Goal: Transaction & Acquisition: Purchase product/service

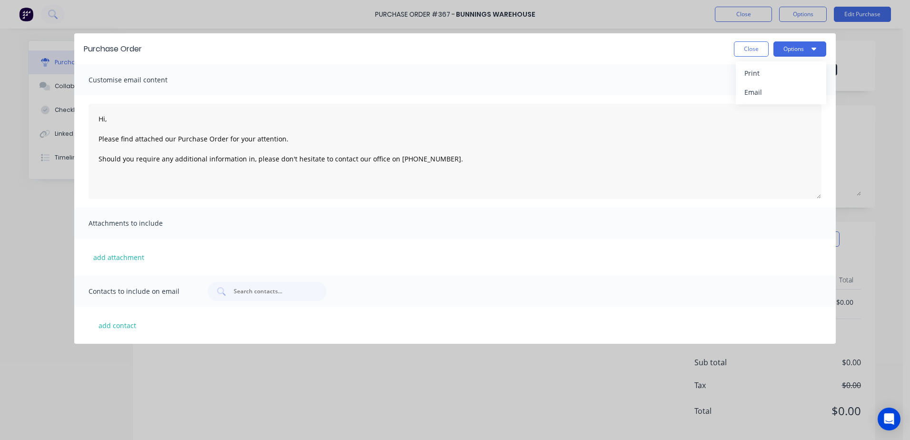
drag, startPoint x: 738, startPoint y: 49, endPoint x: 737, endPoint y: 34, distance: 14.3
click at [739, 49] on button "Close" at bounding box center [751, 48] width 35 height 15
type textarea "x"
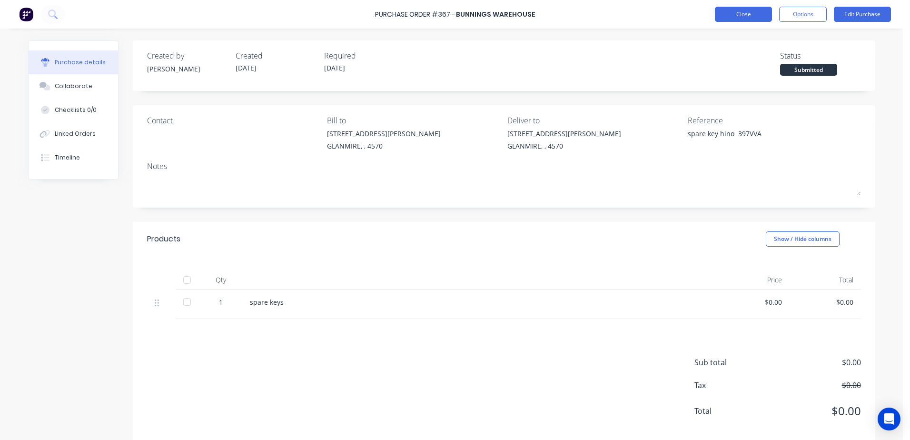
click at [735, 19] on button "Close" at bounding box center [743, 14] width 57 height 15
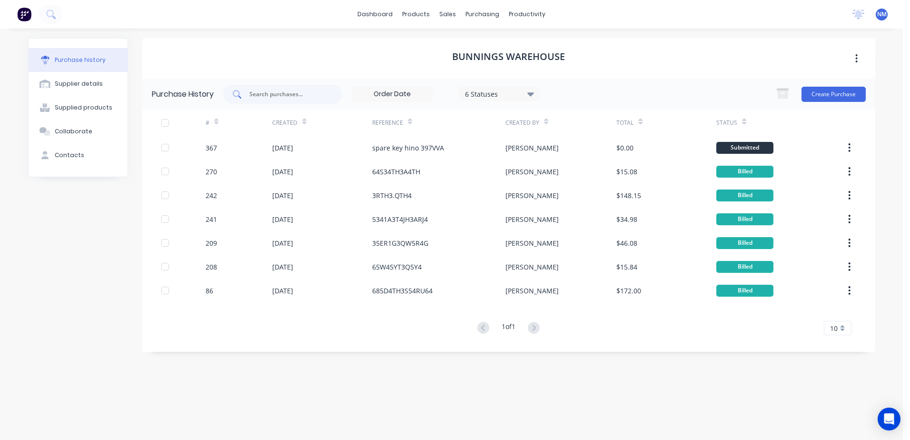
click at [277, 94] on input "text" at bounding box center [287, 94] width 79 height 10
type input "365"
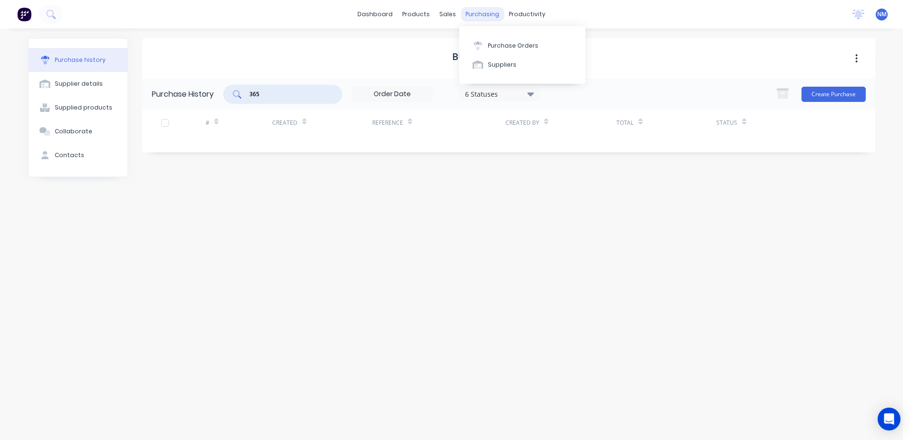
click at [476, 12] on div "purchasing" at bounding box center [482, 14] width 43 height 14
click at [511, 47] on div "Purchase Orders" at bounding box center [513, 45] width 50 height 9
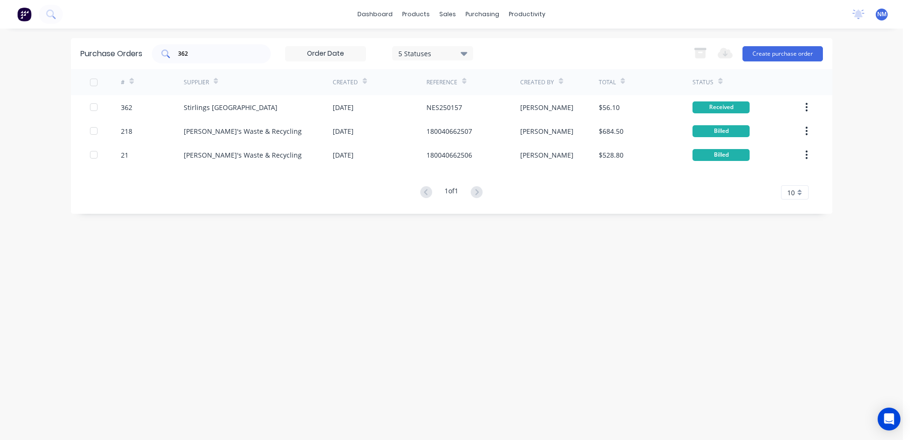
click at [195, 55] on input "362" at bounding box center [216, 54] width 79 height 10
type input "365"
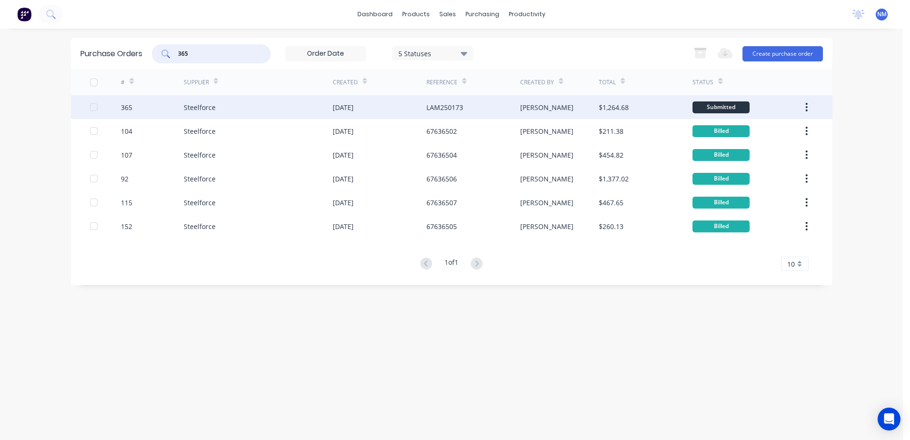
click at [257, 104] on div "Steelforce" at bounding box center [258, 107] width 149 height 24
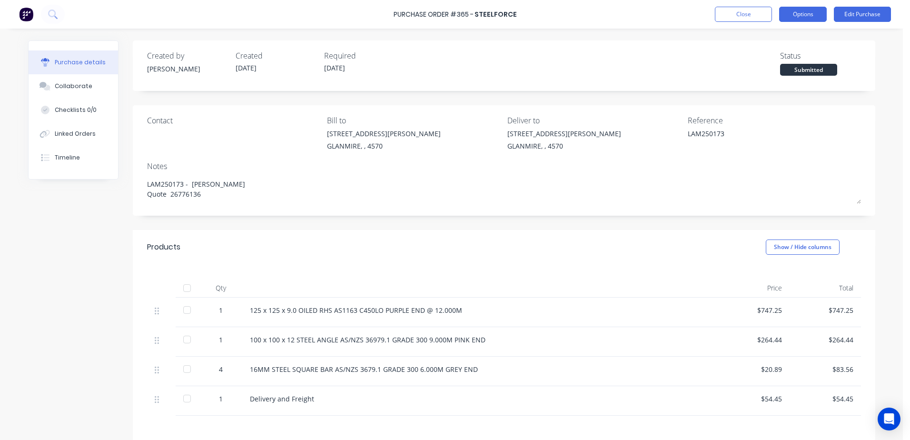
click at [809, 13] on button "Options" at bounding box center [803, 14] width 48 height 15
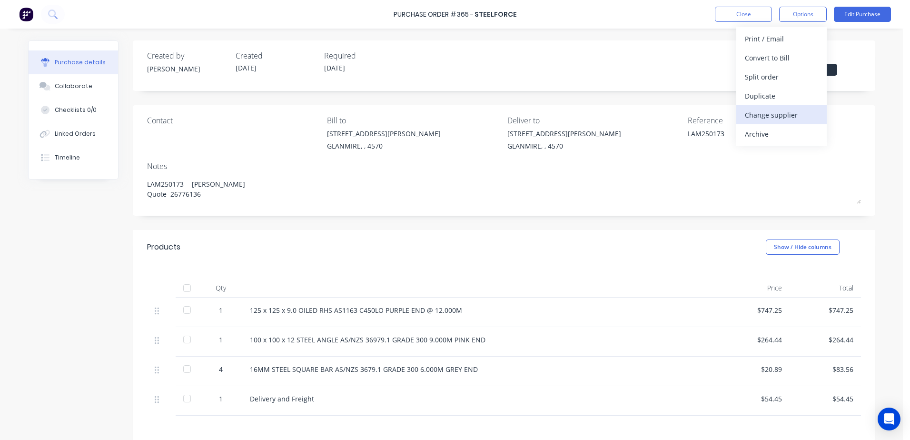
click at [789, 115] on div "Change supplier" at bounding box center [781, 115] width 73 height 14
type textarea "x"
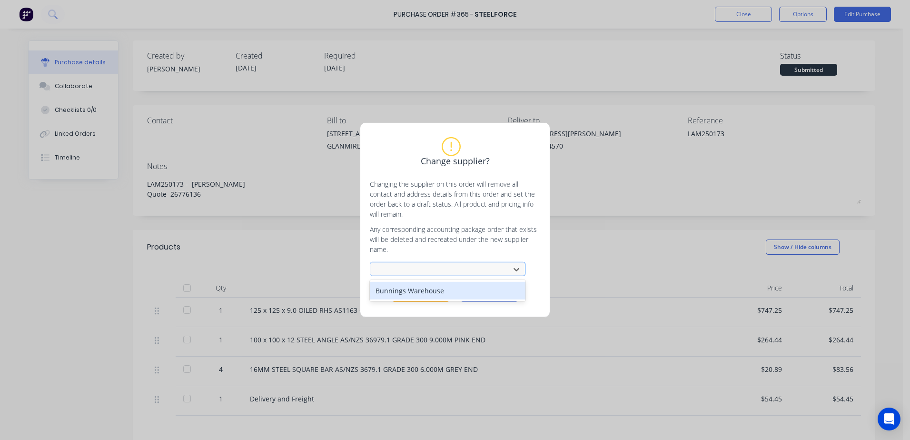
click at [411, 270] on div at bounding box center [441, 270] width 127 height 12
type input "[PERSON_NAME]"
click at [421, 296] on button "Change supplier" at bounding box center [420, 295] width 57 height 14
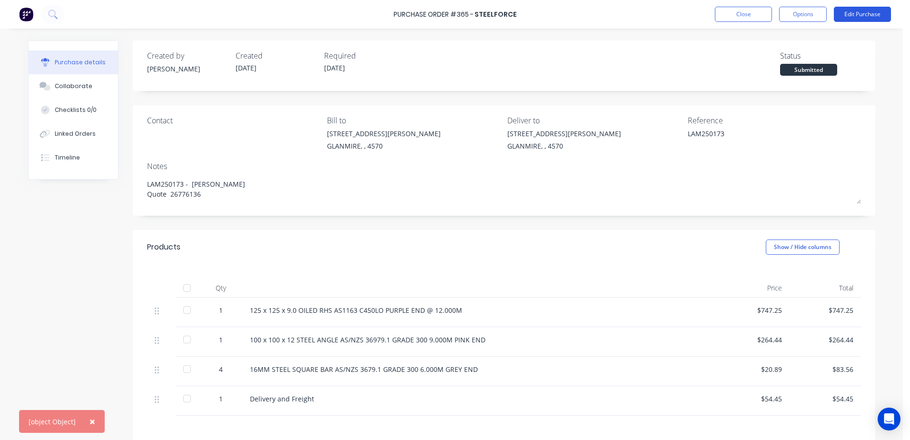
click at [875, 8] on button "Edit Purchase" at bounding box center [862, 14] width 57 height 15
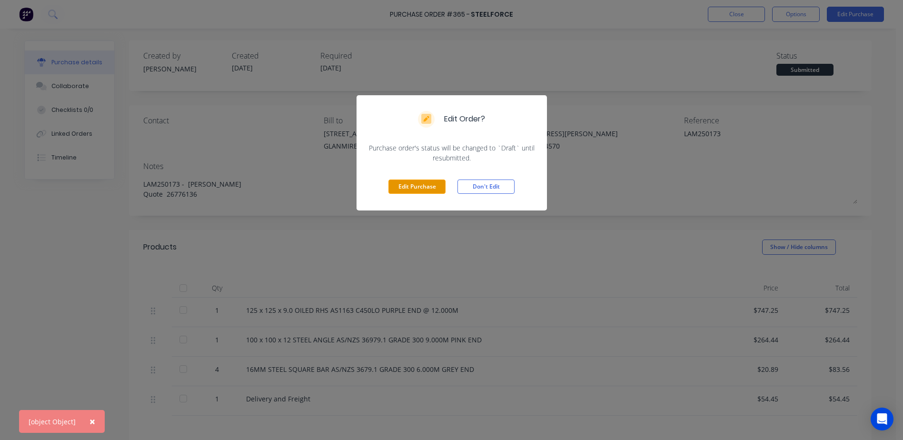
click at [425, 186] on button "Edit Purchase" at bounding box center [416, 186] width 57 height 14
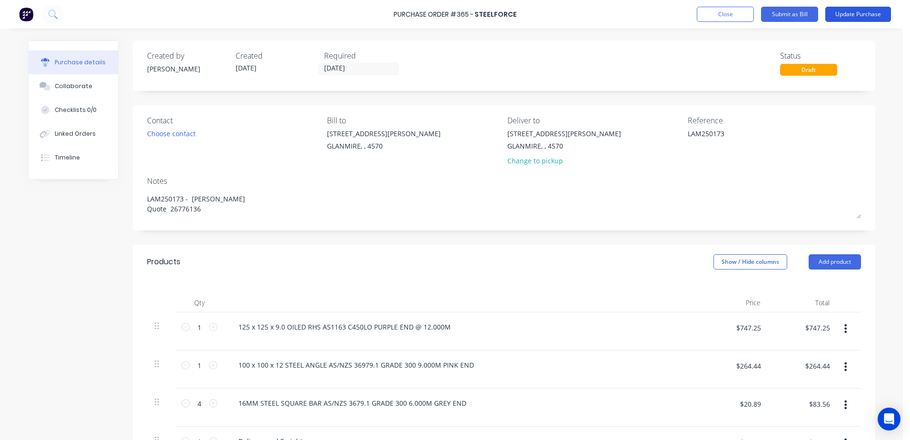
click at [875, 9] on button "Update Purchase" at bounding box center [858, 14] width 66 height 15
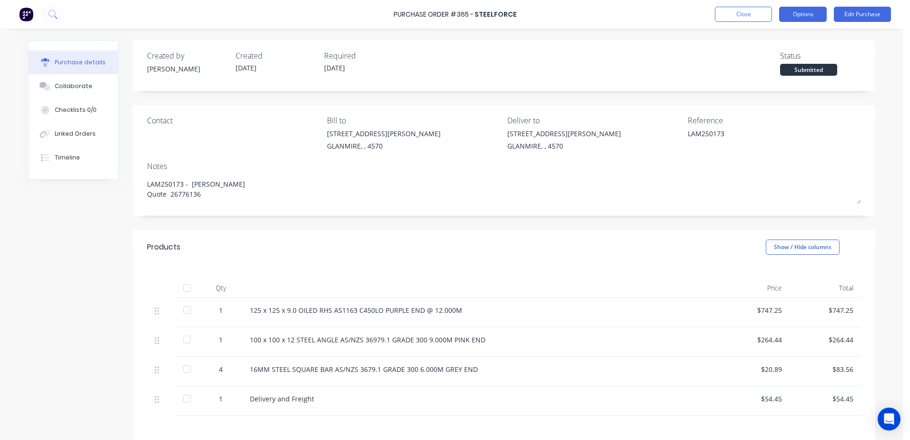
click at [805, 18] on button "Options" at bounding box center [803, 14] width 48 height 15
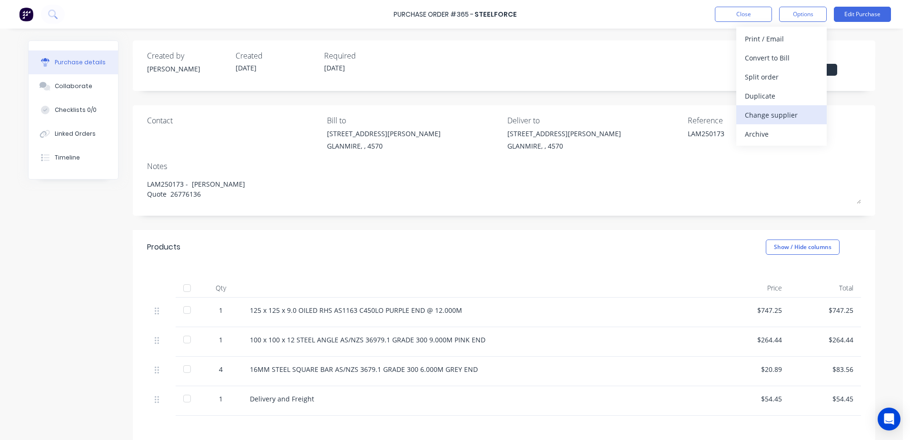
click at [795, 112] on div "Change supplier" at bounding box center [781, 115] width 73 height 14
type textarea "x"
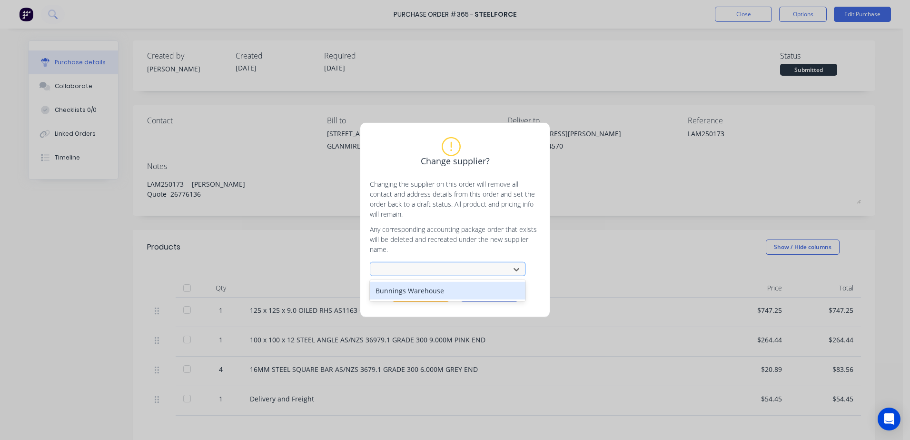
click at [428, 269] on div at bounding box center [441, 270] width 127 height 12
click at [441, 289] on div "Bunnings Warehouse" at bounding box center [448, 291] width 156 height 18
click at [459, 270] on div at bounding box center [441, 270] width 127 height 12
type input "s"
click at [446, 287] on div "Bunnings Warehouse" at bounding box center [448, 291] width 156 height 18
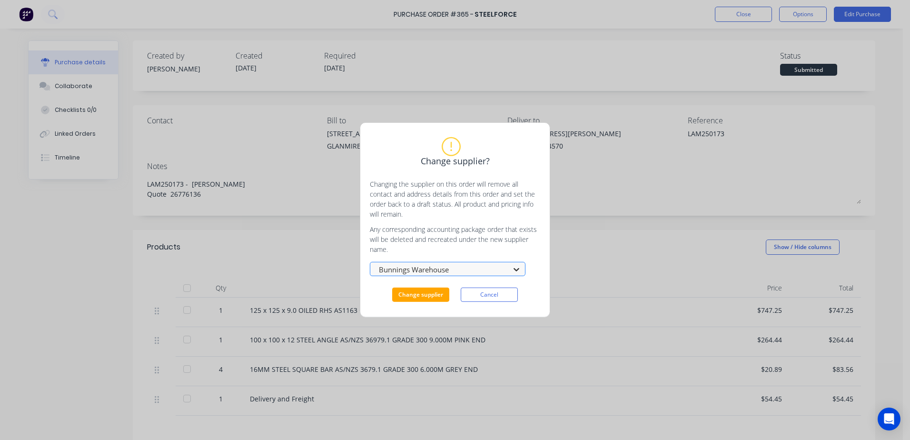
click at [517, 268] on icon at bounding box center [517, 270] width 10 height 10
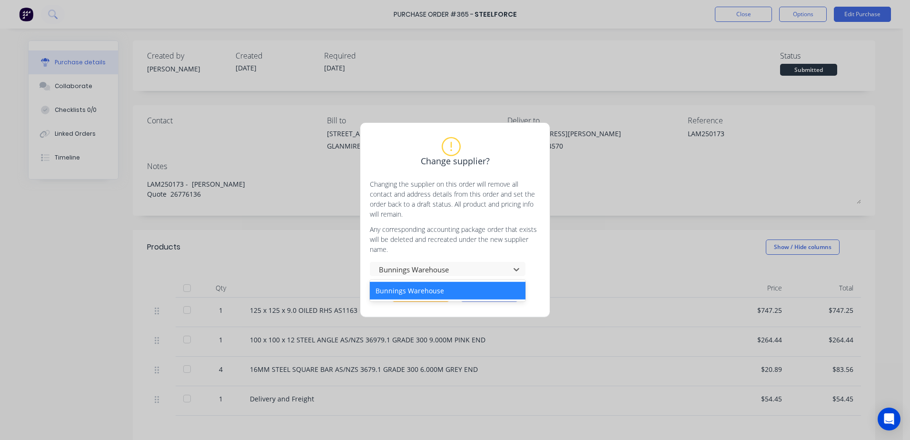
click at [488, 297] on div "Bunnings Warehouse" at bounding box center [448, 291] width 156 height 18
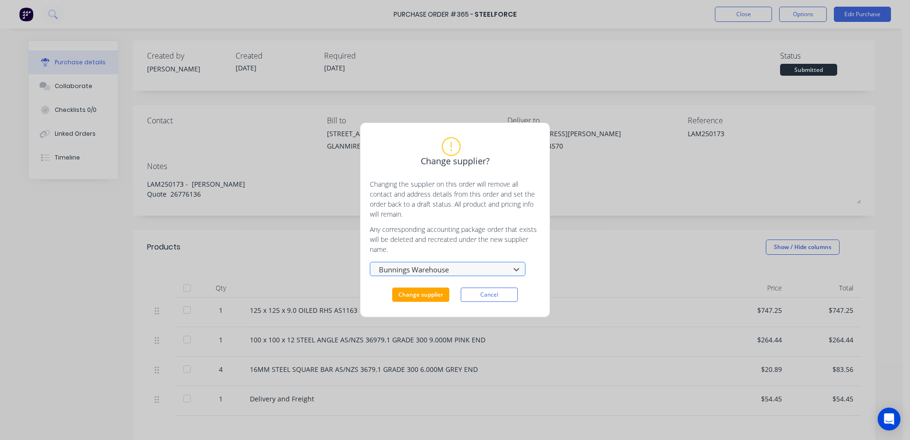
click at [463, 264] on div at bounding box center [441, 270] width 127 height 12
click at [464, 268] on div at bounding box center [441, 270] width 127 height 12
click at [450, 264] on div at bounding box center [441, 270] width 127 height 12
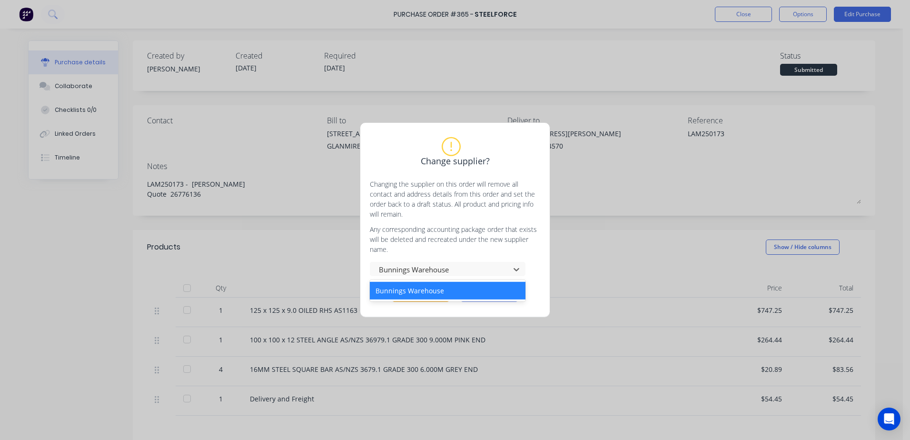
drag, startPoint x: 446, startPoint y: 314, endPoint x: 446, endPoint y: 299, distance: 15.2
click at [446, 309] on div "Change supplier? Changing the supplier on this order will remove all contact an…" at bounding box center [455, 219] width 190 height 195
click at [459, 270] on div at bounding box center [441, 270] width 127 height 12
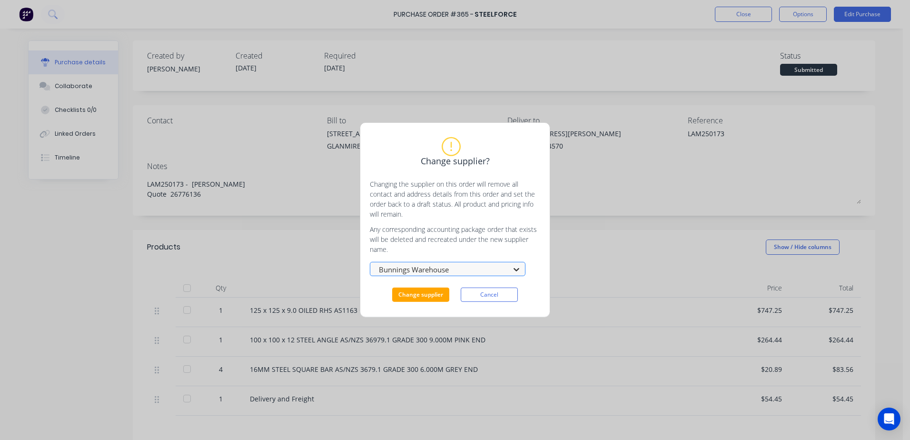
click at [516, 268] on icon at bounding box center [517, 270] width 10 height 10
click at [491, 296] on button "Cancel" at bounding box center [489, 295] width 57 height 14
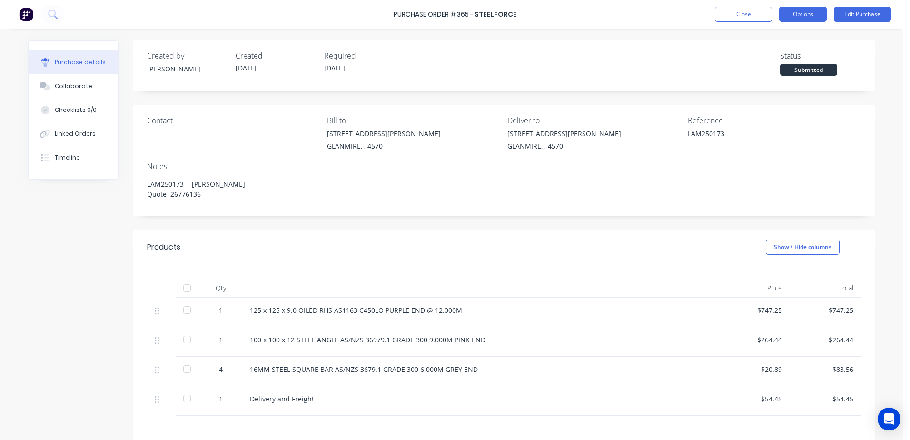
click at [798, 20] on button "Options" at bounding box center [803, 14] width 48 height 15
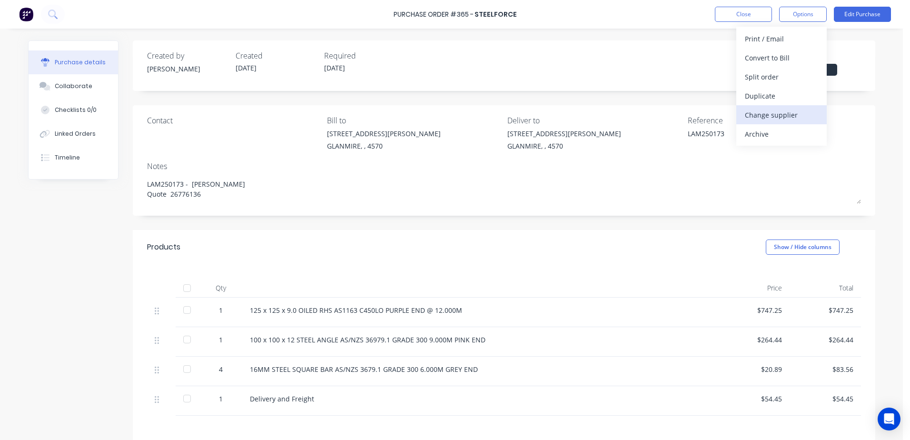
click at [789, 114] on div "Change supplier" at bounding box center [781, 115] width 73 height 14
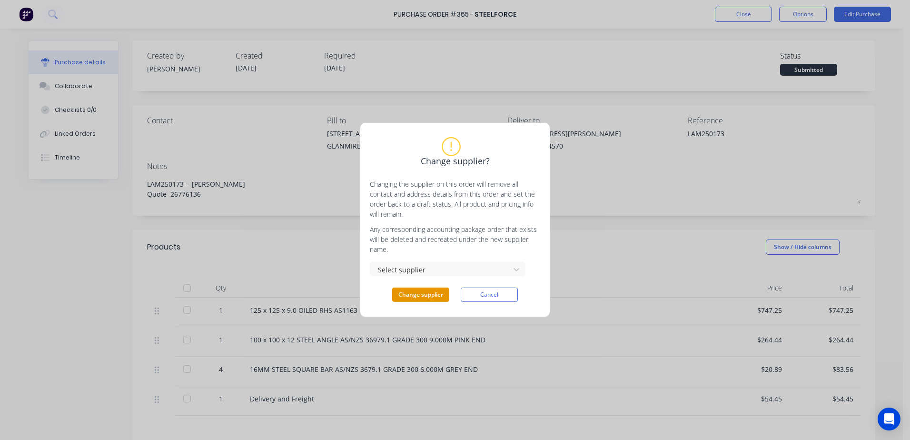
click at [424, 292] on button "Change supplier" at bounding box center [420, 295] width 57 height 14
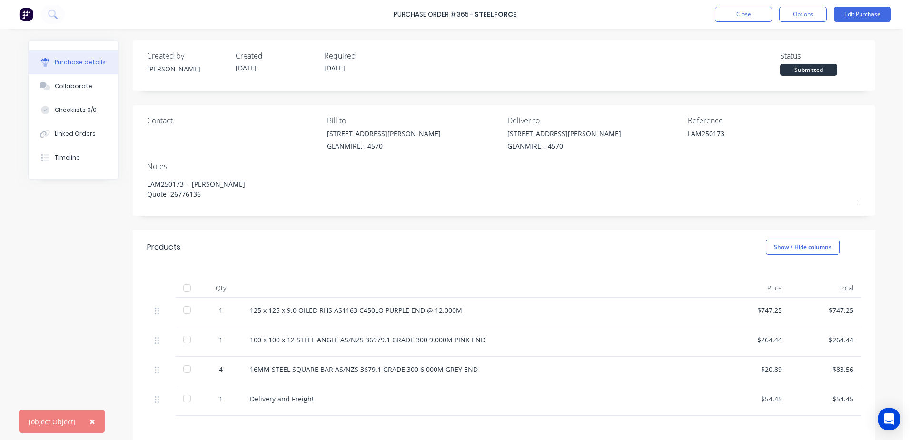
click at [40, 421] on div "[object Object]" at bounding box center [52, 422] width 47 height 10
click at [811, 12] on button "Options" at bounding box center [803, 14] width 48 height 15
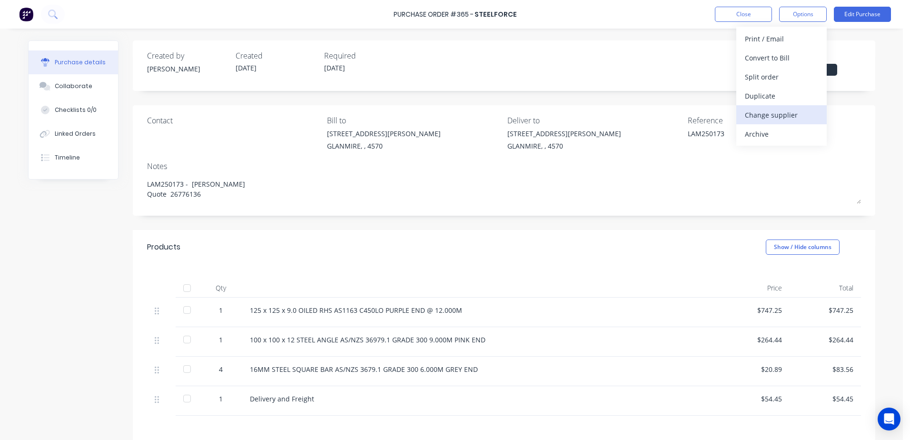
click at [799, 111] on div "Change supplier" at bounding box center [781, 115] width 73 height 14
type textarea "x"
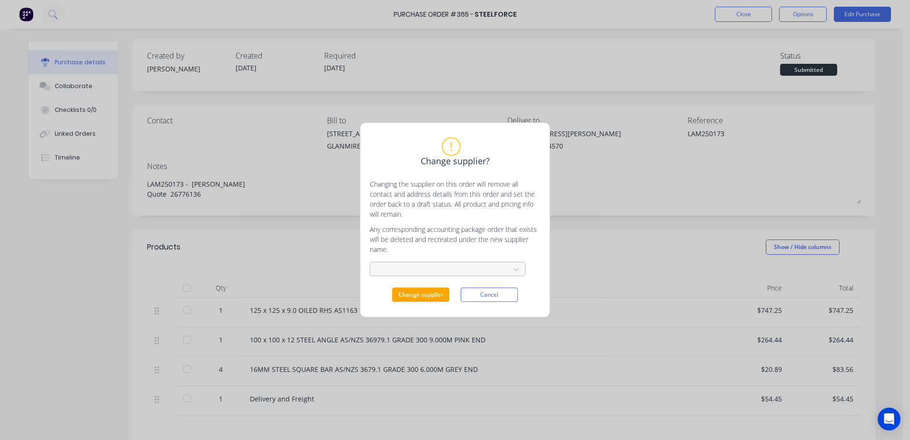
click at [429, 268] on div at bounding box center [441, 270] width 127 height 12
drag, startPoint x: 447, startPoint y: 297, endPoint x: 431, endPoint y: 277, distance: 25.7
click at [444, 291] on div "No options" at bounding box center [448, 291] width 156 height 18
type input "southern steel"
type textarea "x"
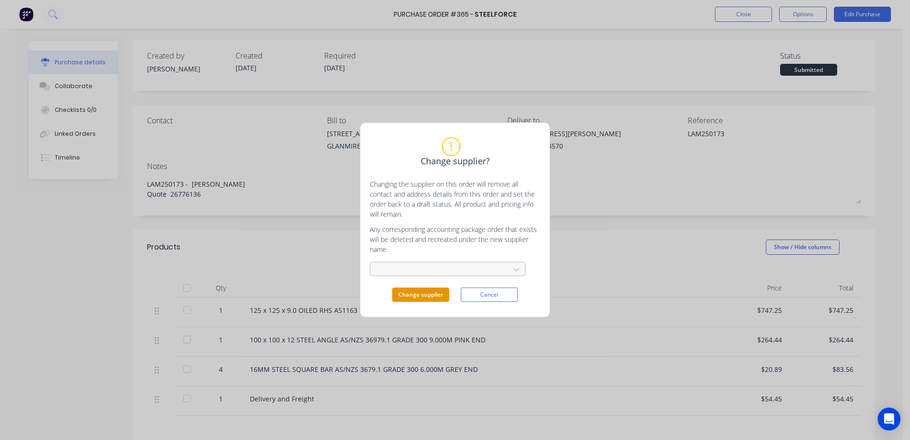
click at [431, 292] on button "Change supplier" at bounding box center [420, 295] width 57 height 14
type textarea "x"
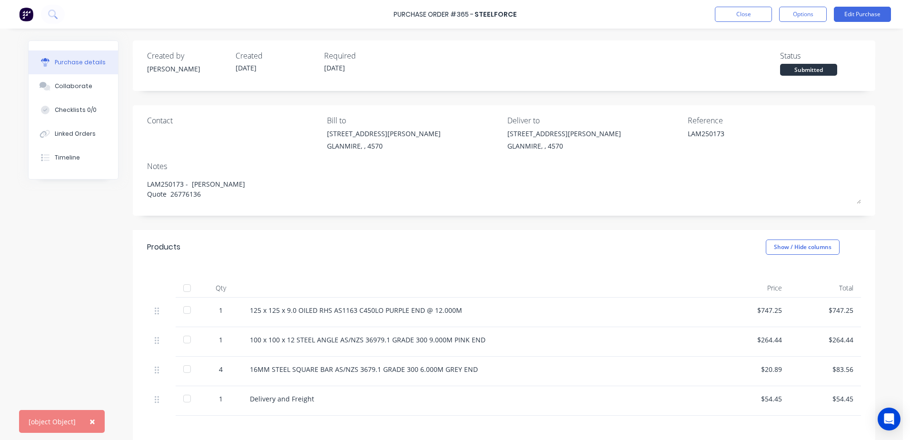
click at [64, 419] on div "[object Object]" at bounding box center [52, 422] width 47 height 10
click at [737, 14] on button "Close" at bounding box center [743, 14] width 57 height 15
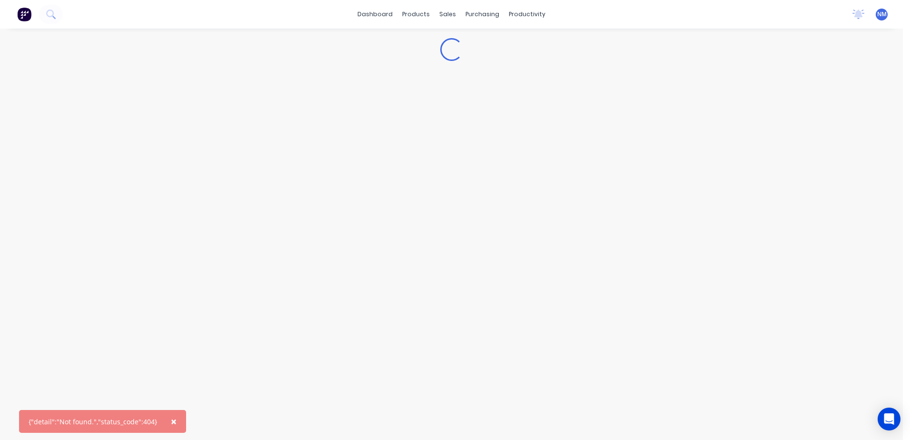
click at [174, 424] on button "×" at bounding box center [173, 421] width 25 height 23
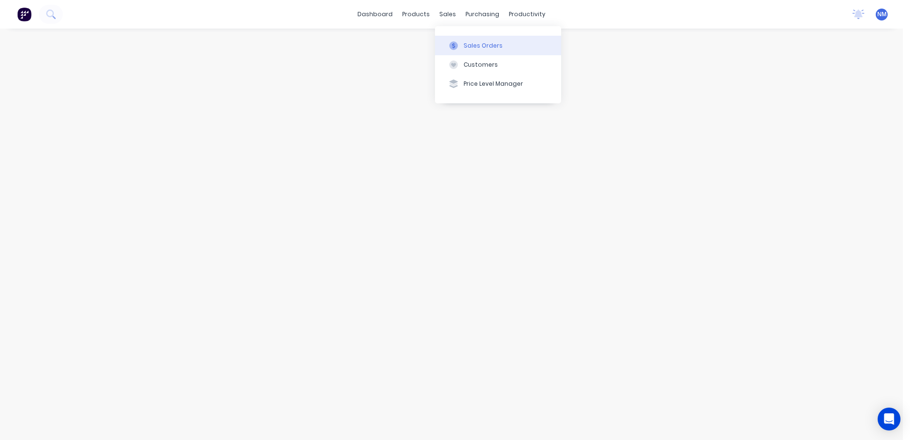
click at [469, 41] on div "Sales Orders" at bounding box center [483, 45] width 39 height 9
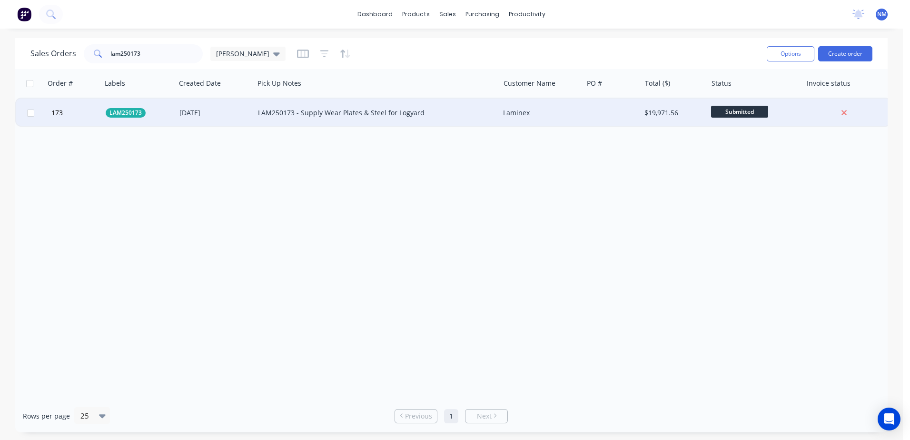
click at [435, 117] on div "LAM250173 - Supply Wear Plates & Steel for Logyard" at bounding box center [371, 113] width 226 height 10
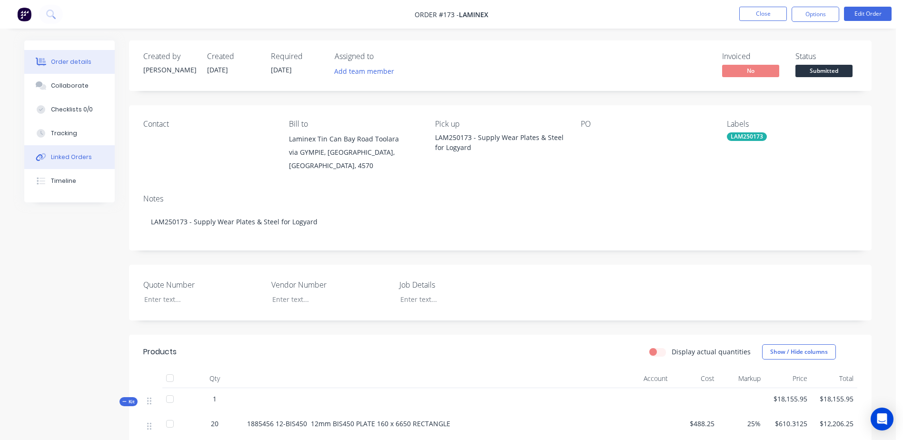
click at [72, 155] on div "Linked Orders" at bounding box center [71, 157] width 41 height 9
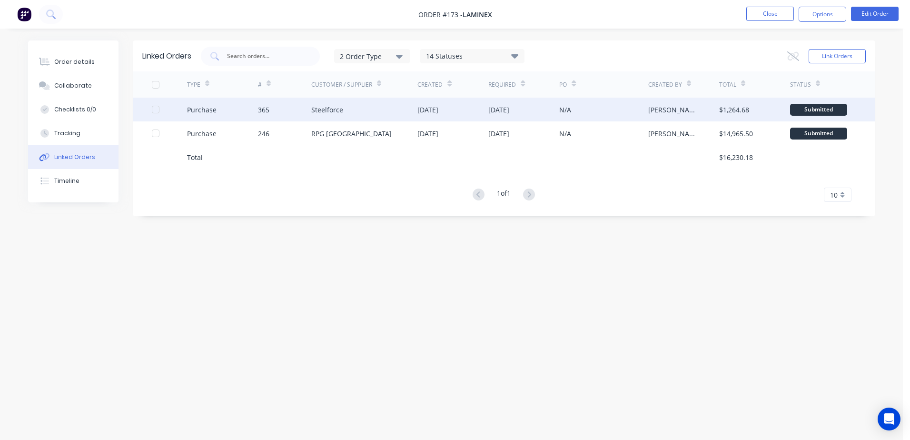
click at [364, 113] on div "Steelforce" at bounding box center [364, 110] width 107 height 24
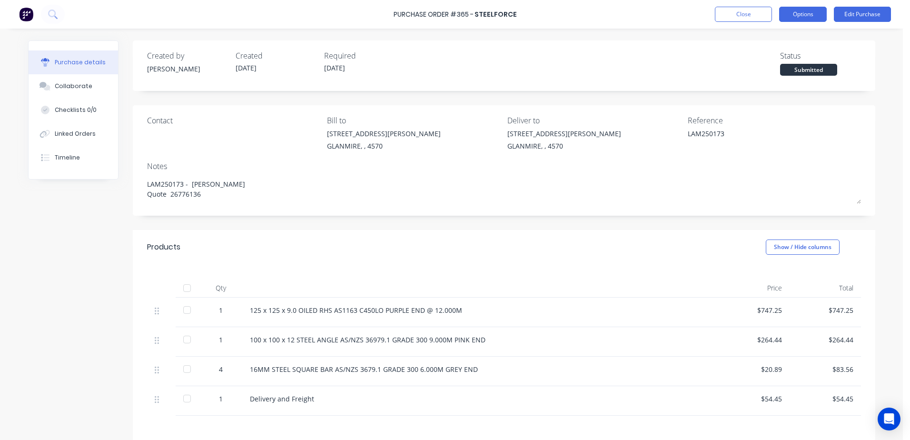
click at [809, 16] on button "Options" at bounding box center [803, 14] width 48 height 15
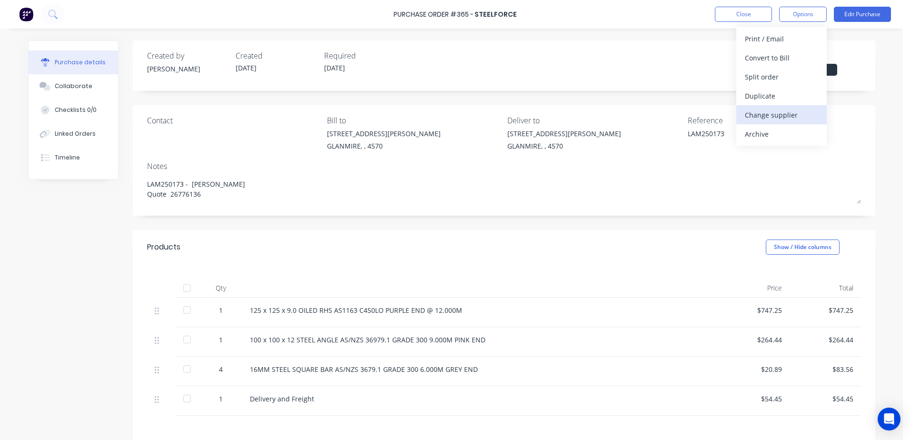
click at [808, 113] on div "Change supplier" at bounding box center [781, 115] width 73 height 14
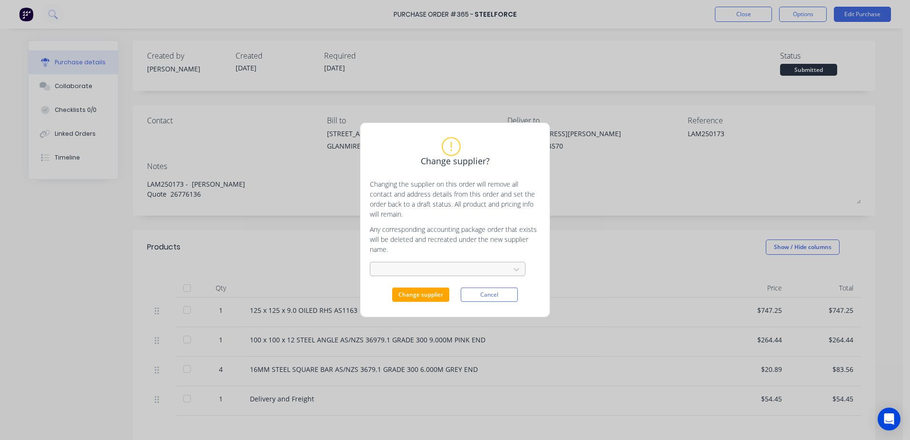
click at [417, 272] on div at bounding box center [441, 270] width 127 height 12
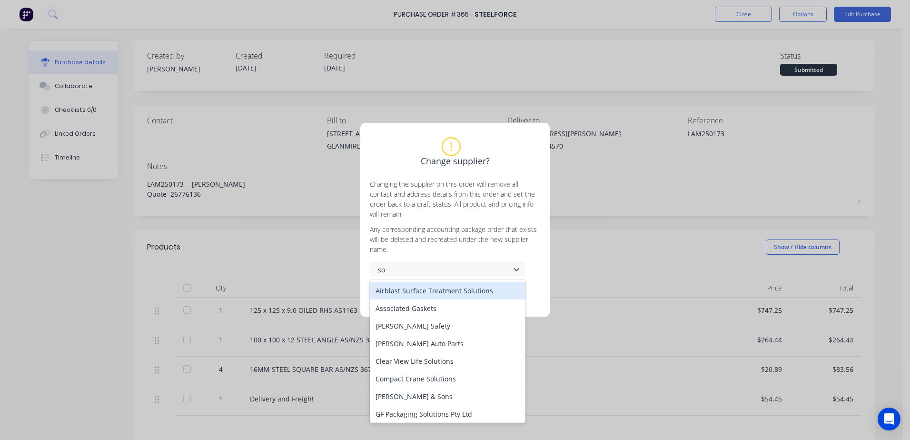
type input "sou"
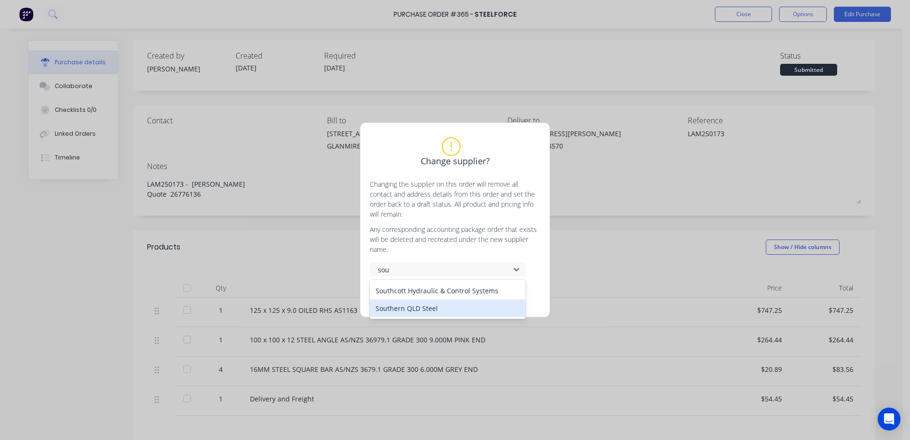
click at [416, 306] on div "Southern QLD Steel" at bounding box center [448, 308] width 156 height 18
click at [422, 295] on button "Change supplier" at bounding box center [420, 295] width 57 height 14
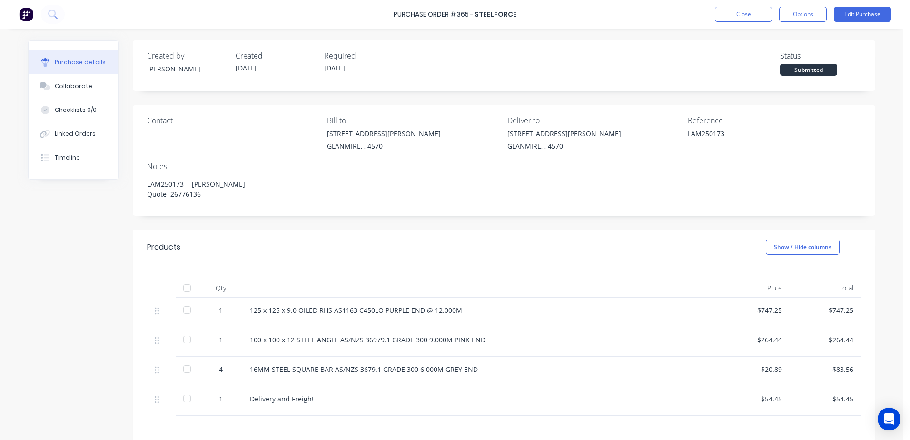
click at [758, 312] on div "$747.25" at bounding box center [754, 310] width 56 height 10
click at [864, 14] on button "Edit Purchase" at bounding box center [862, 14] width 57 height 15
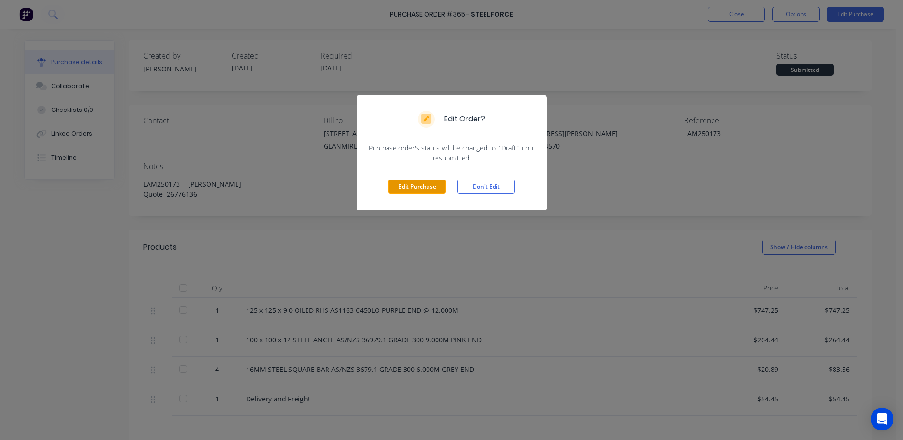
click at [420, 184] on button "Edit Purchase" at bounding box center [416, 186] width 57 height 14
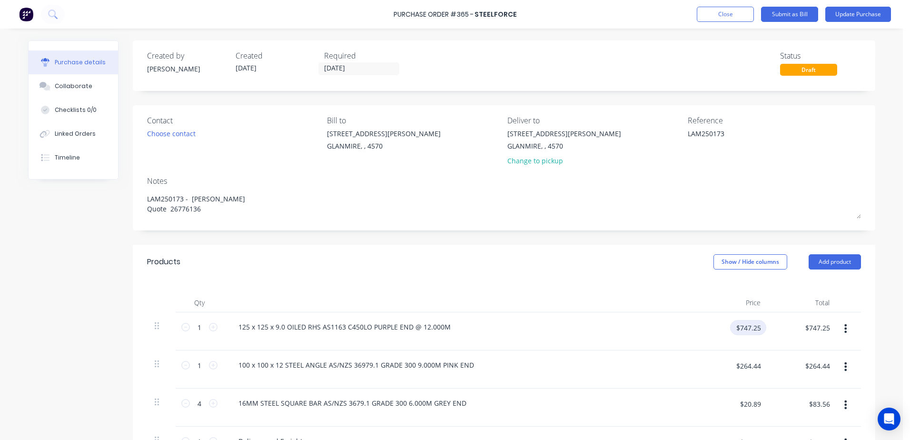
click at [744, 332] on input "$747.25" at bounding box center [748, 327] width 36 height 15
type input "$697.68"
click at [752, 365] on input "$264.44" at bounding box center [748, 365] width 36 height 15
type input "$262.85"
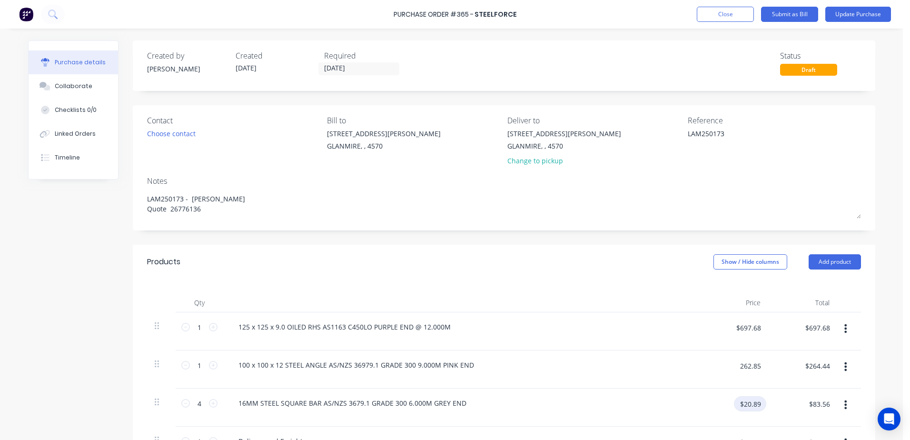
type input "$262.85"
click at [755, 408] on input "$20.89" at bounding box center [750, 403] width 32 height 15
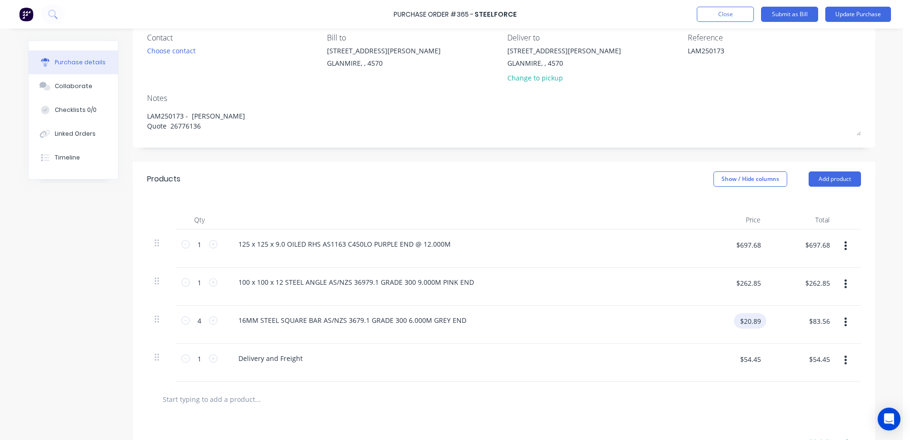
scroll to position [95, 0]
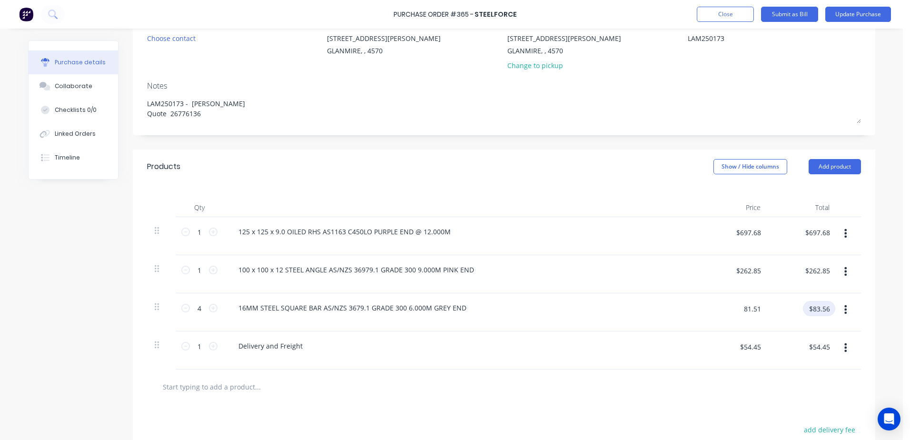
type input "$81.51"
drag, startPoint x: 817, startPoint y: 313, endPoint x: 828, endPoint y: 317, distance: 11.1
click at [818, 313] on input "$326.04" at bounding box center [817, 308] width 36 height 15
type input "81.51"
type input "$20.3775"
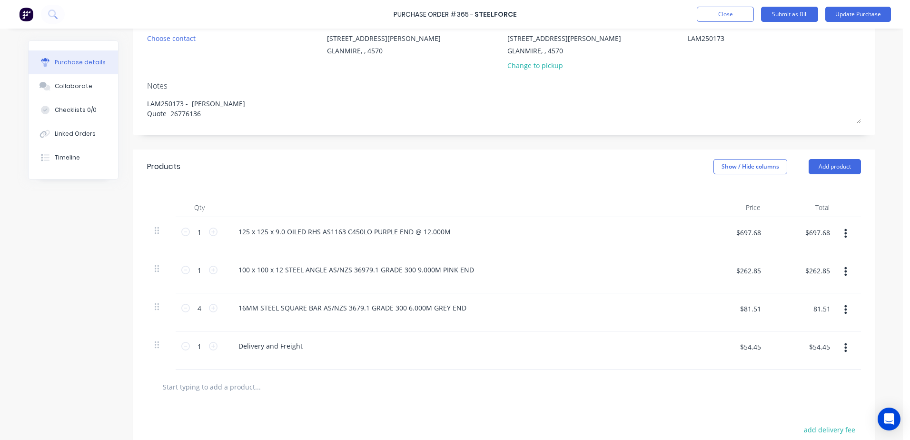
type input "$81.51"
click at [761, 352] on div "$54.45 $54.45" at bounding box center [750, 346] width 32 height 15
type input "$83.00"
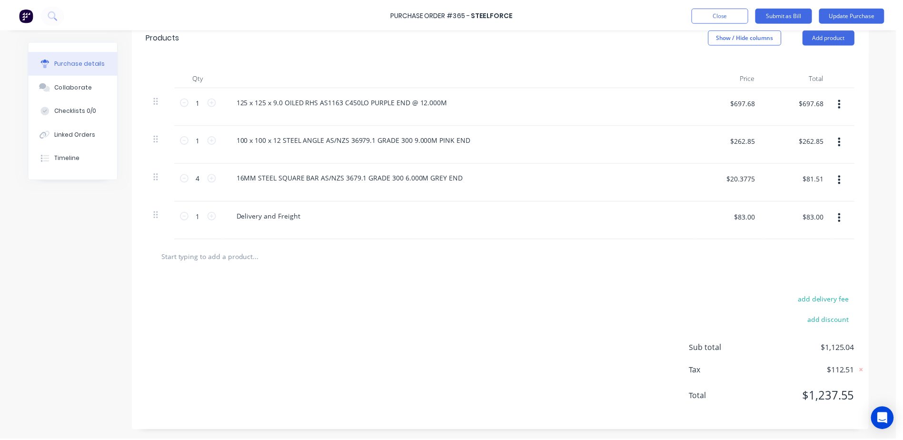
scroll to position [0, 0]
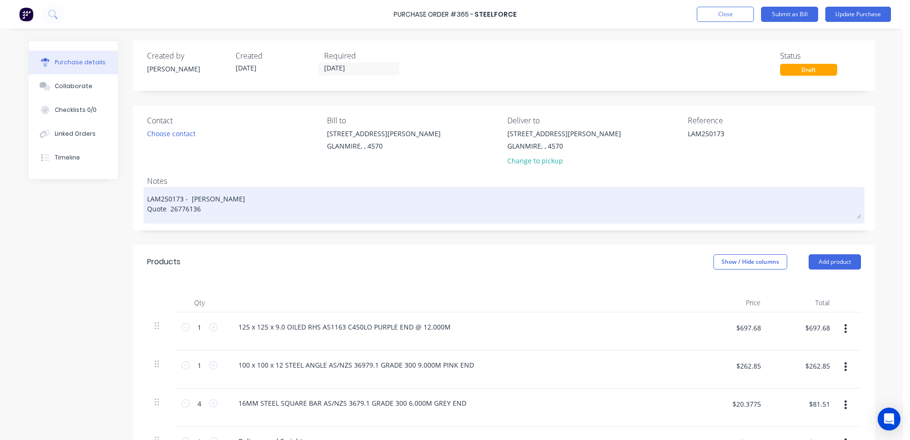
click at [202, 209] on textarea "LAM250173 - [PERSON_NAME] Quote 26776136" at bounding box center [504, 204] width 714 height 30
drag, startPoint x: 202, startPoint y: 209, endPoint x: 165, endPoint y: 211, distance: 37.7
click at [165, 211] on textarea "LAM250173 - [PERSON_NAME] Quote 26776136" at bounding box center [504, 204] width 714 height 30
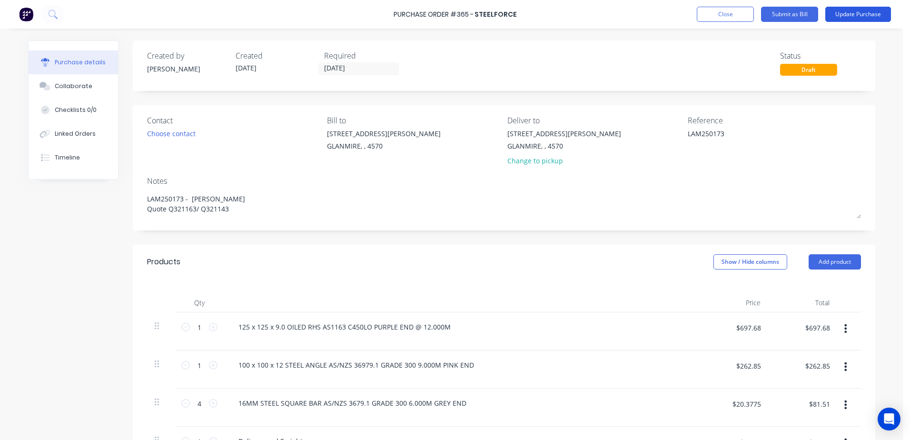
type textarea "LAM250173 - [PERSON_NAME] Quote Q321163/ Q321143"
click at [857, 15] on button "Update Purchase" at bounding box center [858, 14] width 66 height 15
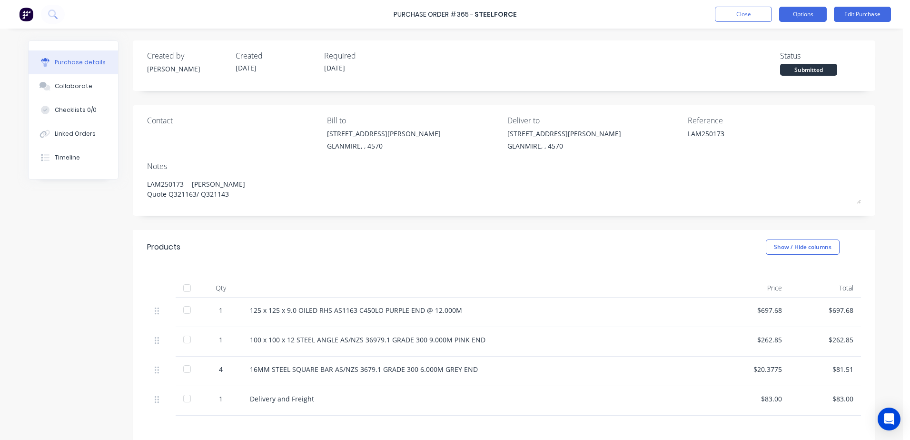
click at [817, 8] on button "Options" at bounding box center [803, 14] width 48 height 15
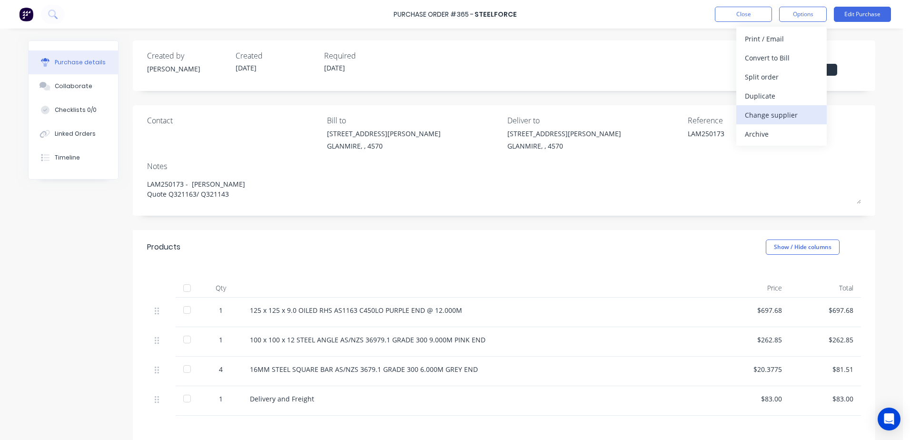
click at [797, 111] on div "Change supplier" at bounding box center [781, 115] width 73 height 14
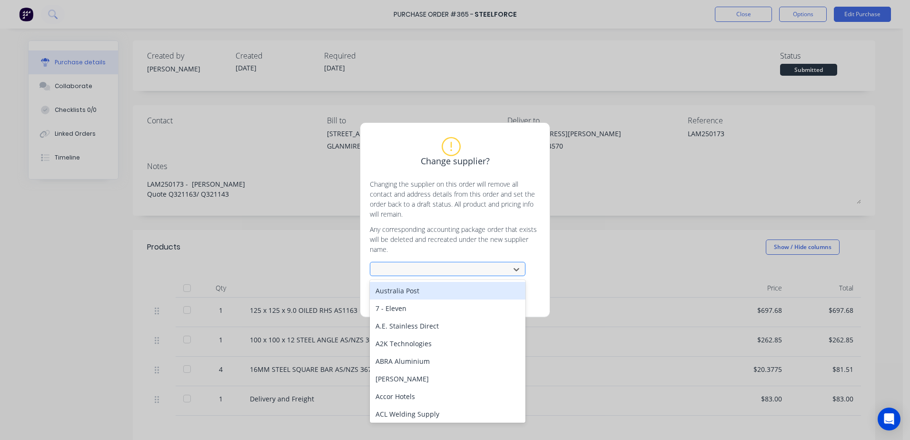
click at [422, 272] on div at bounding box center [441, 270] width 127 height 12
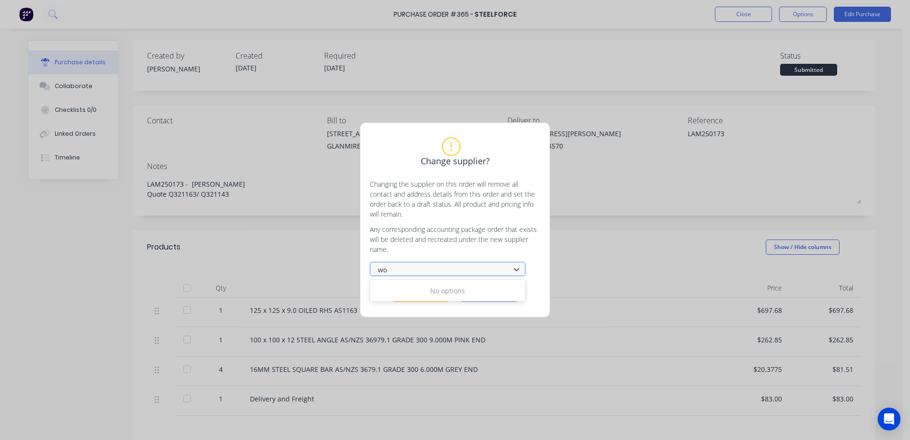
type input "w"
type input "sout"
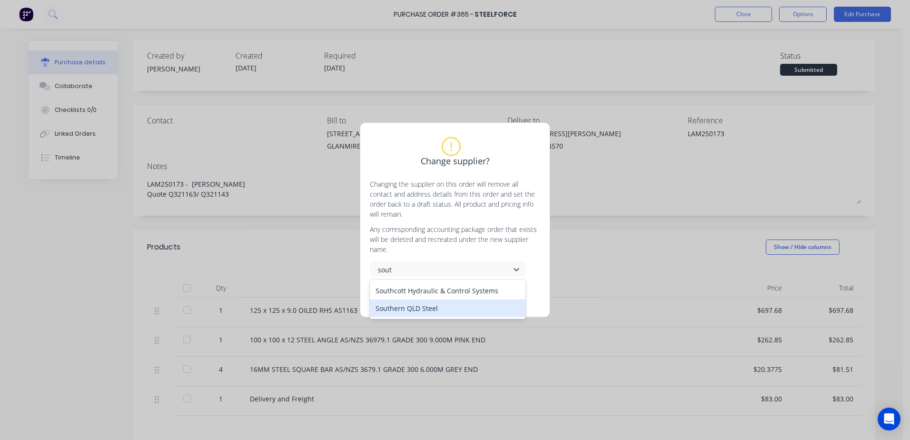
click at [424, 314] on div "Southern QLD Steel" at bounding box center [448, 308] width 156 height 18
click at [418, 290] on button "Change supplier" at bounding box center [420, 295] width 57 height 14
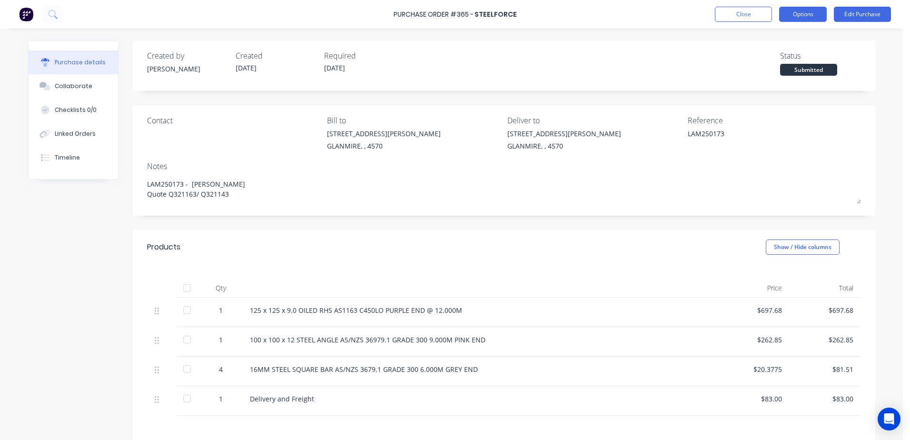
click at [806, 13] on button "Options" at bounding box center [803, 14] width 48 height 15
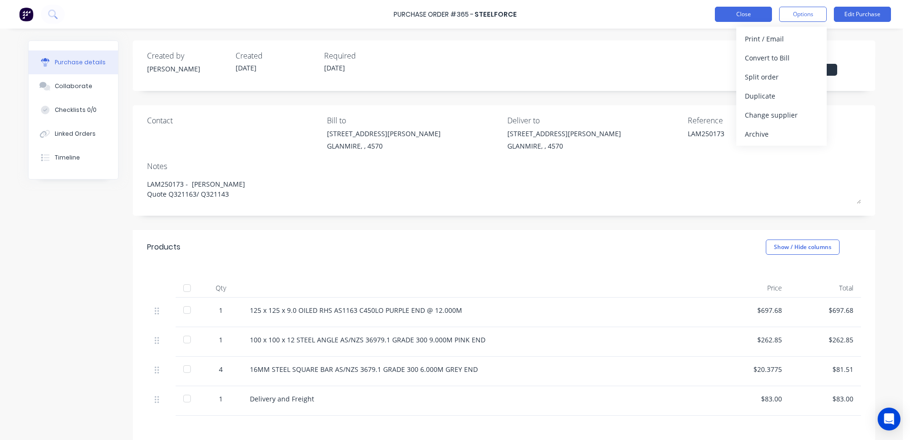
click at [746, 13] on button "Close" at bounding box center [743, 14] width 57 height 15
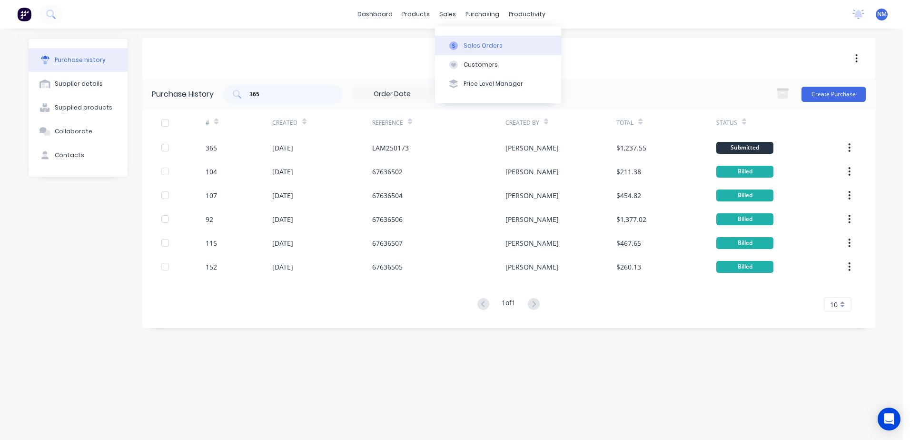
click at [469, 51] on button "Sales Orders" at bounding box center [498, 45] width 126 height 19
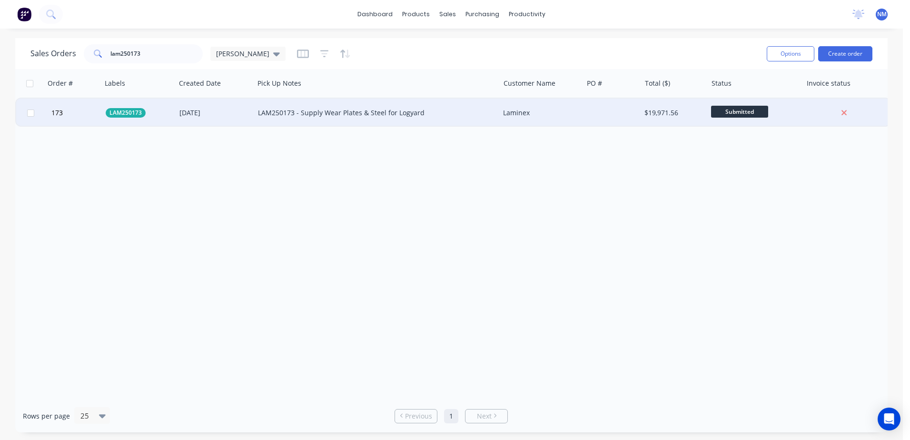
click at [435, 112] on div "LAM250173 - Supply Wear Plates & Steel for Logyard" at bounding box center [371, 113] width 226 height 10
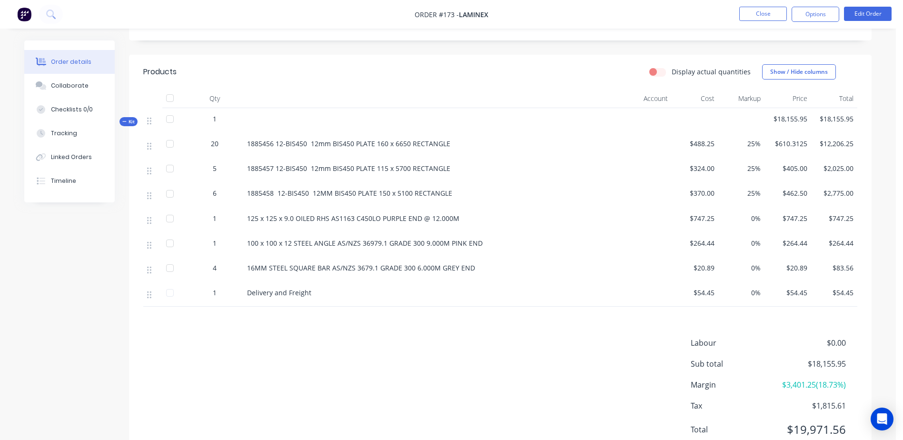
scroll to position [259, 0]
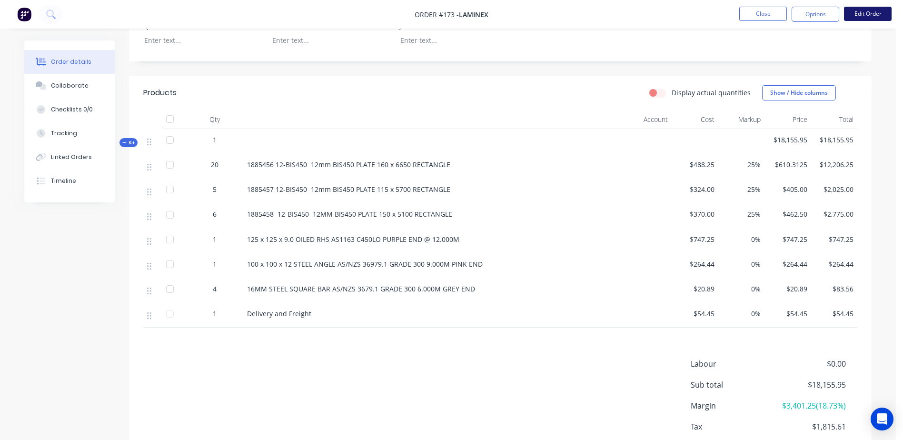
click at [872, 16] on button "Edit Order" at bounding box center [868, 14] width 48 height 14
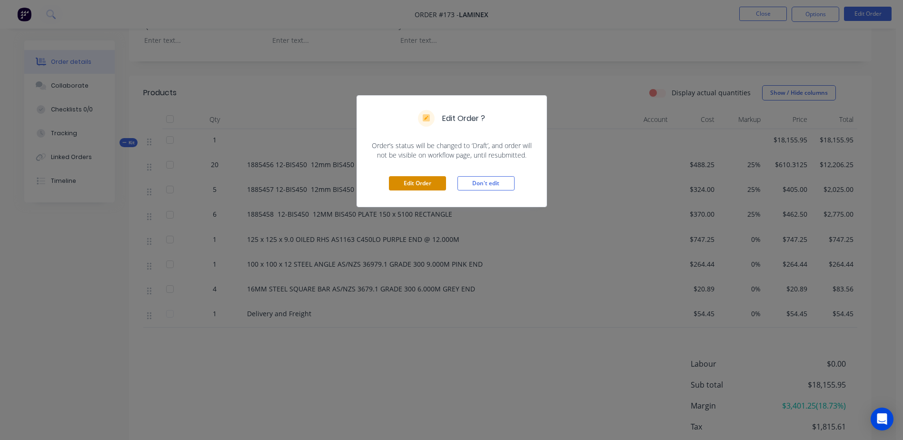
click at [417, 181] on button "Edit Order" at bounding box center [417, 183] width 57 height 14
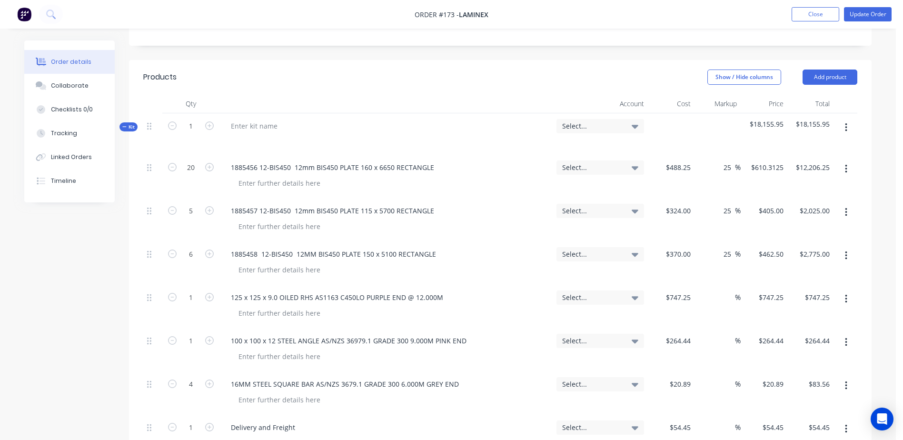
scroll to position [333, 0]
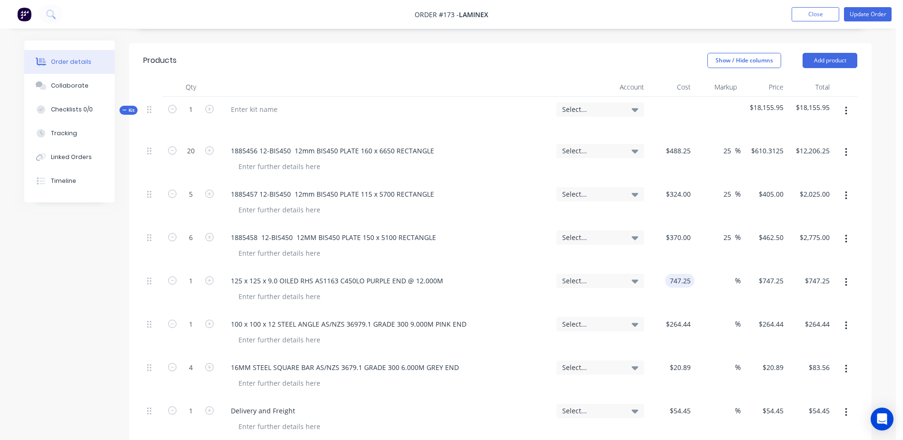
click at [666, 274] on div "747.25 747.25" at bounding box center [680, 281] width 30 height 14
type input "$697.68"
click at [675, 317] on input "264.44" at bounding box center [682, 324] width 26 height 14
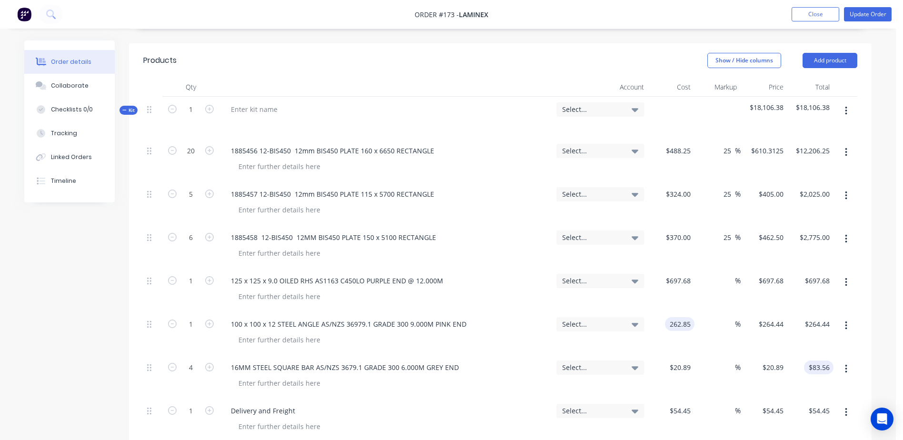
type input "$262.85"
click at [821, 360] on input "83.56" at bounding box center [823, 367] width 22 height 14
type input "81.51"
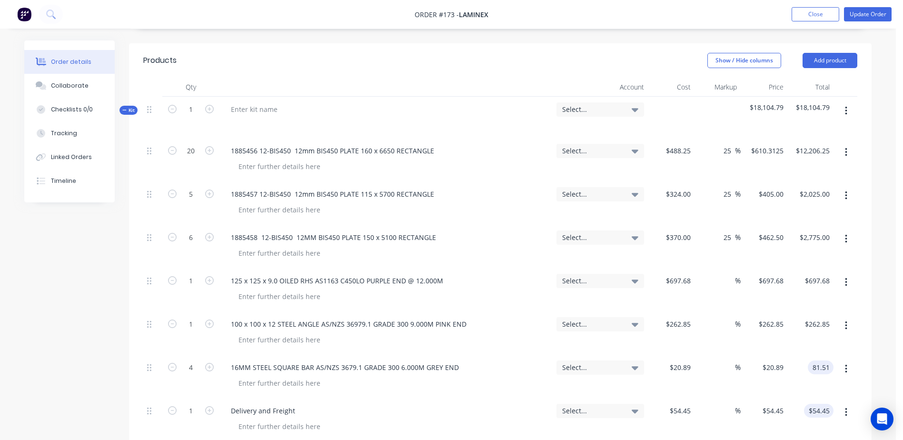
type input "-2.45"
type input "$20.3775"
type input "$81.51"
click at [819, 404] on input "54.45" at bounding box center [821, 411] width 26 height 14
type input "83"
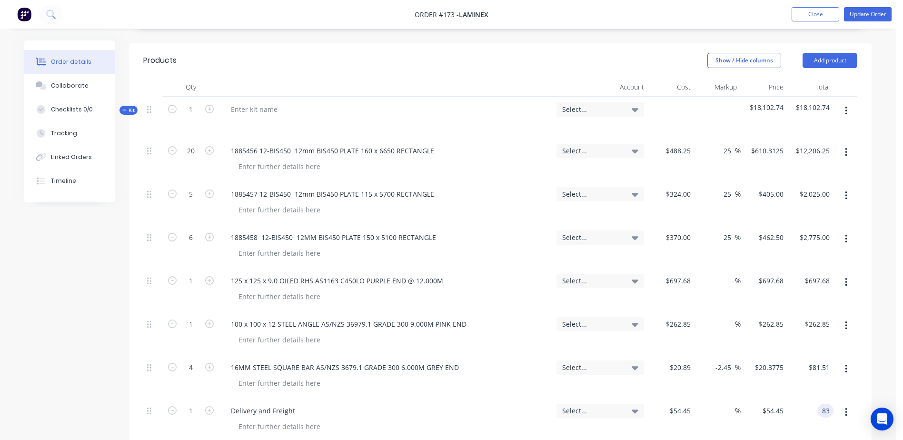
type input "52.43"
type input "$83.00"
click at [876, 15] on button "Update Order" at bounding box center [868, 14] width 48 height 14
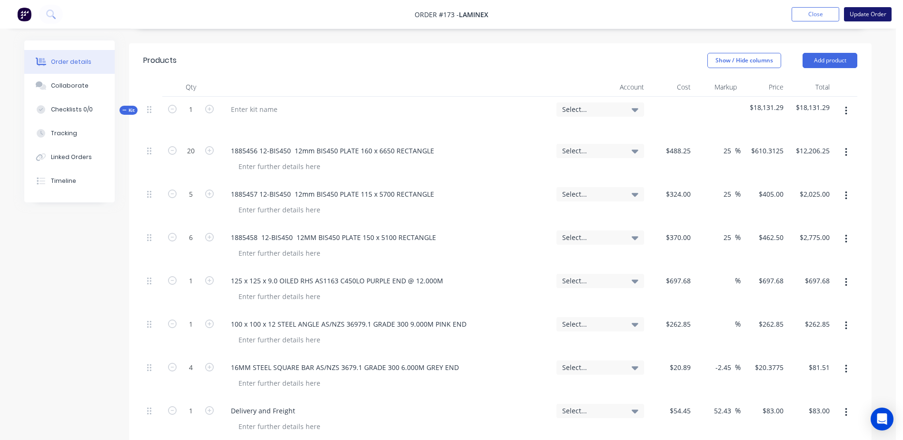
scroll to position [0, 0]
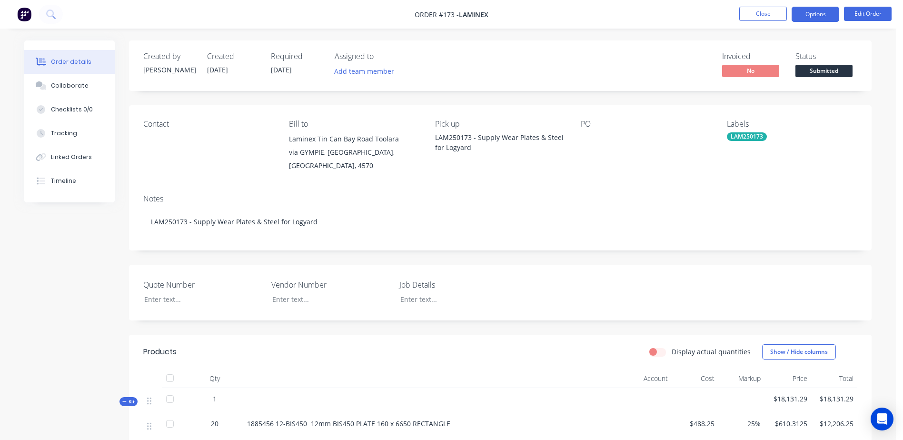
click at [824, 17] on button "Options" at bounding box center [816, 14] width 48 height 15
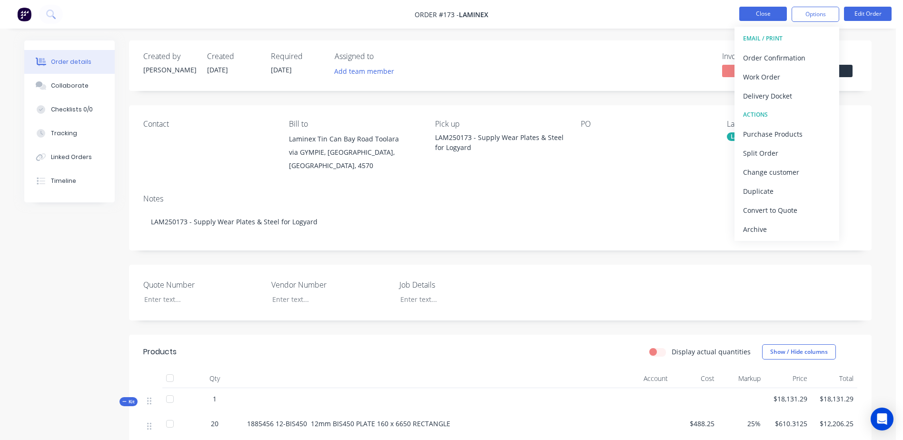
click at [765, 18] on button "Close" at bounding box center [763, 14] width 48 height 14
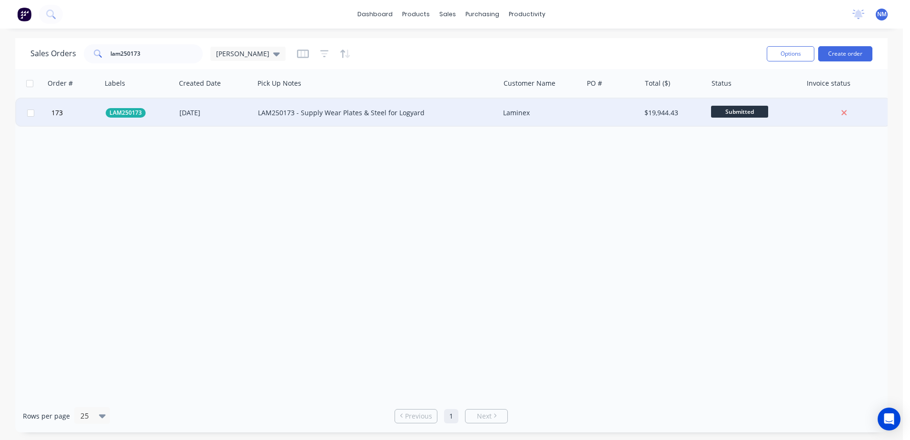
click at [229, 109] on div "[DATE]" at bounding box center [214, 113] width 71 height 10
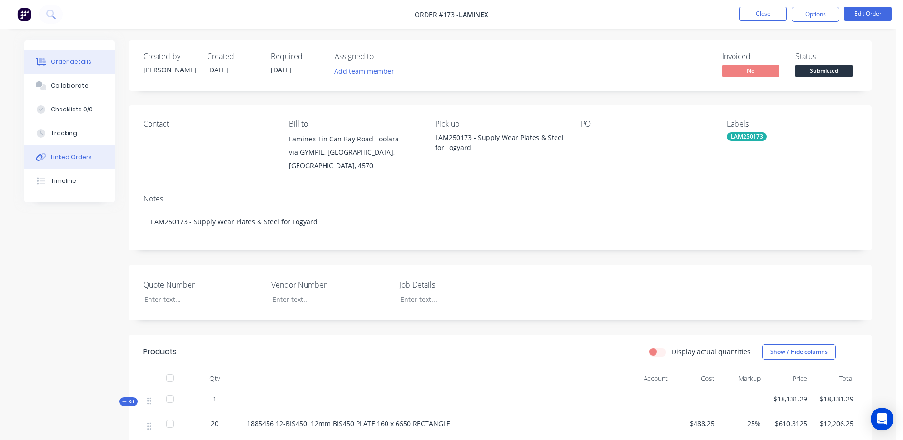
click at [75, 155] on div "Linked Orders" at bounding box center [71, 157] width 41 height 9
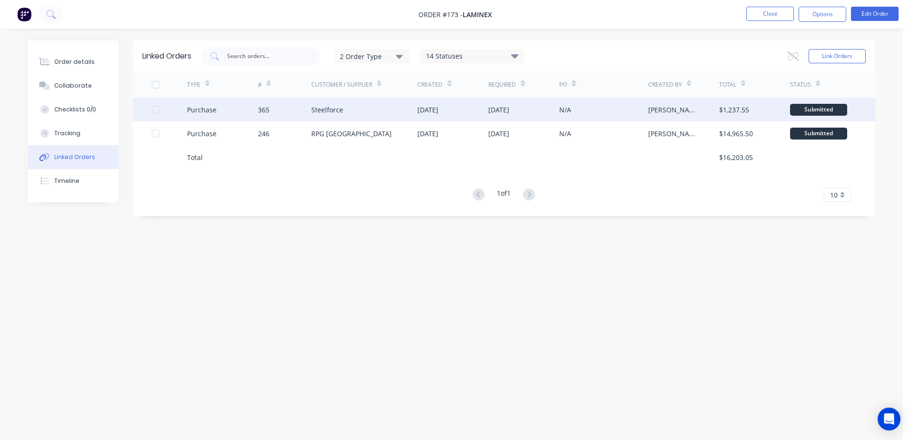
click at [370, 109] on div "Steelforce" at bounding box center [364, 110] width 107 height 24
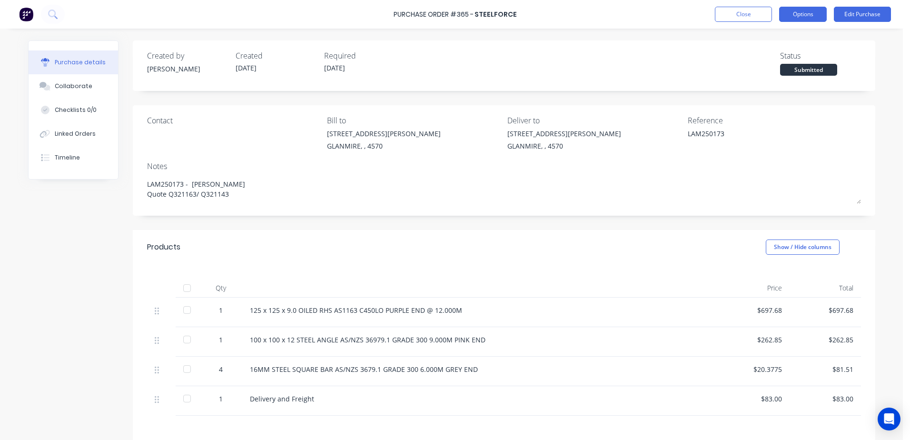
click at [808, 10] on button "Options" at bounding box center [803, 14] width 48 height 15
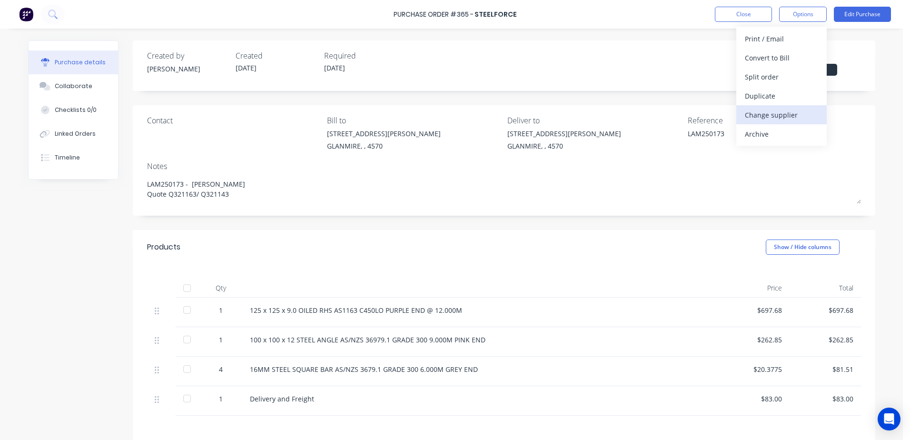
click at [790, 114] on div "Change supplier" at bounding box center [781, 115] width 73 height 14
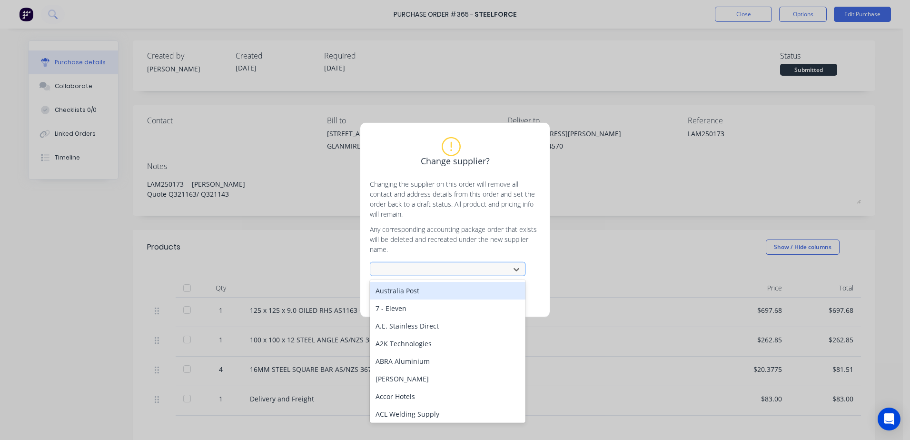
click at [427, 268] on div at bounding box center [441, 270] width 127 height 12
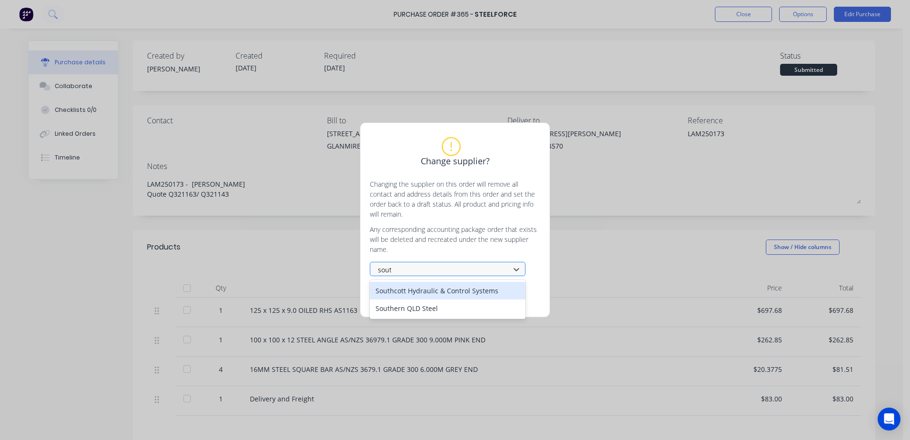
type input "south"
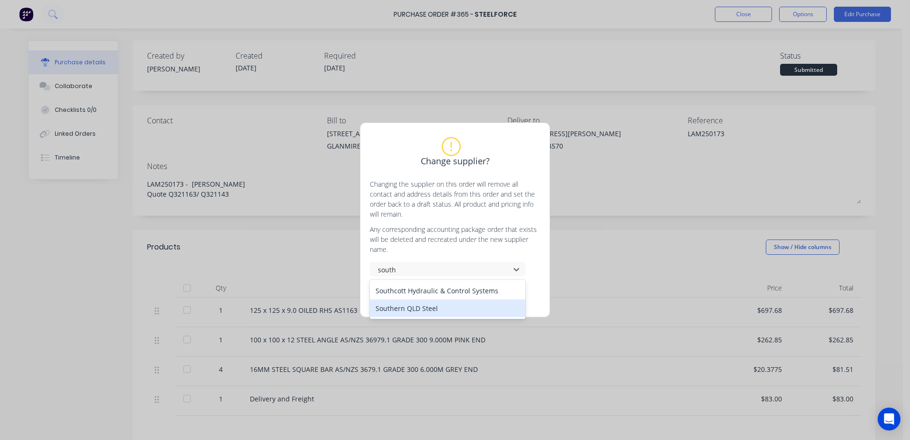
click at [418, 306] on div "Southern QLD Steel" at bounding box center [448, 308] width 156 height 18
click at [422, 296] on button "Change supplier" at bounding box center [420, 295] width 57 height 14
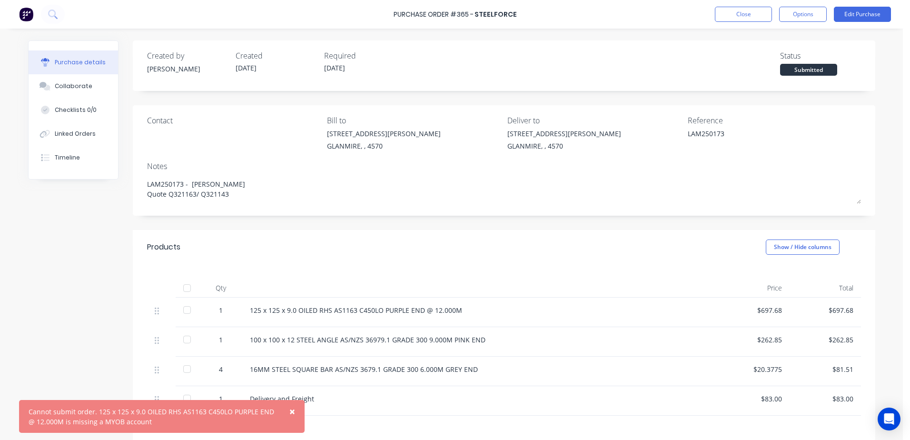
click at [556, 268] on div "Qty Price Total 1 125 x 125 x 9.0 OILED RHS AS1163 C450LO PURPLE END @ 12.000M …" at bounding box center [504, 339] width 743 height 151
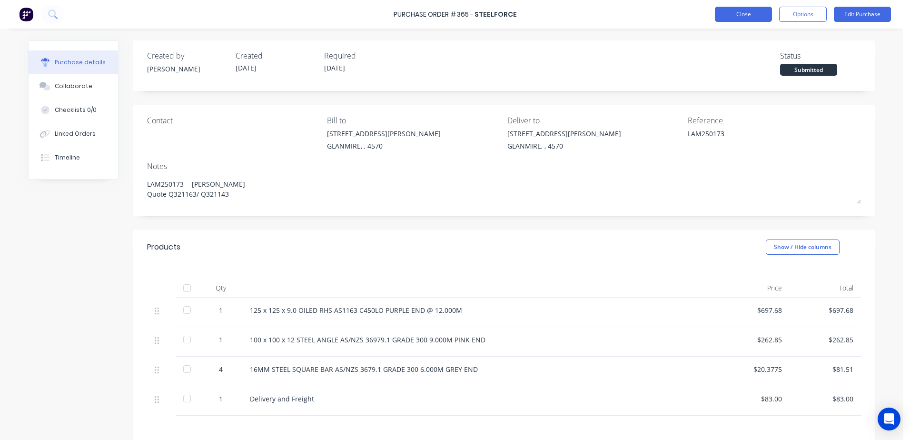
click at [738, 15] on button "Close" at bounding box center [743, 14] width 57 height 15
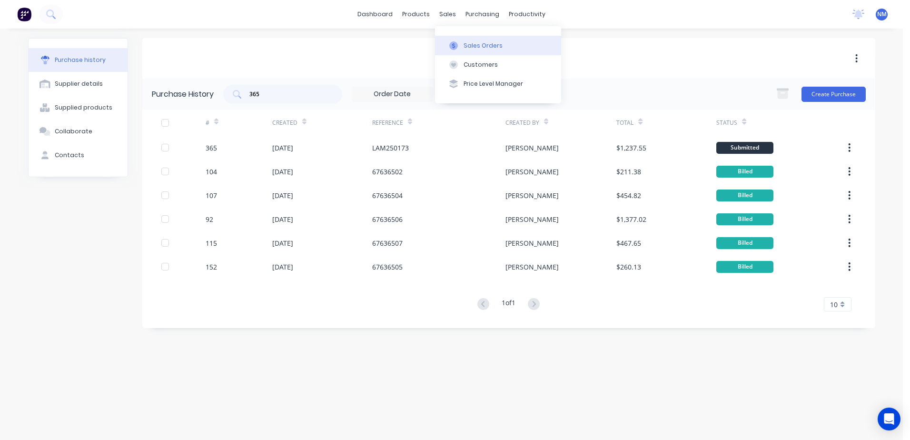
click at [472, 43] on div "Sales Orders" at bounding box center [483, 45] width 39 height 9
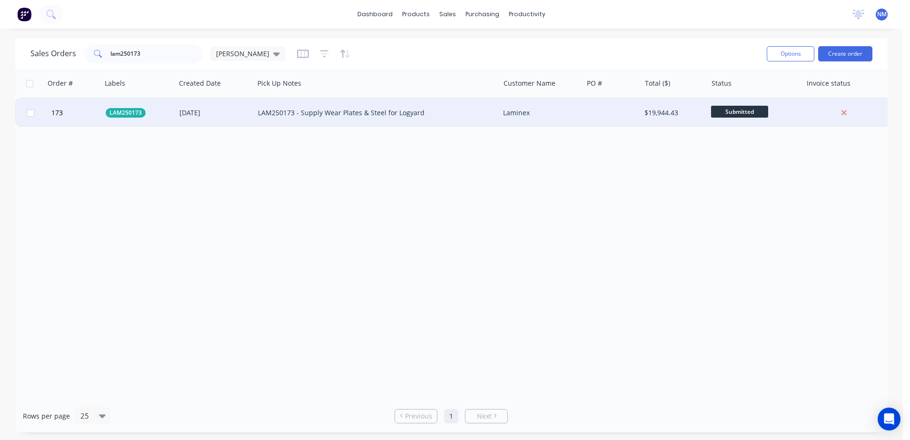
click at [439, 115] on div "LAM250173 - Supply Wear Plates & Steel for Logyard" at bounding box center [371, 113] width 226 height 10
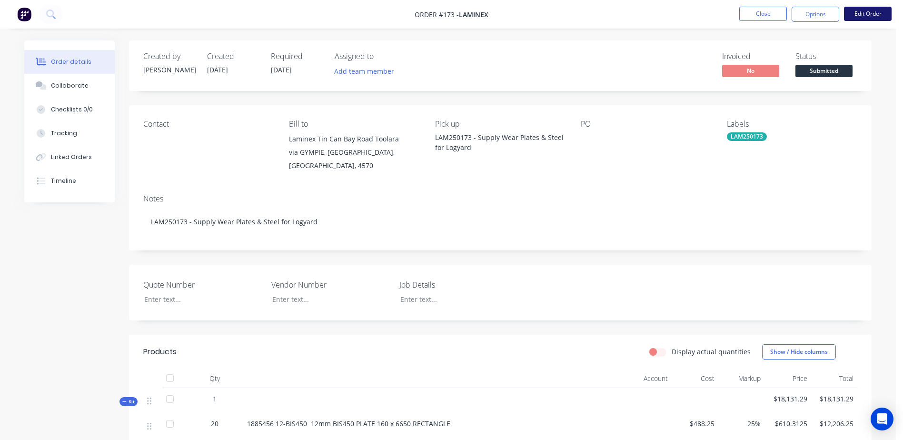
click at [869, 12] on button "Edit Order" at bounding box center [868, 14] width 48 height 14
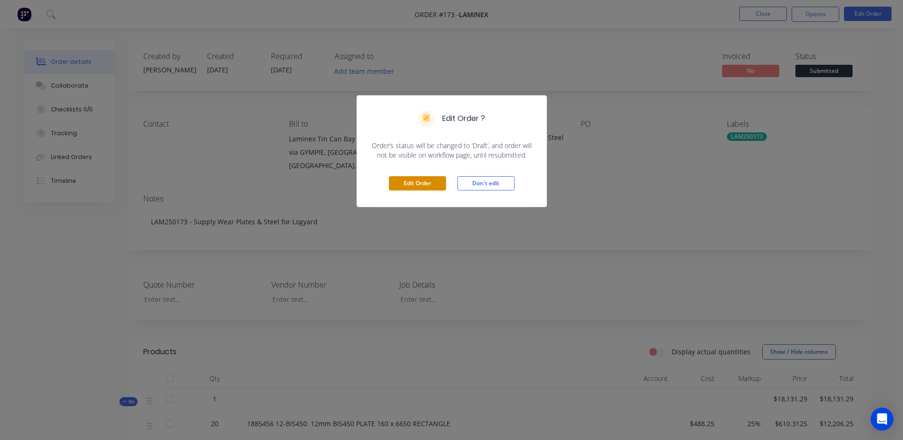
click at [400, 182] on button "Edit Order" at bounding box center [417, 183] width 57 height 14
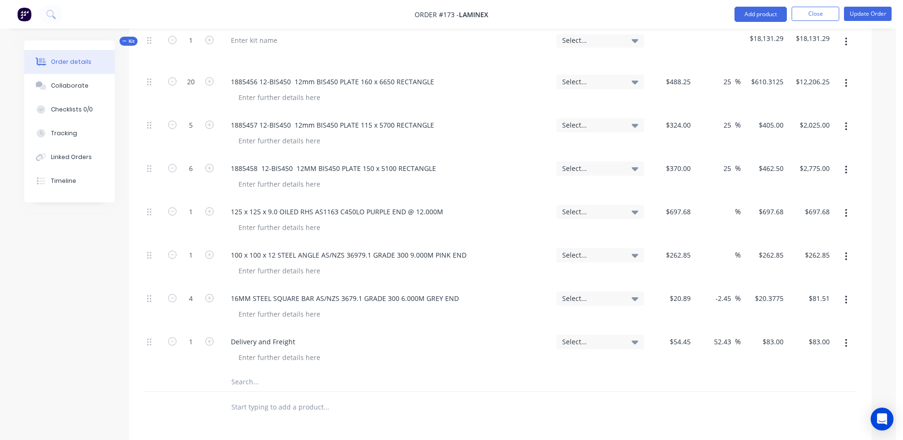
scroll to position [381, 0]
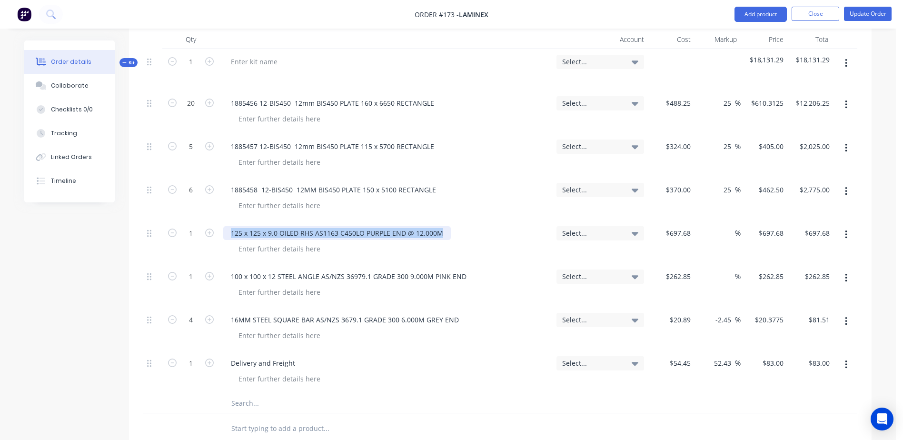
drag, startPoint x: 447, startPoint y: 209, endPoint x: 256, endPoint y: 213, distance: 191.4
click at [228, 226] on div "125 x 125 x 9.0 OILED RHS AS1163 C450LO PURPLE END @ 12.000M" at bounding box center [337, 233] width 228 height 14
copy div "125 x 125 x 9.0 OILED RHS AS1163 C450LO PURPLE END @ 12.000M"
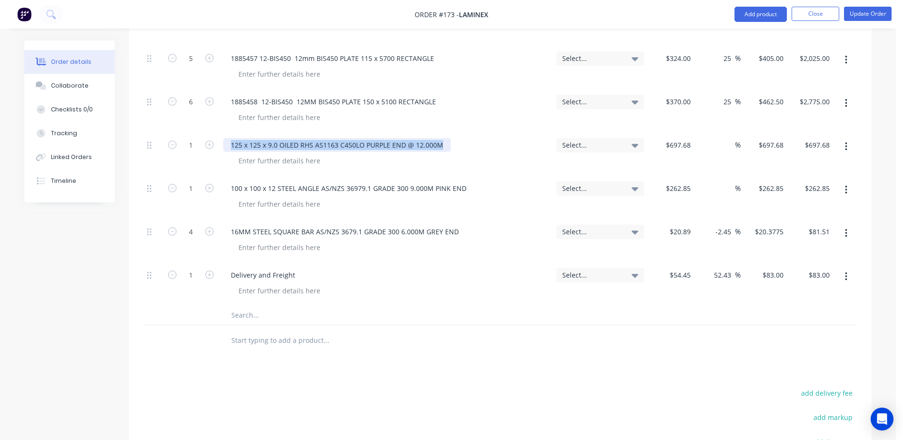
scroll to position [476, 0]
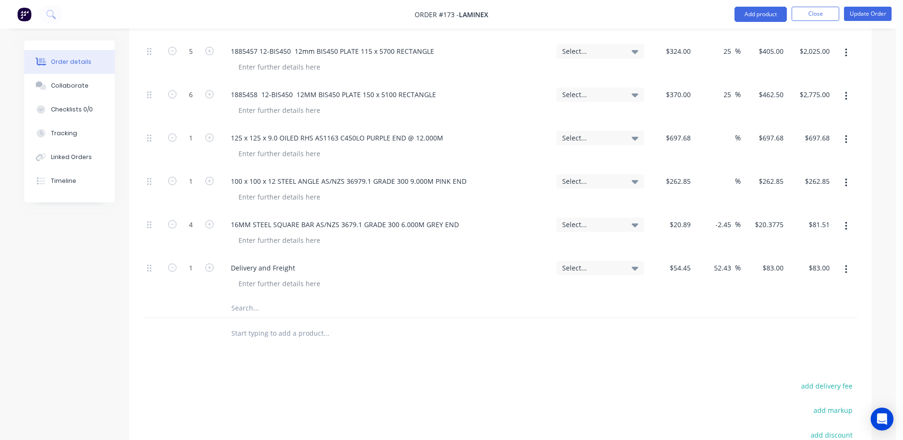
click at [248, 298] on input "text" at bounding box center [326, 307] width 190 height 19
paste input "125 x 125 x 9.0 OILED RHS AS1163 C450LO PURPLE END @ 12.000M"
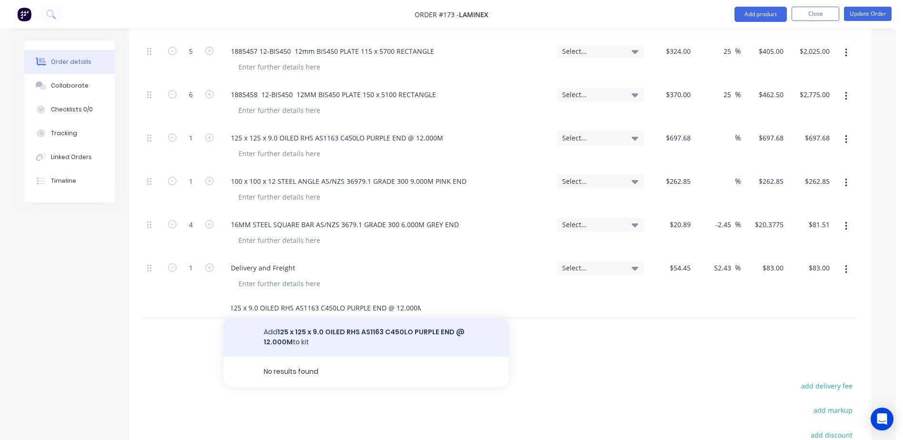
type input "125 x 125 x 9.0 OILED RHS AS1163 C450LO PURPLE END @ 12.000M"
click at [406, 318] on button "Add 125 x 125 x 9.0 OILED RHS AS1163 C450LO PURPLE END @ 12.000M to kit" at bounding box center [366, 337] width 286 height 39
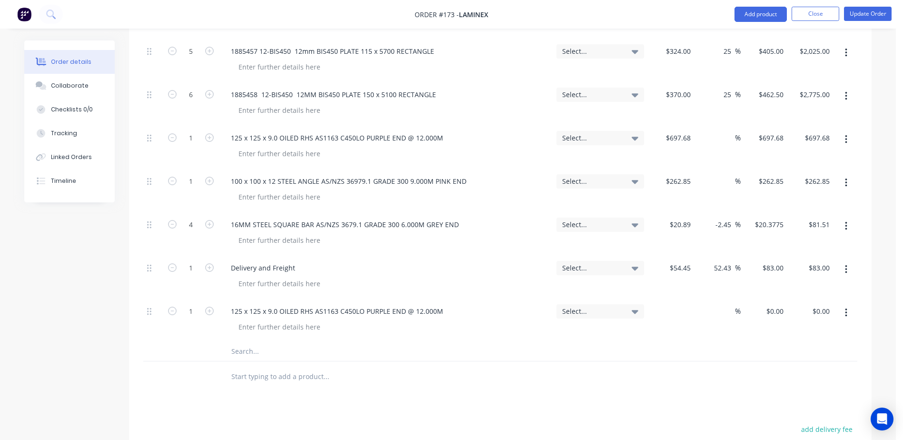
click at [676, 298] on div "$0.00" at bounding box center [671, 319] width 47 height 43
type input "$697.68"
click at [234, 342] on input "text" at bounding box center [326, 351] width 190 height 19
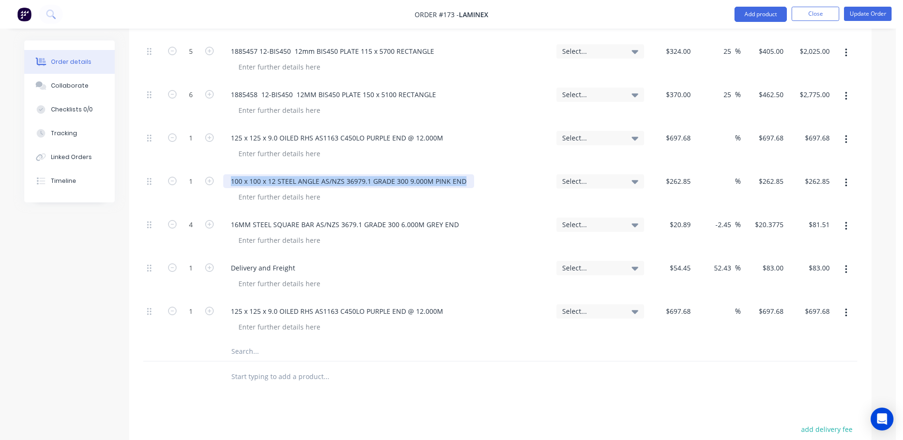
drag, startPoint x: 449, startPoint y: 152, endPoint x: 232, endPoint y: 152, distance: 216.6
click at [232, 174] on div "100 x 100 x 12 STEEL ANGLE AS/NZS 36979.1 GRADE 300 9.000M PINK END" at bounding box center [386, 181] width 326 height 14
copy div "100 x 100 x 12 STEEL ANGLE AS/NZS 36979.1 GRADE 300 9.000M PINK END"
click at [247, 342] on input "text" at bounding box center [326, 351] width 190 height 19
paste input "100 x 100 x 12 STEEL ANGLE AS/NZS 36979.1 GRADE 300 9.000M PINK END"
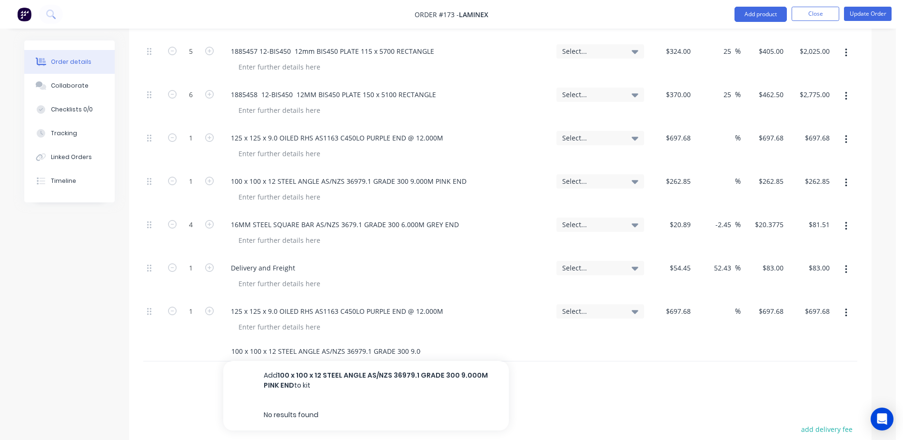
scroll to position [0, 42]
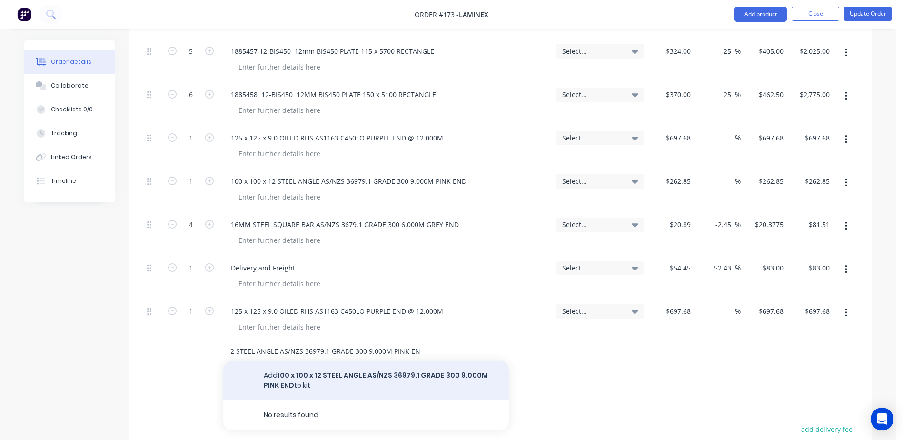
type input "100 x 100 x 12 STEEL ANGLE AS/NZS 36979.1 GRADE 300 9.000M PINK END"
click at [322, 361] on button "Add 100 x 100 x 12 STEEL ANGLE AS/NZS 36979.1 GRADE 300 9.000M PINK END to kit" at bounding box center [366, 380] width 286 height 39
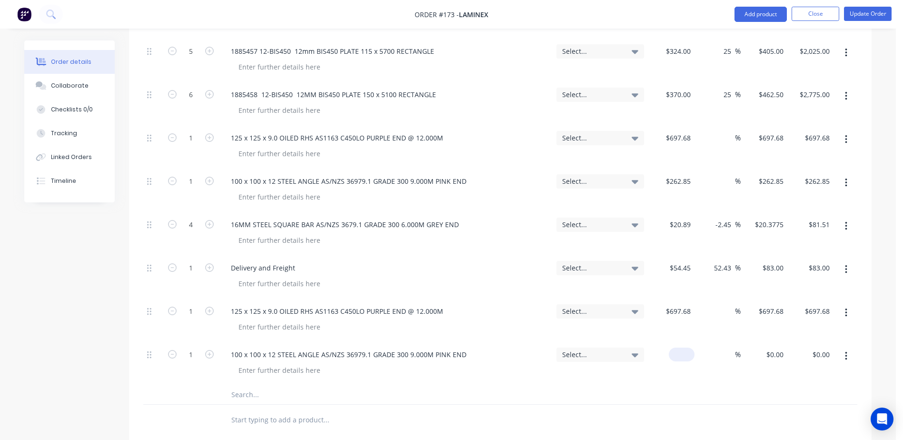
click at [674, 342] on div "$0.00" at bounding box center [671, 363] width 47 height 43
type input "$262.85"
drag, startPoint x: 461, startPoint y: 199, endPoint x: 231, endPoint y: 199, distance: 229.9
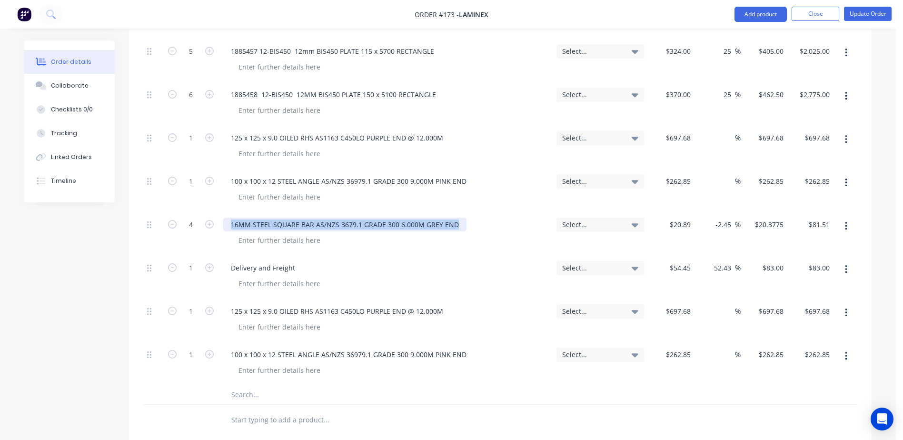
click at [231, 218] on div "16MM STEEL SQUARE BAR AS/NZS 3679.1 GRADE 300 6.000M GREY END" at bounding box center [344, 225] width 243 height 14
copy div "16MM STEEL SQUARE BAR AS/NZS 3679.1 GRADE 300 6.000M GREY END"
click at [235, 385] on input "text" at bounding box center [326, 394] width 190 height 19
paste input "16MM STEEL SQUARE BAR AS/NZS 3679.1 GRADE 300 6.000M GREY END"
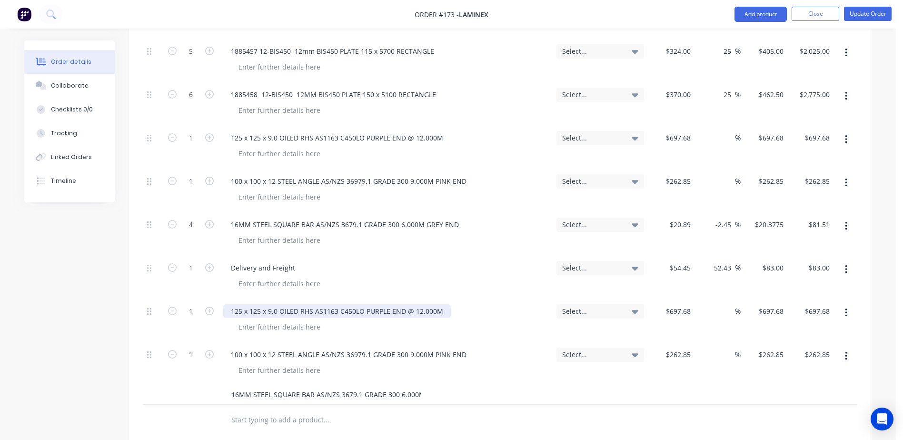
scroll to position [0, 33]
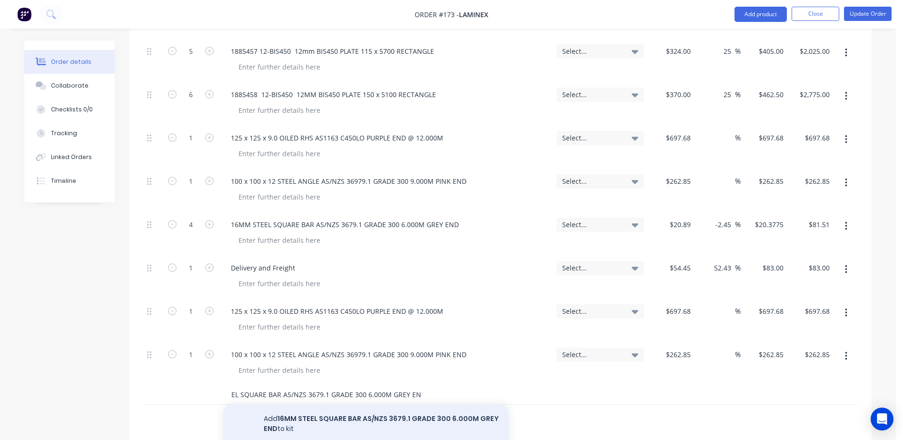
type input "16MM STEEL SQUARE BAR AS/NZS 3679.1 GRADE 300 6.000M GREY END"
click at [329, 404] on button "Add 16MM STEEL SQUARE BAR AS/NZS 3679.1 GRADE 300 6.000M GREY END to kit" at bounding box center [366, 423] width 286 height 39
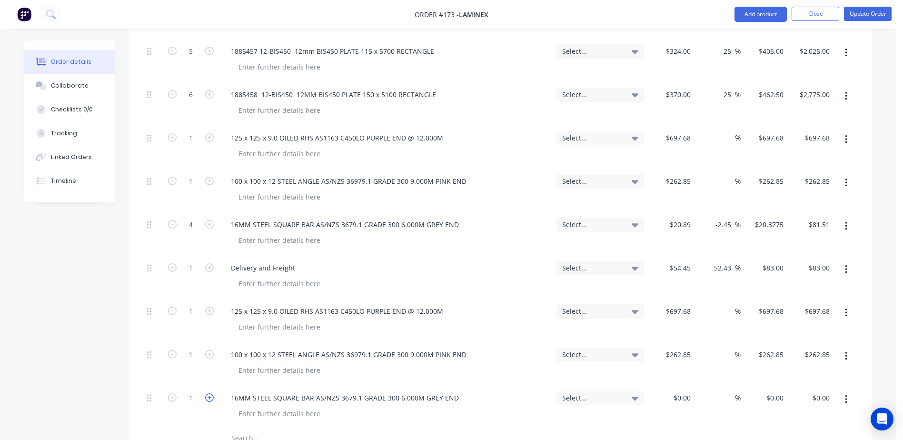
click at [210, 393] on icon "button" at bounding box center [209, 397] width 9 height 9
type input "4"
click at [774, 385] on div "$0.00 $0.00" at bounding box center [764, 406] width 47 height 43
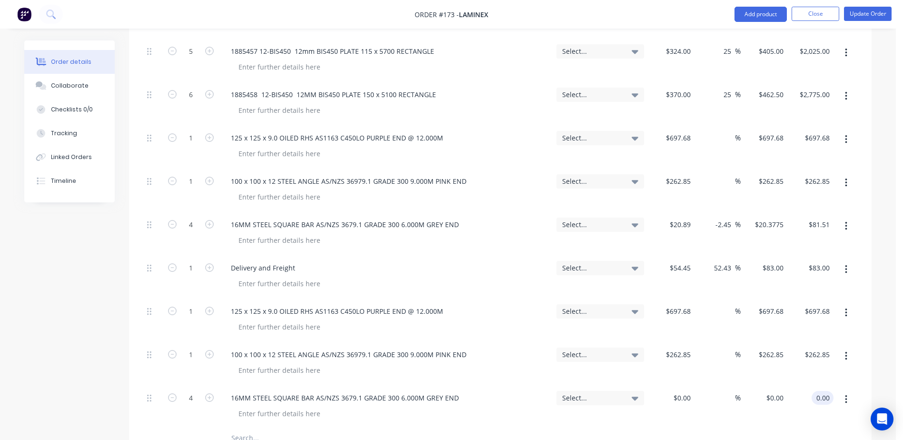
click at [824, 391] on input "0.00" at bounding box center [824, 398] width 18 height 14
type input "81.51"
type input "$20.3775"
type input "$81.51"
drag, startPoint x: 290, startPoint y: 242, endPoint x: 219, endPoint y: 248, distance: 72.1
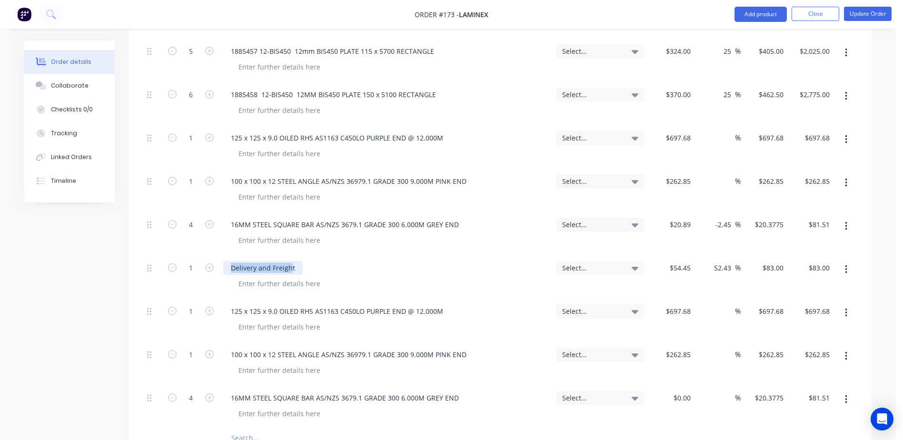
click at [219, 255] on div "1 Delivery and Freight Select... $54.45 $54.45 52.43 52.43 % $83.00 $83.00 $83.…" at bounding box center [500, 276] width 714 height 43
click at [298, 261] on div "Delivery and Freight" at bounding box center [262, 268] width 79 height 14
drag, startPoint x: 298, startPoint y: 239, endPoint x: 223, endPoint y: 247, distance: 75.6
click at [223, 255] on div "Delivery and Freight" at bounding box center [385, 276] width 333 height 43
copy div "Delivery and Freight"
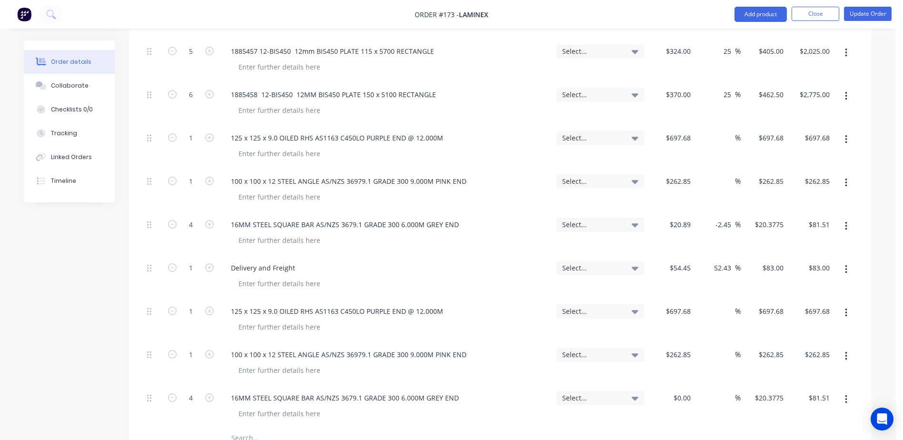
click at [243, 428] on input "text" at bounding box center [326, 437] width 190 height 19
paste input "Delivery and Freight"
type input "Delivery and Freight"
click at [687, 428] on div "Delivery and Freight Add Delivery and Freight to kit No results found" at bounding box center [500, 438] width 714 height 20
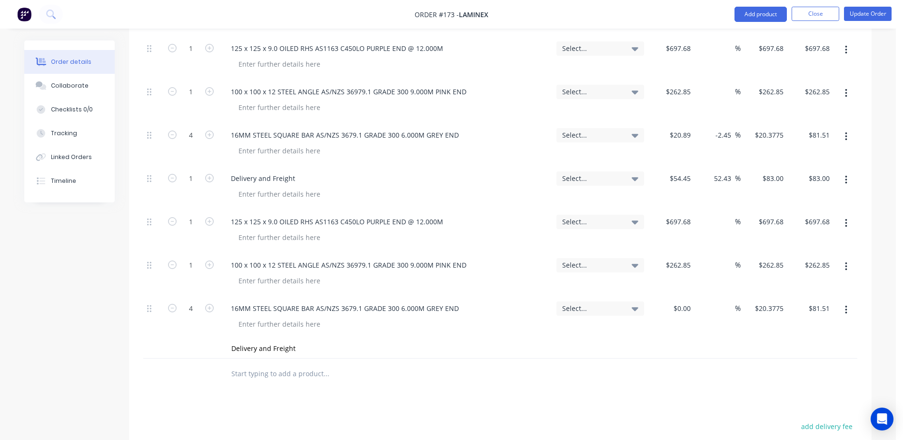
scroll to position [571, 0]
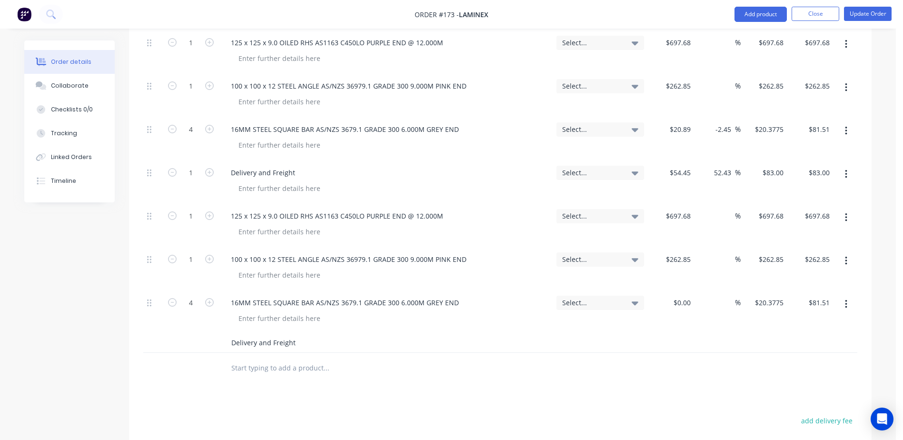
click at [251, 333] on input "Delivery and Freight" at bounding box center [326, 342] width 190 height 19
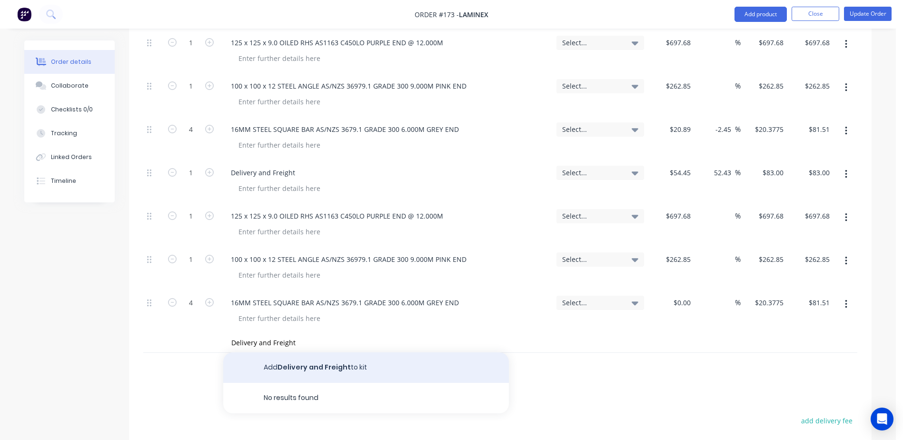
click at [308, 352] on button "Add Delivery and Freight to kit" at bounding box center [366, 367] width 286 height 30
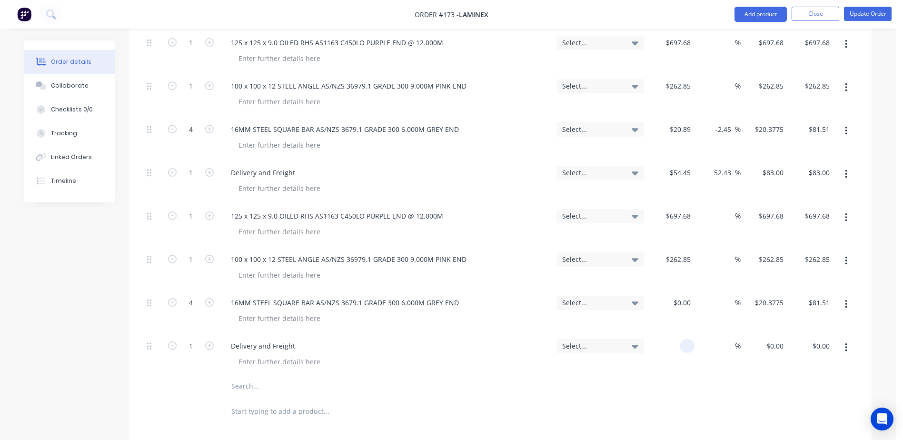
click at [673, 333] on div at bounding box center [671, 354] width 47 height 43
type input "$83.00"
click at [239, 377] on input "text" at bounding box center [326, 386] width 190 height 19
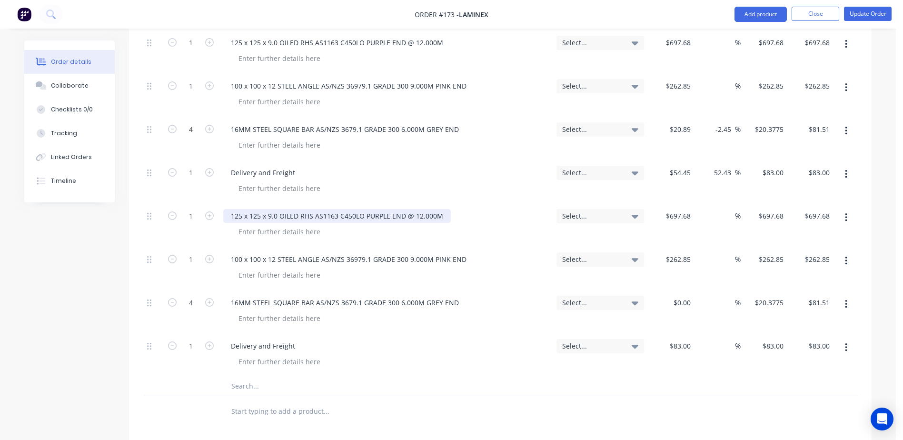
click at [406, 209] on div "125 x 125 x 9.0 OILED RHS AS1163 C450LO PURPLE END @ 12.000M" at bounding box center [337, 216] width 228 height 14
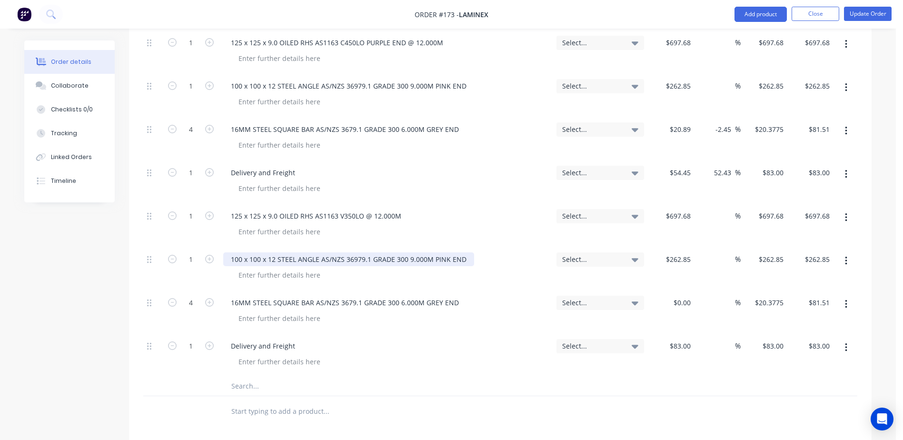
click at [357, 252] on div "100 x 100 x 12 STEEL ANGLE AS/NZS 36979.1 GRADE 300 9.000M PINK END" at bounding box center [348, 259] width 251 height 14
click at [343, 252] on div "100 x 100 x 12 STEEL ANGLE AS/NZS 36979.1 GRADE 300 9.000M PINK END" at bounding box center [348, 259] width 251 height 14
click at [450, 252] on div "100 x 100 x 12 STEEL ANGLE AS 36979.1 GRADE 300 9.000M PINK END" at bounding box center [341, 259] width 236 height 14
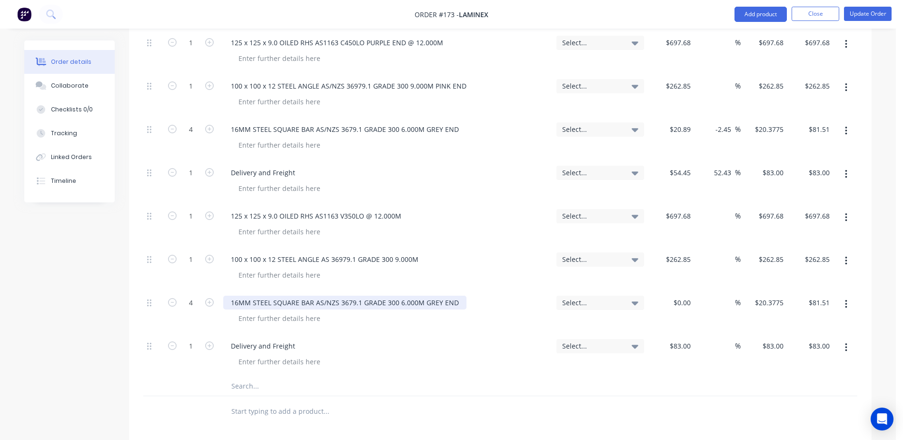
click at [389, 296] on div "16MM STEEL SQUARE BAR AS/NZS 3679.1 GRADE 300 6.000M GREY END" at bounding box center [344, 303] width 243 height 14
click at [340, 296] on div "16MM STEEL SQUARE BAR AS/NZS 3679.1 GRADE 300 6.000M GREY END" at bounding box center [344, 303] width 243 height 14
click at [339, 252] on div "100 x 100 x 12 STEEL ANGLE AS 36979.1 GRADE 300 9.000M" at bounding box center [324, 259] width 203 height 14
click at [443, 296] on div "16MM STEEL SQUARE BAR AS 3679.1 GRADE 300 6.000M GREY END" at bounding box center [337, 303] width 228 height 14
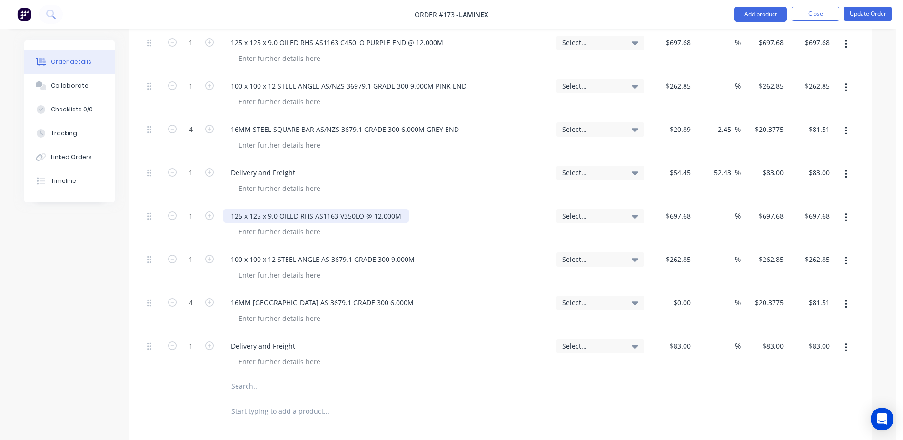
click at [340, 209] on div "125 x 125 x 9.0 OILED RHS AS1163 V350LO @ 12.000M" at bounding box center [316, 216] width 186 height 14
click at [342, 209] on div "125 x 125 x 9.0 OILED RHS AS1163 V350LO @ 12.000M" at bounding box center [316, 216] width 186 height 14
click at [861, 14] on button "Update Order" at bounding box center [868, 14] width 48 height 14
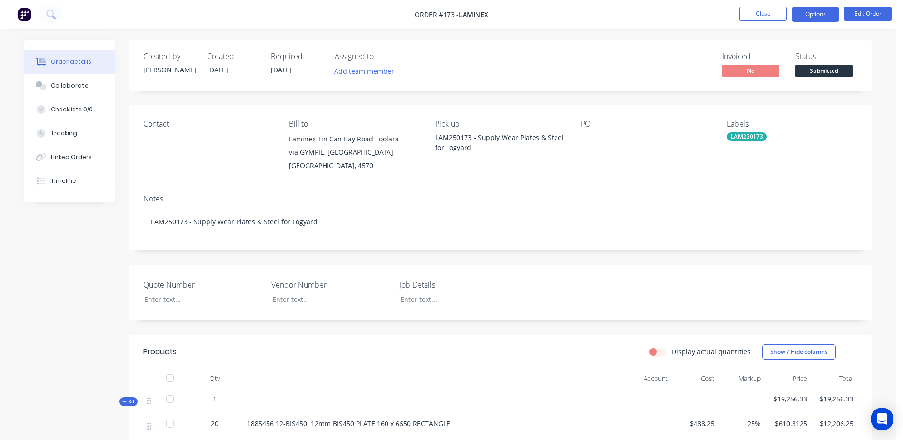
click at [826, 20] on button "Options" at bounding box center [816, 14] width 48 height 15
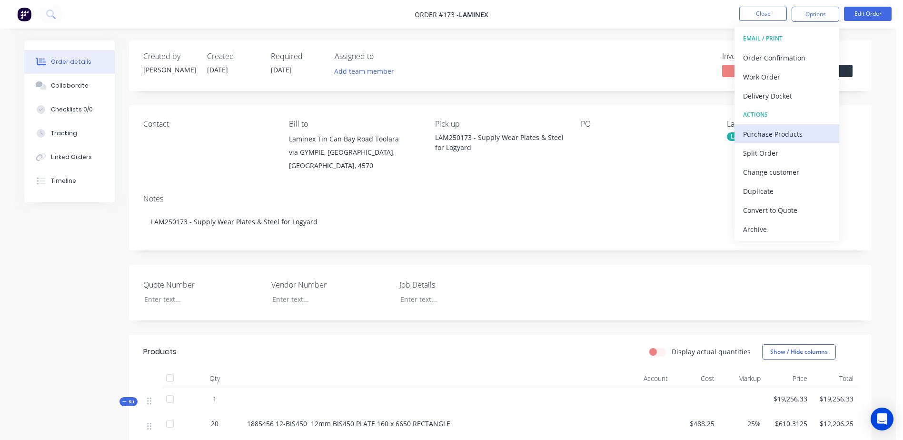
click at [795, 137] on div "Purchase Products" at bounding box center [787, 134] width 88 height 14
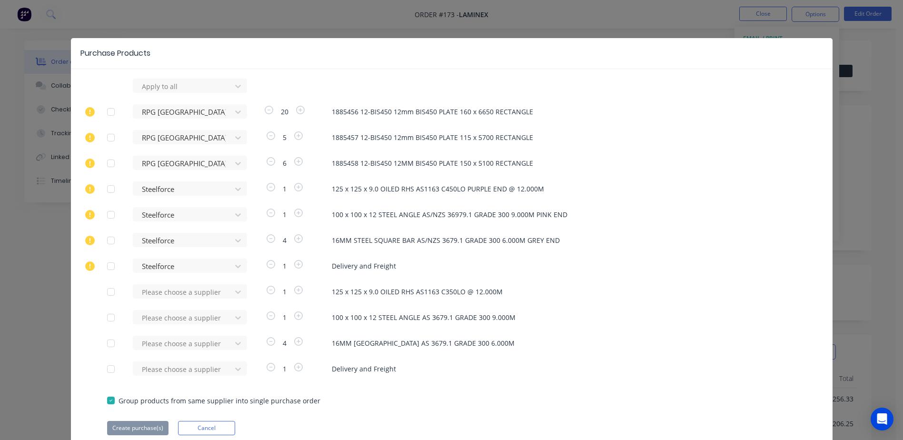
scroll to position [37, 0]
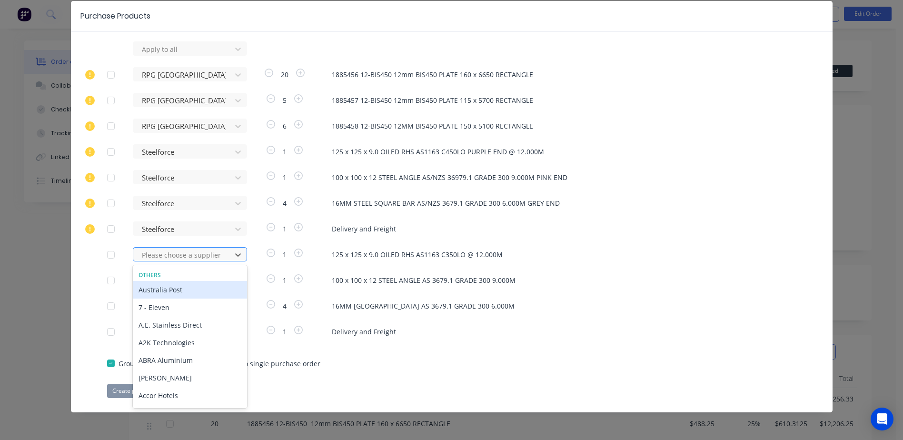
click at [173, 251] on div at bounding box center [184, 255] width 86 height 12
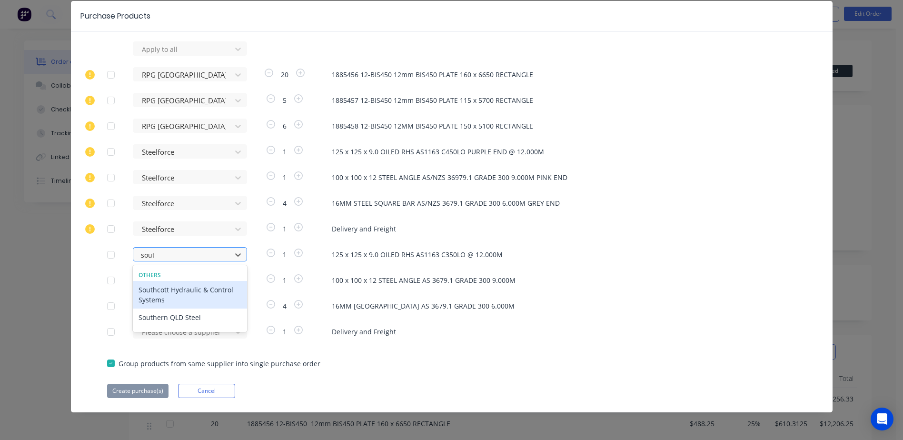
type input "south"
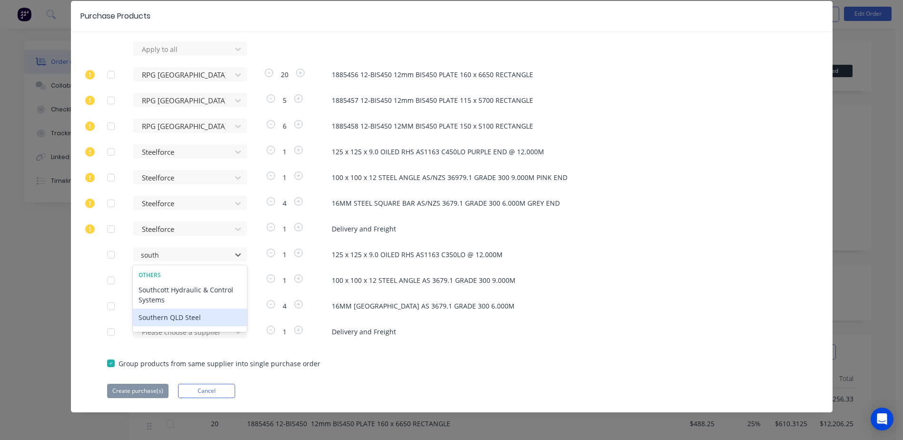
drag, startPoint x: 180, startPoint y: 317, endPoint x: 169, endPoint y: 315, distance: 11.0
click at [181, 317] on div "Southern QLD Steel" at bounding box center [190, 317] width 114 height 18
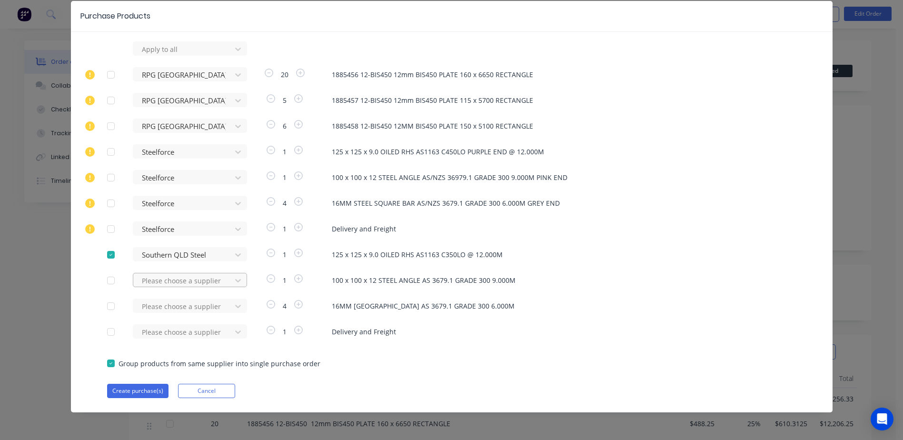
click at [155, 55] on div at bounding box center [184, 49] width 86 height 12
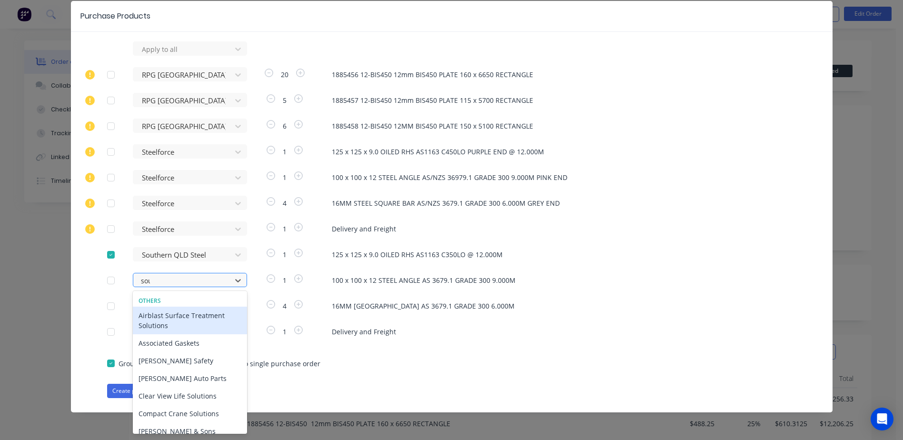
type input "south"
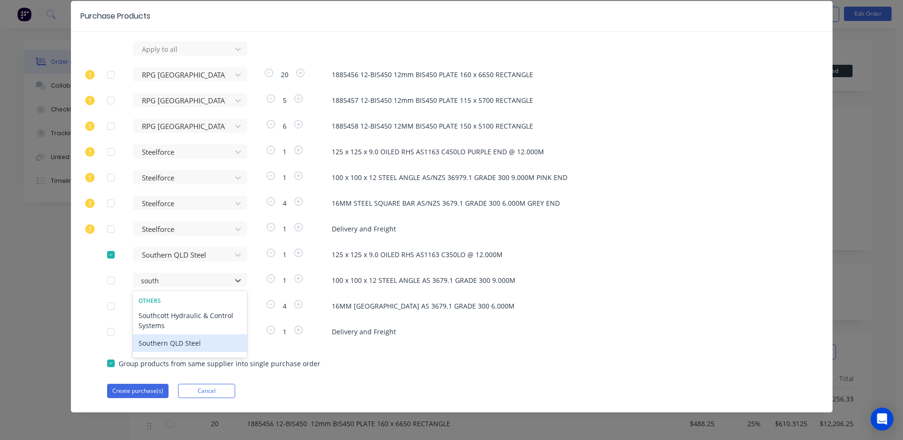
click at [149, 340] on div "Southern QLD Steel" at bounding box center [190, 343] width 114 height 18
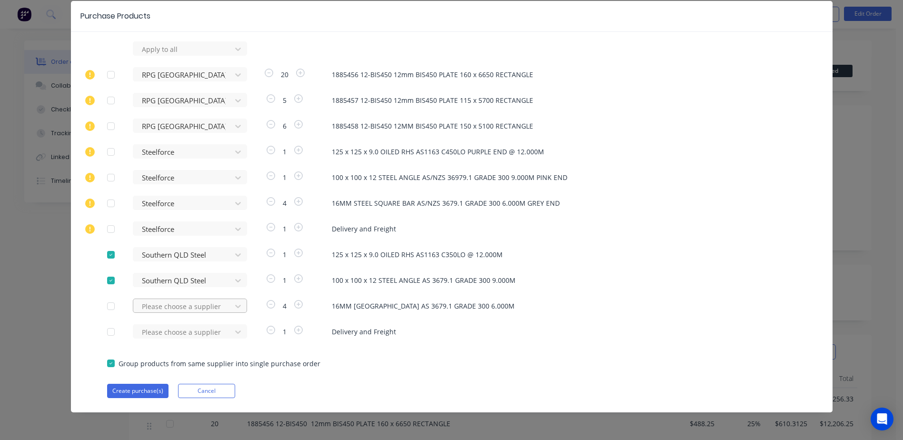
click at [149, 55] on div at bounding box center [184, 49] width 86 height 12
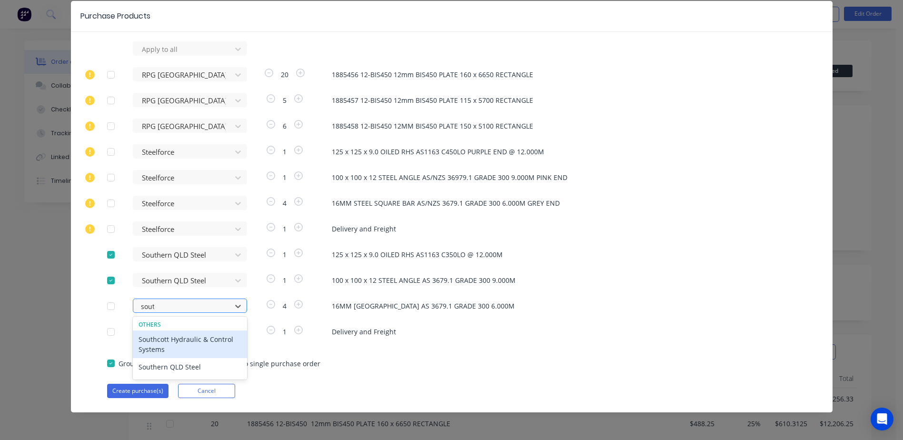
type input "south"
click at [160, 368] on div "Southern QLD Steel" at bounding box center [190, 367] width 114 height 18
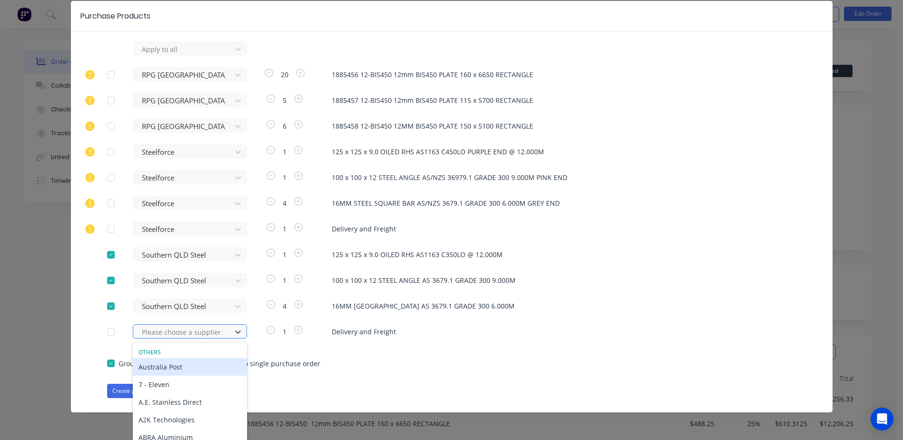
click at [151, 56] on div "461 results available. Use Up and Down to choose options, press Enter to select…" at bounding box center [185, 48] width 105 height 14
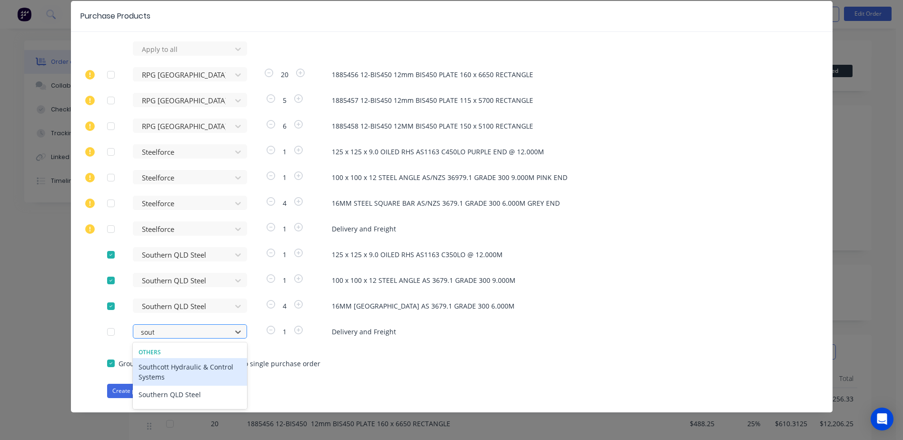
type input "south"
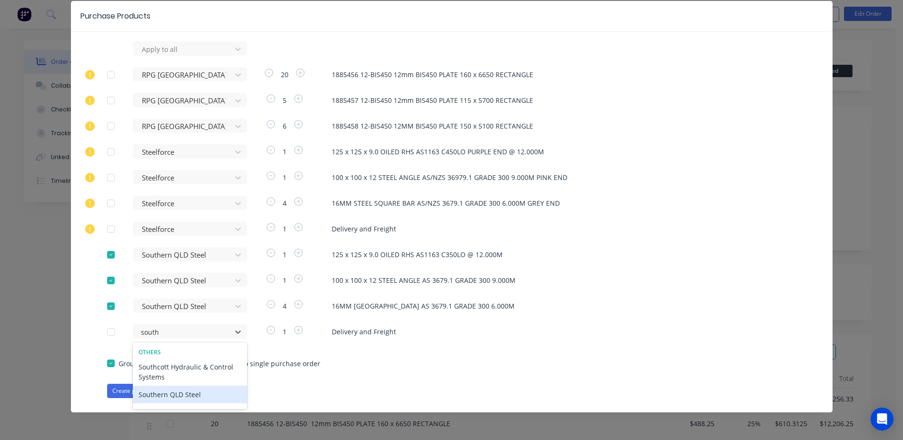
drag, startPoint x: 193, startPoint y: 392, endPoint x: 187, endPoint y: 390, distance: 6.4
click at [193, 392] on div "Southern QLD Steel" at bounding box center [190, 395] width 114 height 18
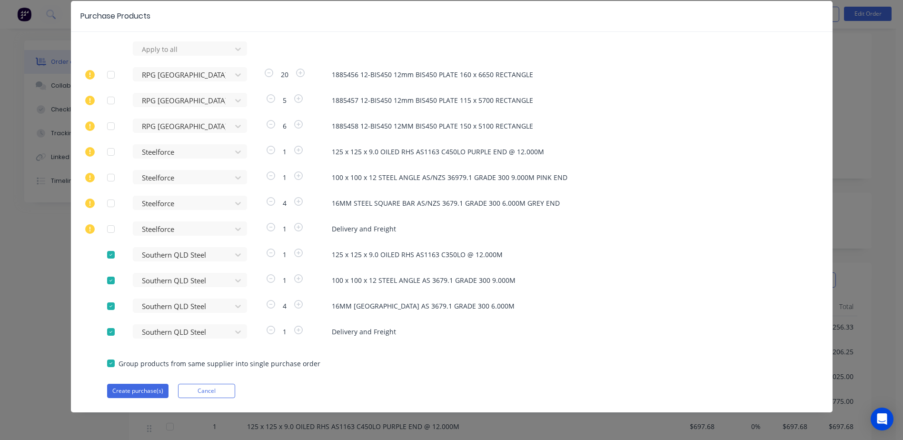
scroll to position [95, 0]
click at [135, 387] on button "Create purchase(s)" at bounding box center [137, 391] width 61 height 14
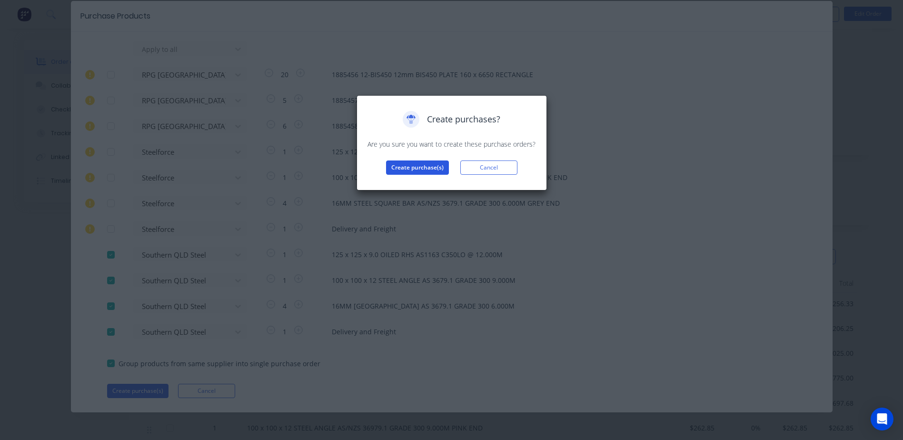
click at [419, 164] on button "Create purchase(s)" at bounding box center [417, 167] width 63 height 14
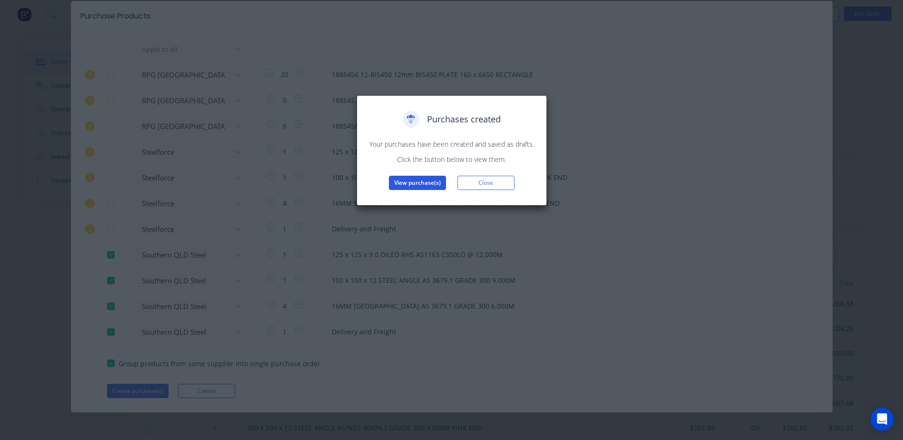
click at [407, 182] on button "View purchase(s)" at bounding box center [417, 183] width 57 height 14
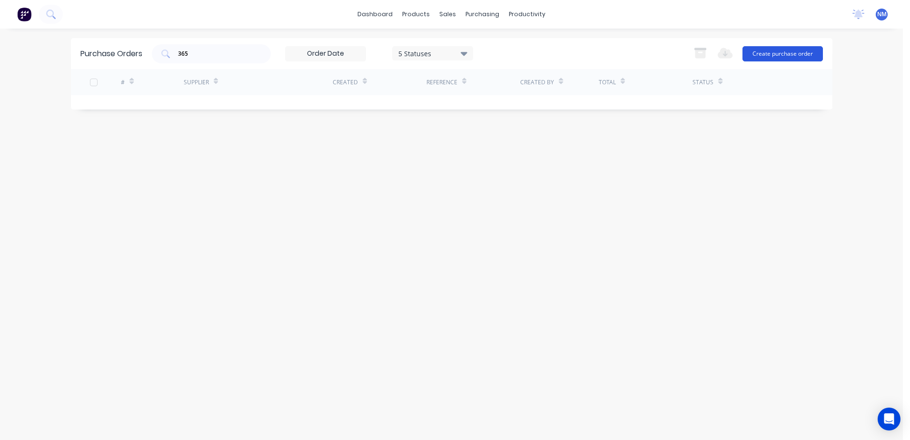
click at [771, 59] on button "Create purchase order" at bounding box center [783, 53] width 80 height 15
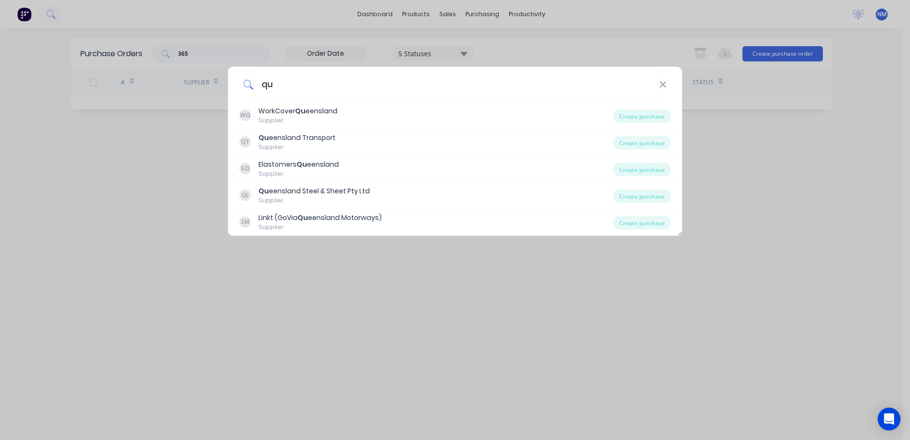
type input "q"
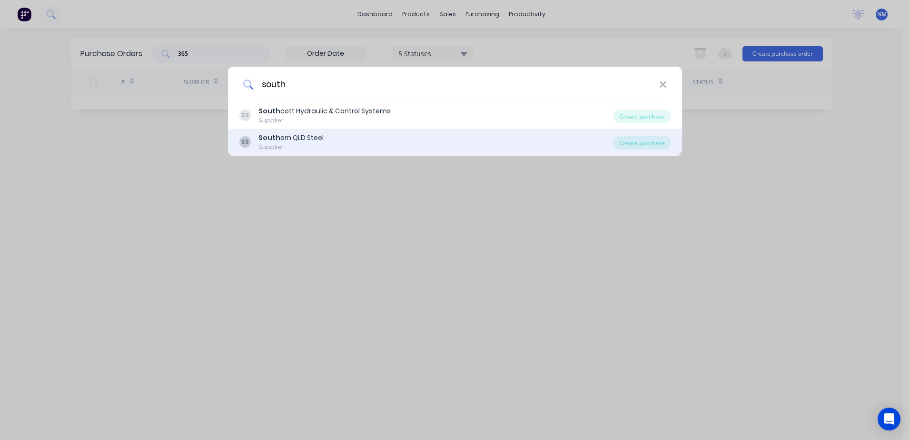
type input "south"
click at [324, 134] on div "SS South ern QLD Steel Supplier" at bounding box center [426, 142] width 374 height 19
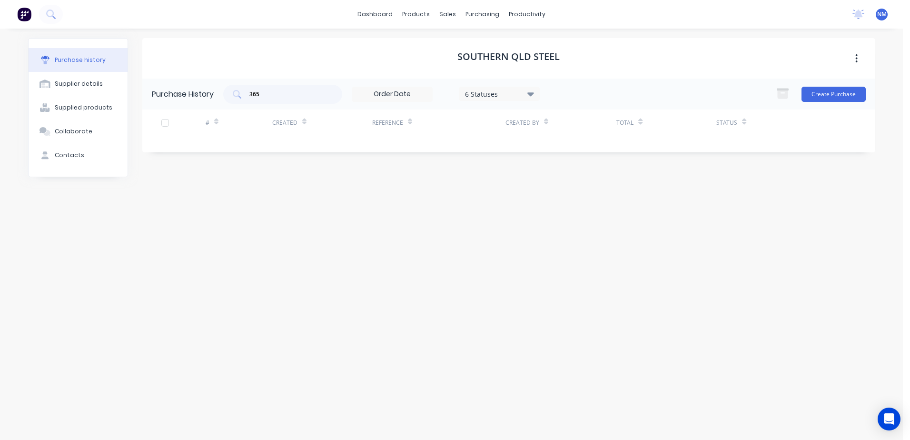
click at [461, 119] on div "Reference" at bounding box center [438, 122] width 133 height 26
click at [811, 95] on button "Create Purchase" at bounding box center [834, 94] width 64 height 15
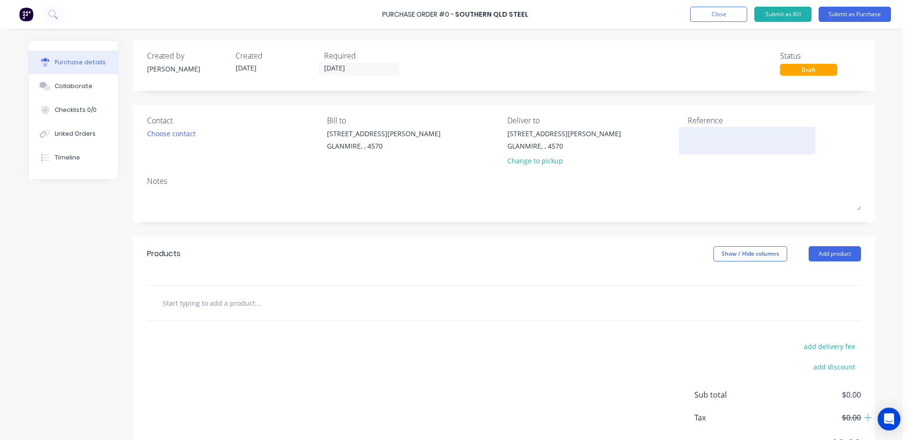
drag, startPoint x: 684, startPoint y: 143, endPoint x: 693, endPoint y: 140, distance: 9.4
click at [688, 143] on div at bounding box center [747, 141] width 119 height 24
click at [697, 136] on textarea at bounding box center [747, 139] width 119 height 21
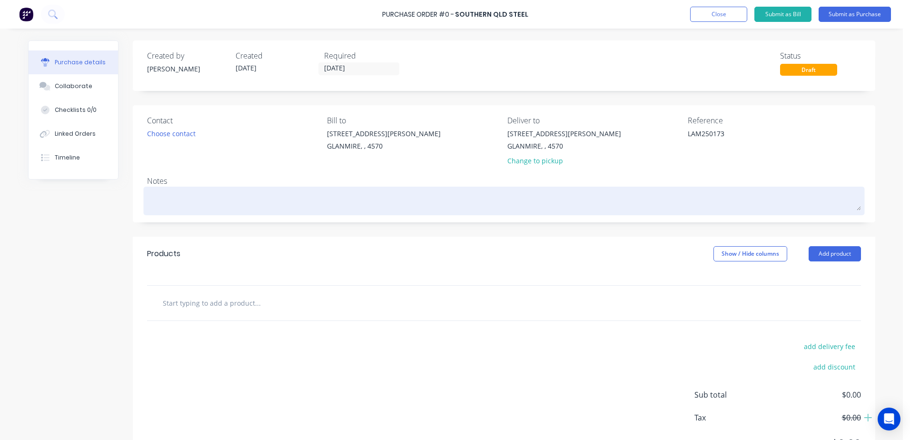
type textarea "LAM250173"
click at [163, 189] on div at bounding box center [504, 201] width 714 height 24
click at [149, 198] on textarea at bounding box center [504, 199] width 714 height 21
click at [148, 209] on textarea "LAM250173 - [PERSON_NAME]" at bounding box center [504, 199] width 714 height 21
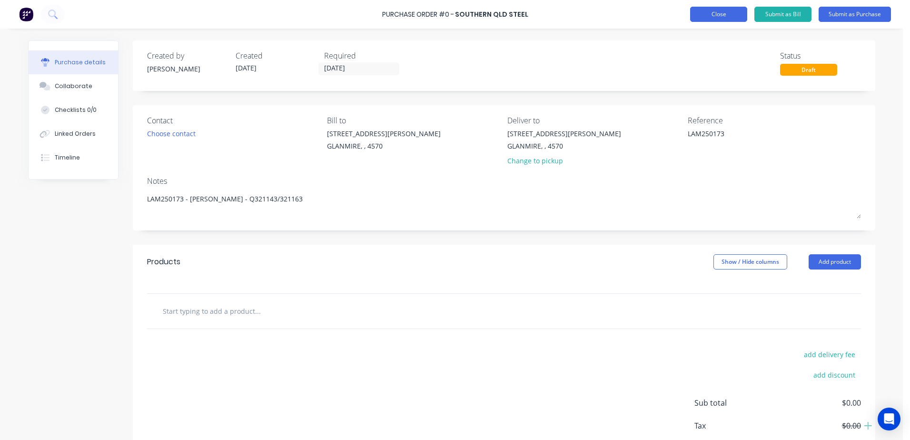
type textarea "LAM250173 - [PERSON_NAME] - Q321143/321163"
click at [719, 17] on button "Close" at bounding box center [718, 14] width 57 height 15
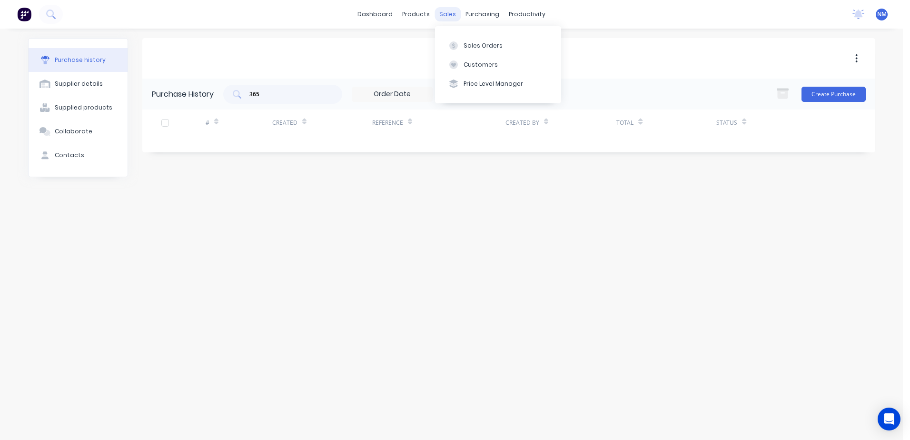
click at [456, 11] on div "sales" at bounding box center [448, 14] width 26 height 14
click at [476, 46] on div "Sales Orders" at bounding box center [483, 45] width 39 height 9
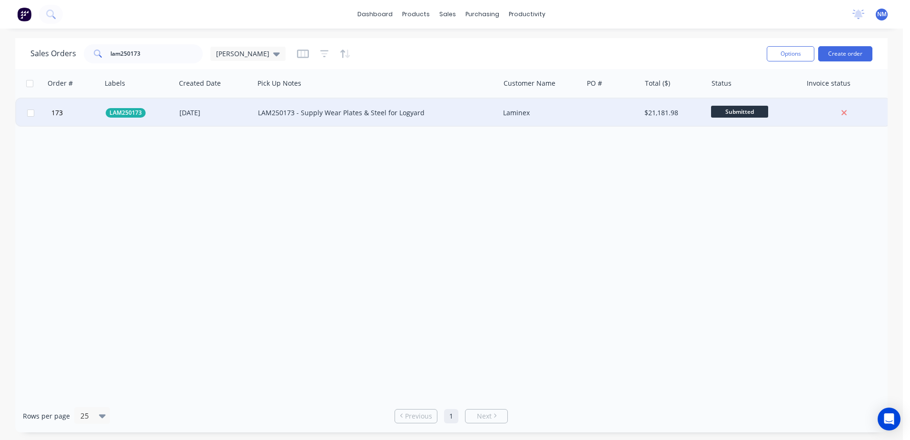
click at [459, 119] on div "LAM250173 - Supply Wear Plates & Steel for Logyard" at bounding box center [376, 113] width 245 height 29
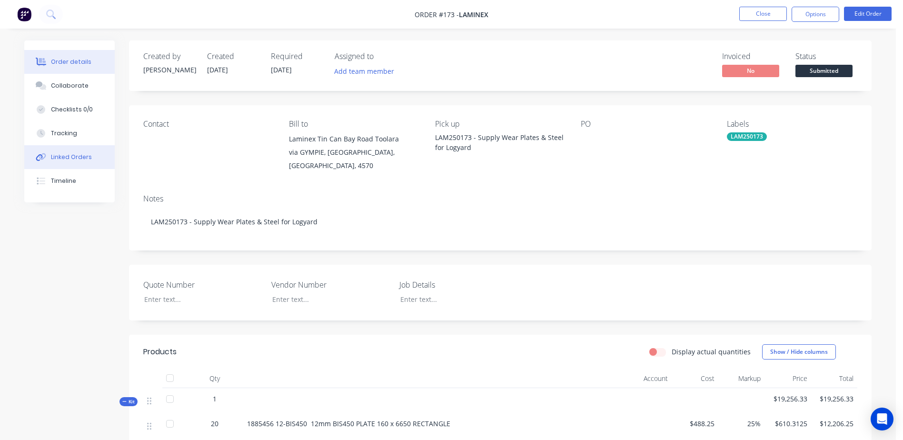
click at [79, 160] on div "Linked Orders" at bounding box center [71, 157] width 41 height 9
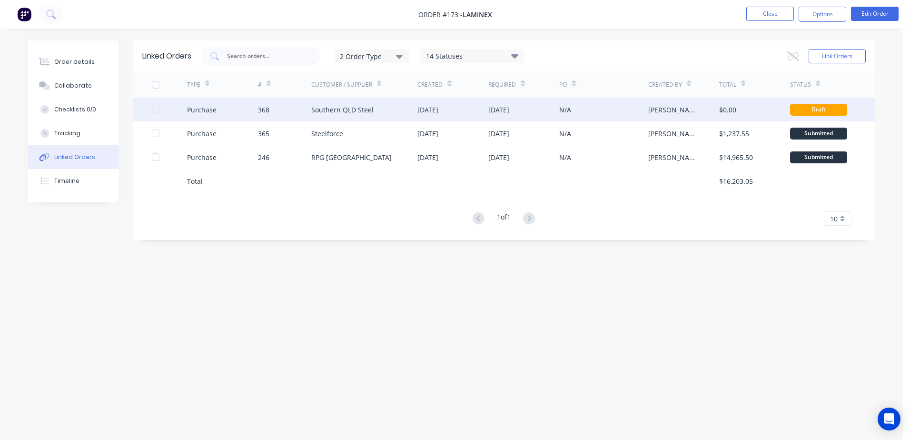
click at [380, 107] on div "Southern QLD Steel" at bounding box center [364, 110] width 107 height 24
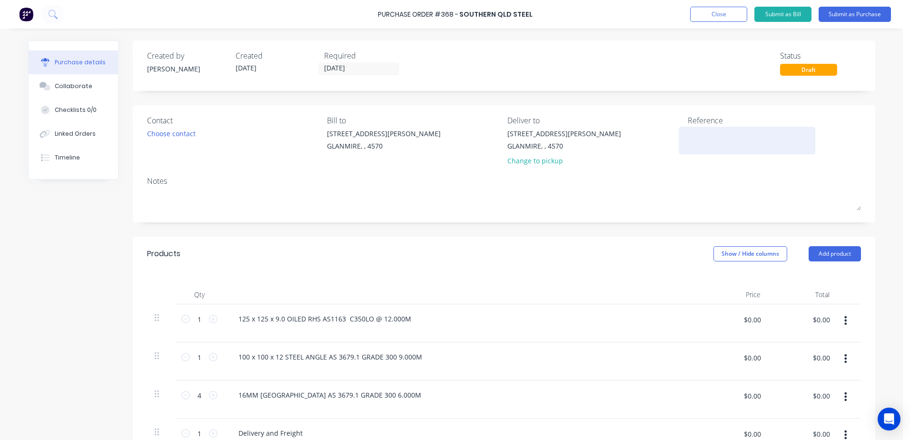
click at [691, 135] on textarea at bounding box center [747, 139] width 119 height 21
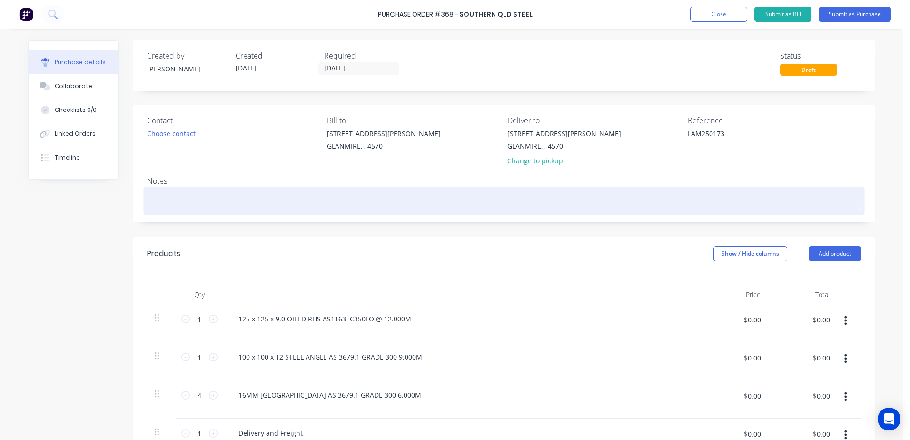
type textarea "LAM250173"
click at [186, 198] on textarea at bounding box center [504, 199] width 714 height 21
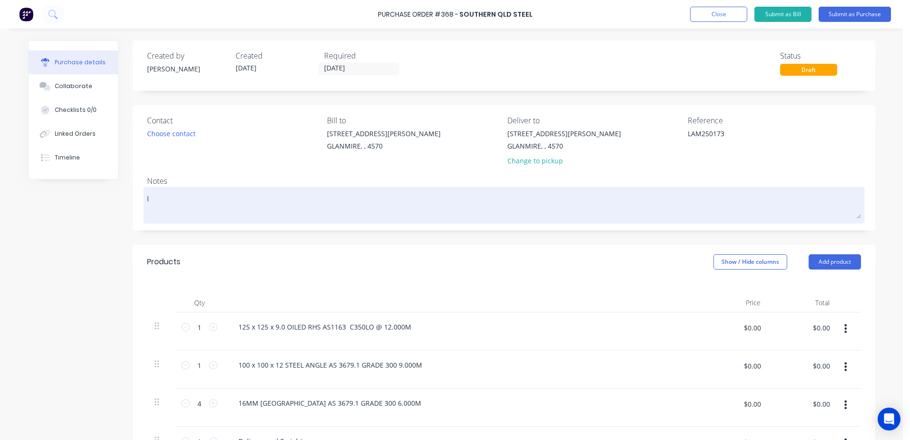
type textarea "l"
type textarea "LAM250173 - [PERSON_NAME]"
click at [154, 209] on textarea "LAM250173 - [PERSON_NAME]" at bounding box center [504, 204] width 714 height 30
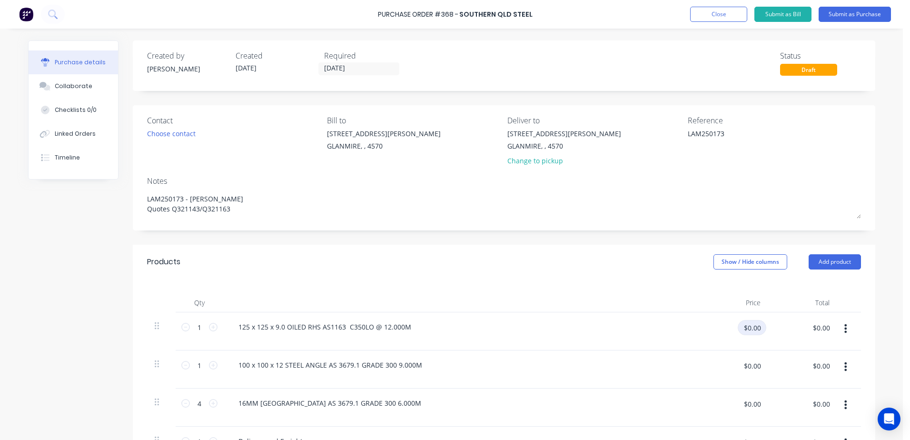
type textarea "LAM250173 - [PERSON_NAME] Quotes Q321143/Q321163"
click at [748, 329] on input "$0.00" at bounding box center [752, 327] width 29 height 15
type input "$697.68"
click at [747, 368] on input "$0.00" at bounding box center [752, 365] width 29 height 15
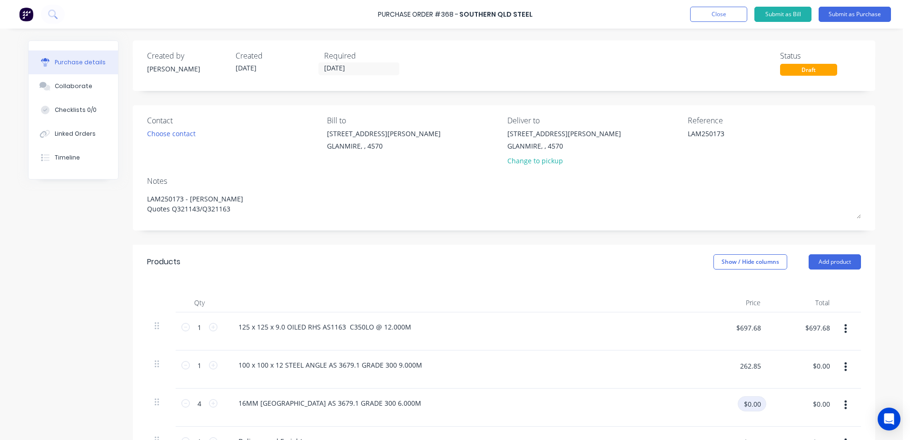
type input "$262.85"
click at [755, 409] on input "$0.00" at bounding box center [752, 403] width 29 height 15
click at [826, 409] on input "$0.00" at bounding box center [821, 403] width 29 height 15
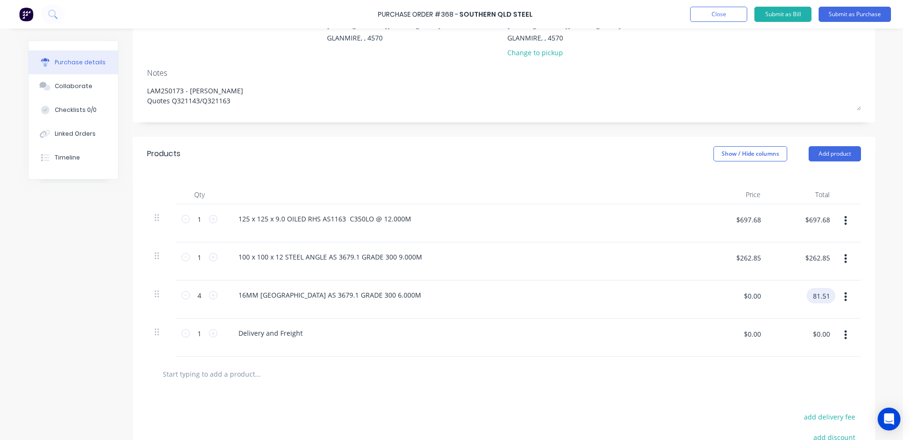
scroll to position [143, 0]
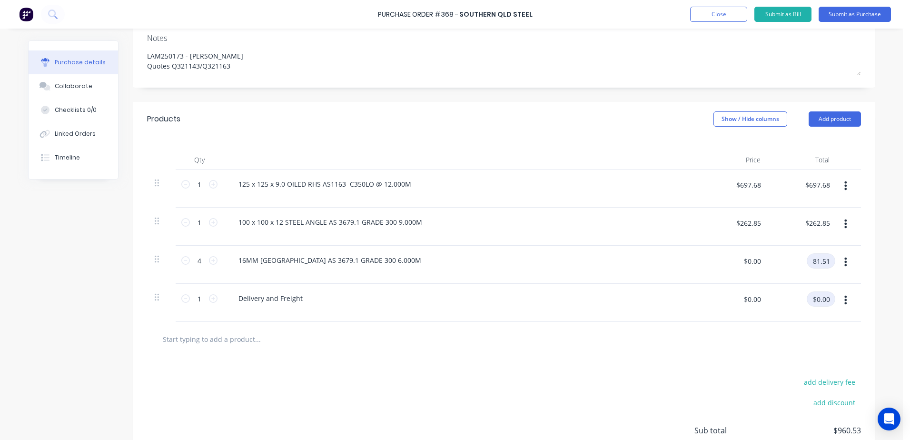
type input "81.51"
type input "$20.3775"
type input "$81.51"
click at [812, 305] on input "$0.00" at bounding box center [821, 298] width 29 height 15
type input "83"
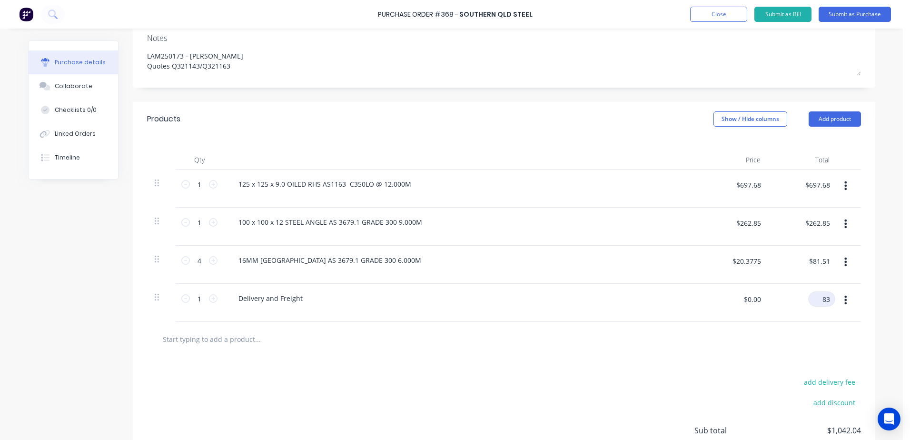
type input "$83.00"
click at [864, 15] on button "Submit as Purchase" at bounding box center [855, 14] width 72 height 15
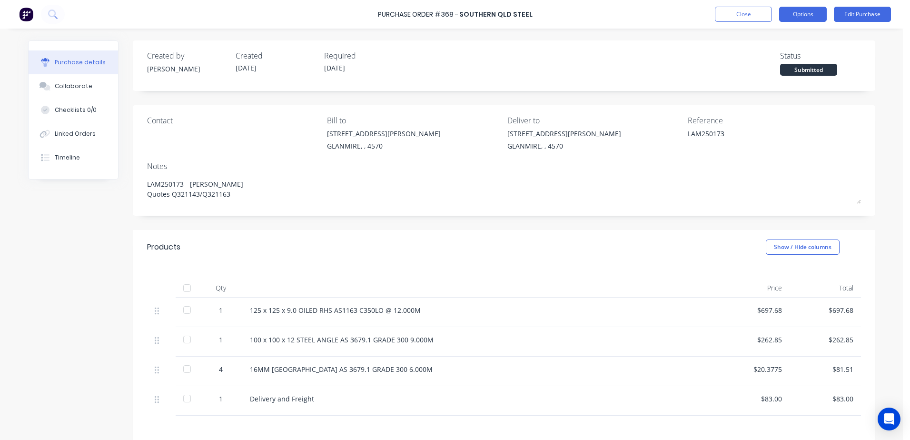
click at [813, 16] on button "Options" at bounding box center [803, 14] width 48 height 15
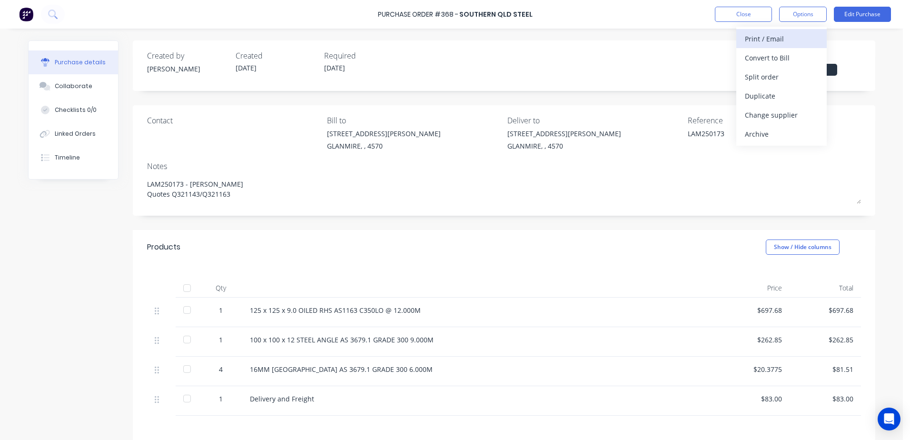
click at [789, 42] on div "Print / Email" at bounding box center [781, 39] width 73 height 14
click at [777, 54] on div "With pricing" at bounding box center [781, 58] width 73 height 14
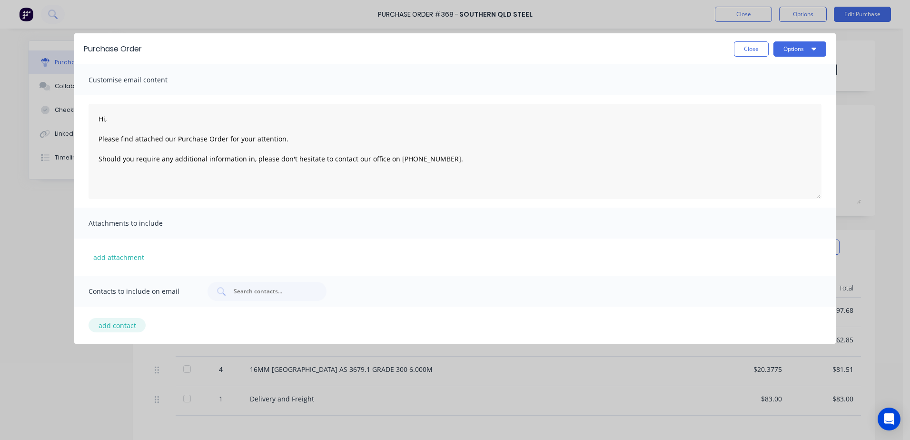
click at [108, 331] on button "add contact" at bounding box center [117, 325] width 57 height 14
select select "AU"
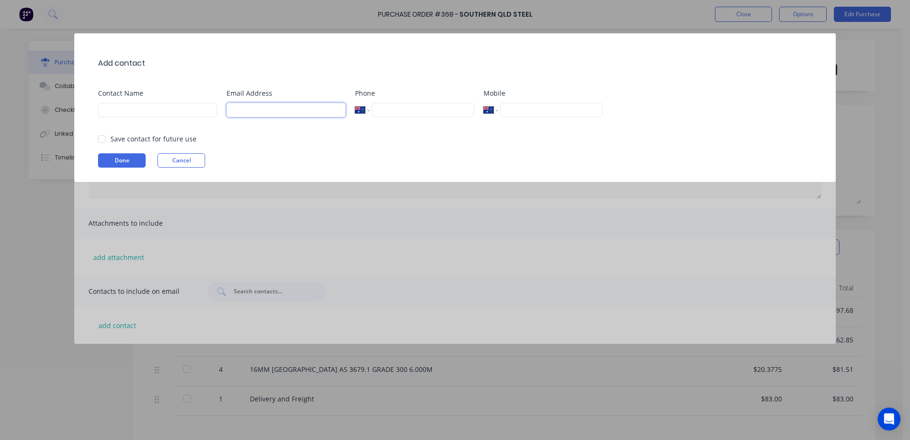
click at [259, 112] on input at bounding box center [286, 110] width 119 height 14
type input "[EMAIL_ADDRESS][DOMAIN_NAME]"
type input "[PERSON_NAME]"
type input "[PHONE_NUMBER]"
click at [103, 137] on div at bounding box center [101, 138] width 19 height 19
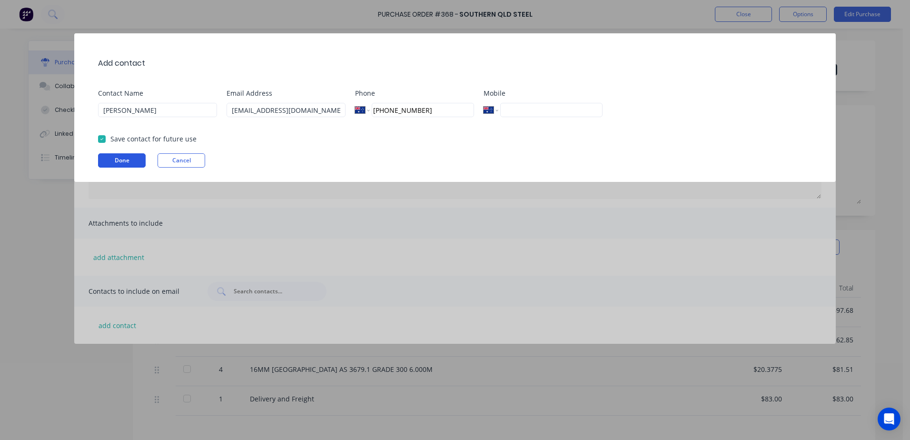
click at [115, 163] on button "Done" at bounding box center [122, 160] width 48 height 14
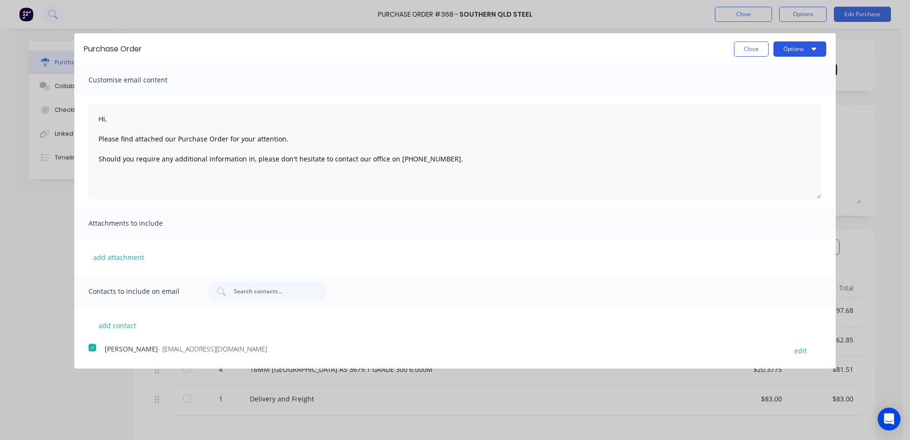
click at [808, 49] on button "Options" at bounding box center [800, 48] width 53 height 15
click at [771, 90] on div "Email" at bounding box center [781, 92] width 73 height 14
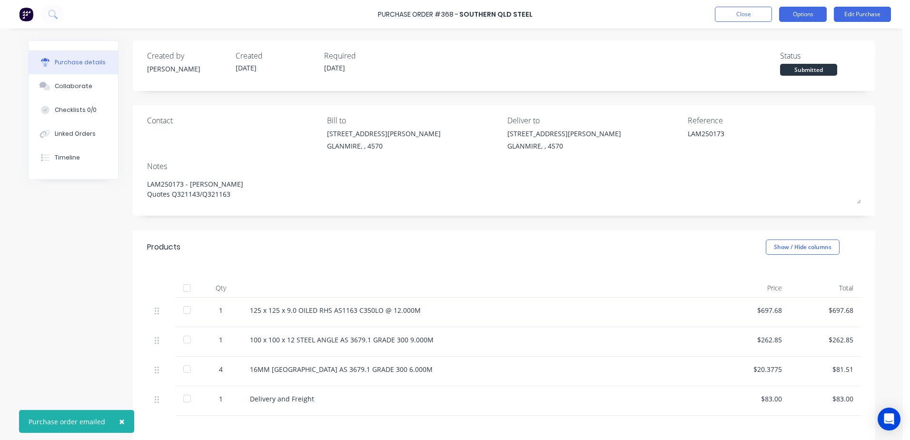
click at [799, 11] on button "Options" at bounding box center [803, 14] width 48 height 15
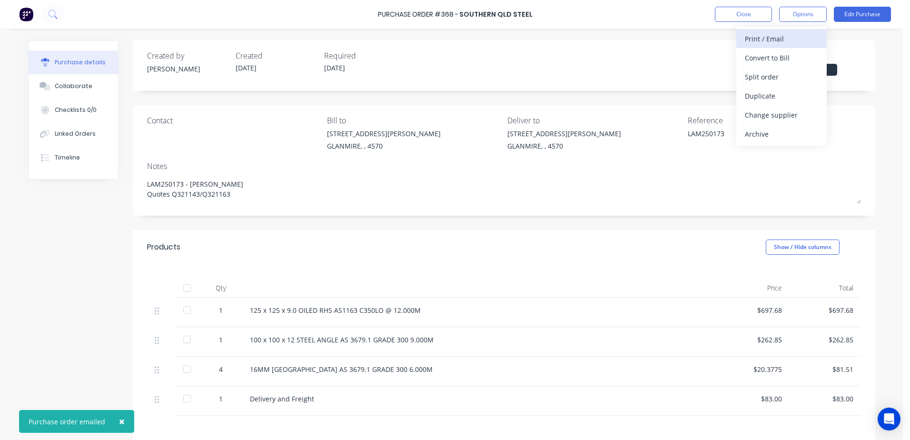
click at [751, 40] on div "Print / Email" at bounding box center [781, 39] width 73 height 14
click at [768, 54] on div "With pricing" at bounding box center [781, 58] width 73 height 14
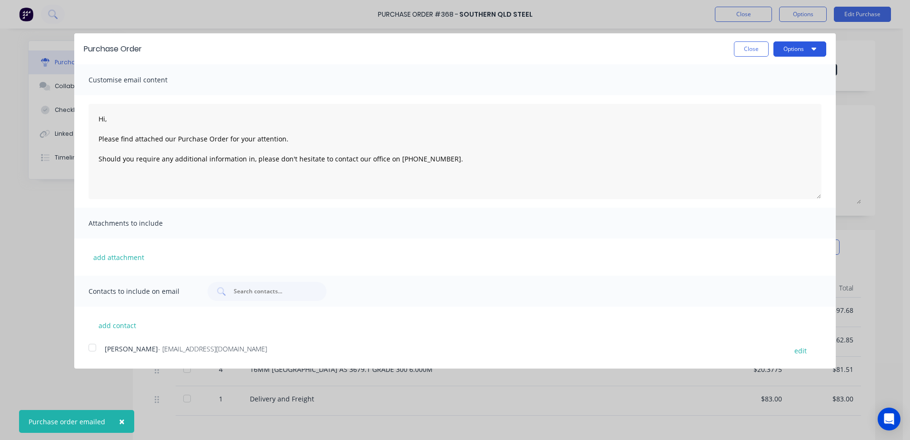
click at [796, 48] on button "Options" at bounding box center [800, 48] width 53 height 15
click at [757, 75] on div "Print" at bounding box center [781, 73] width 73 height 14
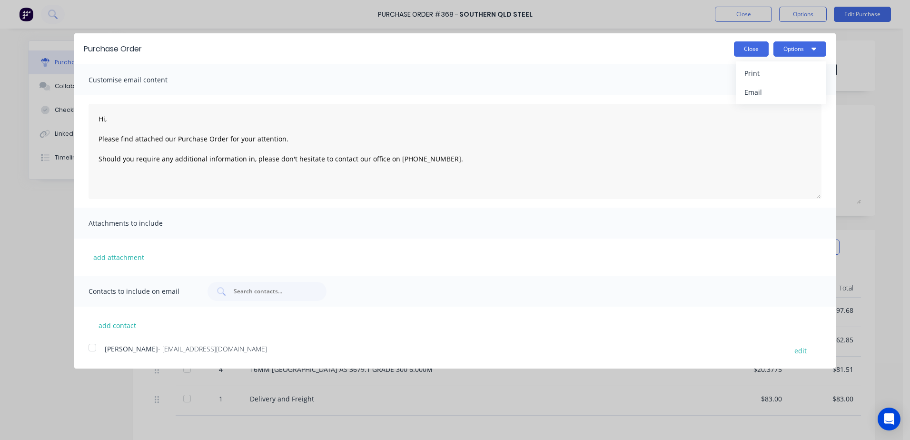
click at [751, 53] on button "Close" at bounding box center [751, 48] width 35 height 15
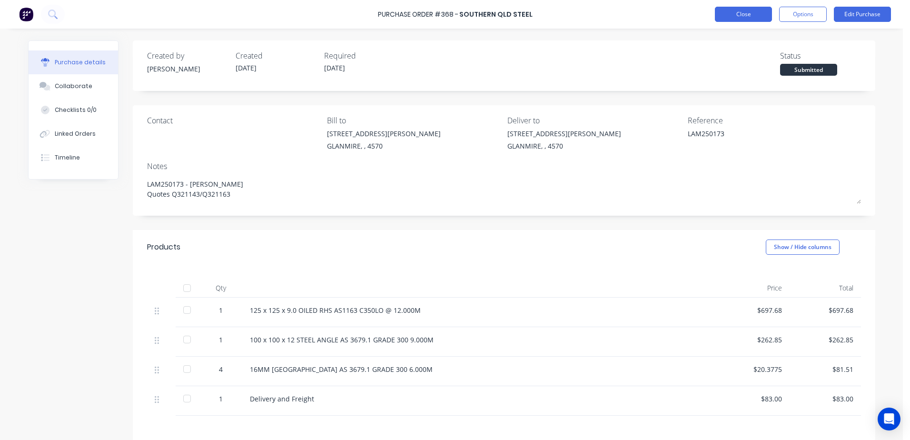
click at [737, 18] on button "Close" at bounding box center [743, 14] width 57 height 15
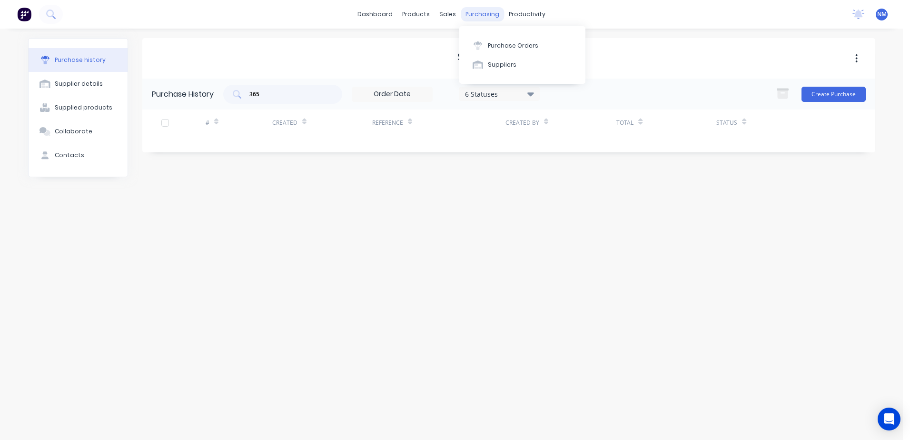
click at [472, 18] on div "purchasing" at bounding box center [482, 14] width 43 height 14
click at [497, 64] on div "Suppliers" at bounding box center [502, 64] width 29 height 9
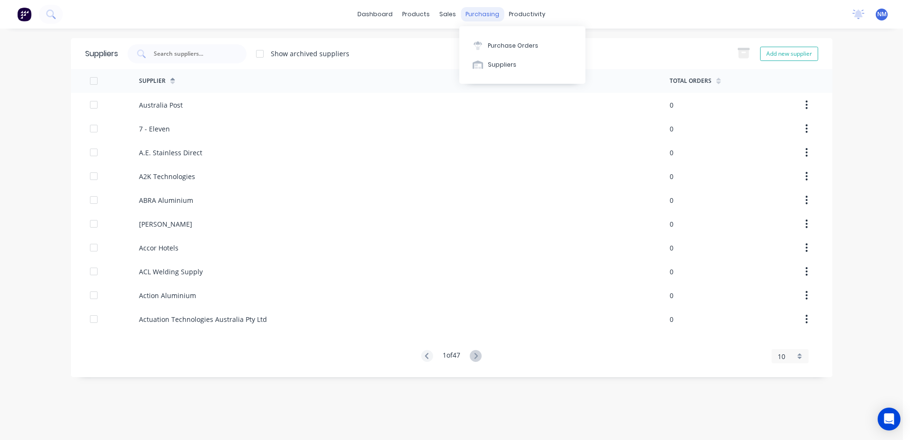
click at [479, 12] on div "purchasing" at bounding box center [482, 14] width 43 height 14
click at [502, 46] on div "Purchase Orders" at bounding box center [513, 45] width 50 height 9
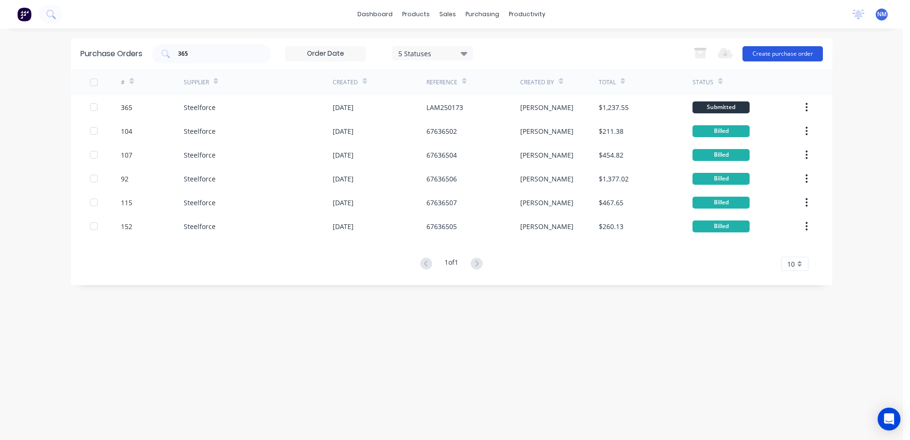
click at [785, 51] on button "Create purchase order" at bounding box center [783, 53] width 80 height 15
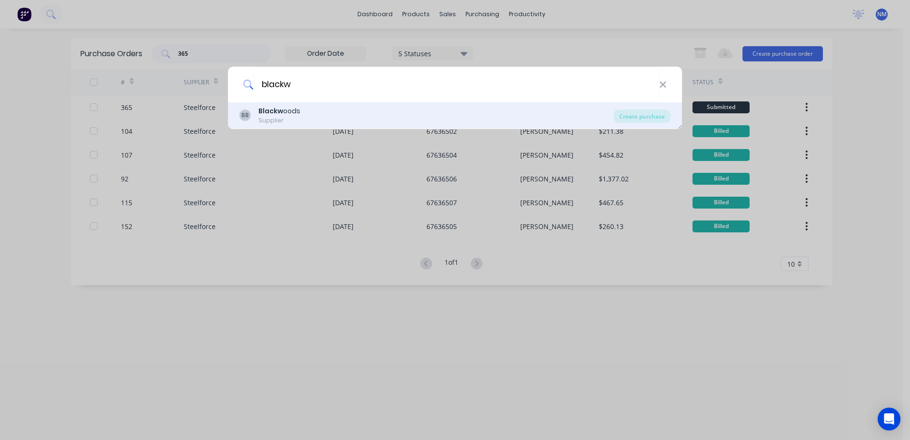
type input "blackw"
click at [291, 105] on div "BB Blackw oods Supplier Create purchase" at bounding box center [455, 115] width 454 height 27
click at [285, 111] on div "Blackw oods" at bounding box center [279, 111] width 42 height 10
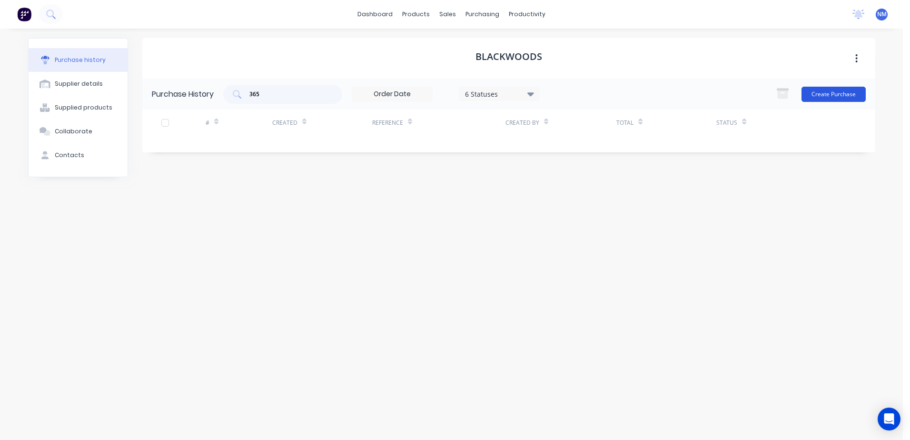
click at [832, 91] on button "Create Purchase" at bounding box center [834, 94] width 64 height 15
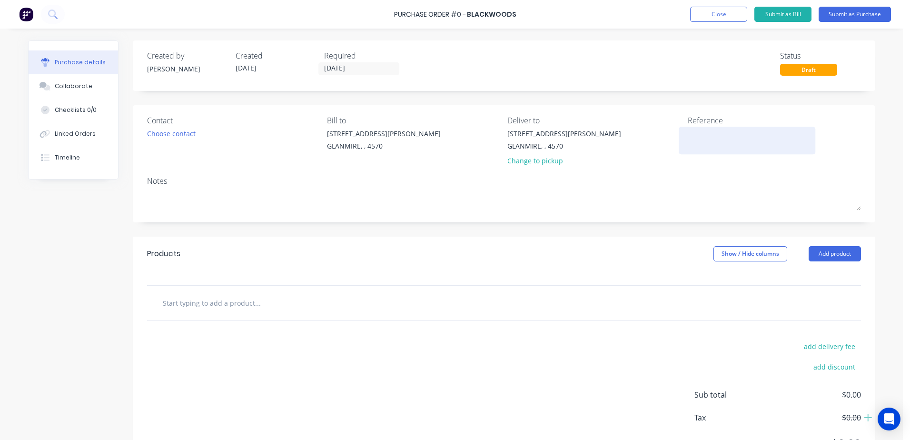
click at [690, 138] on textarea at bounding box center [747, 139] width 119 height 21
type textarea "wshop [PERSON_NAME] [PERSON_NAME]. breathing aparatus - [PERSON_NAME] ok'd"
click at [204, 302] on input "text" at bounding box center [257, 303] width 190 height 19
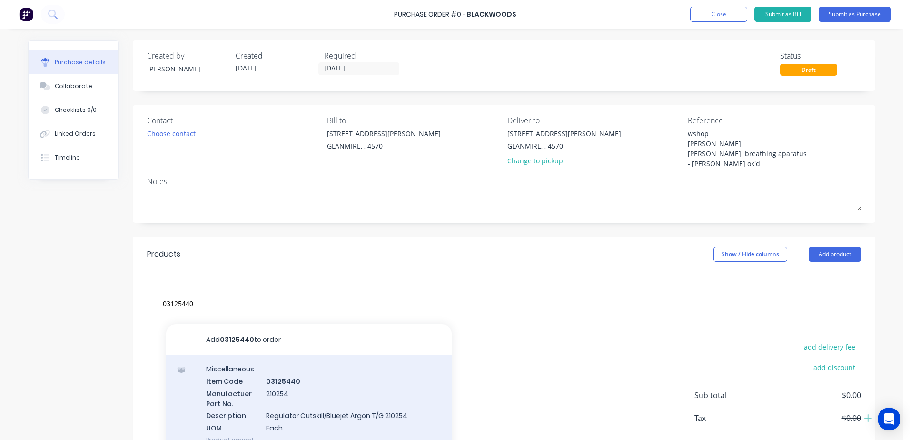
click at [270, 385] on div "Miscellaneous Item Code 03125440 Manufactuer Part No. 210254 Description Regula…" at bounding box center [309, 404] width 286 height 99
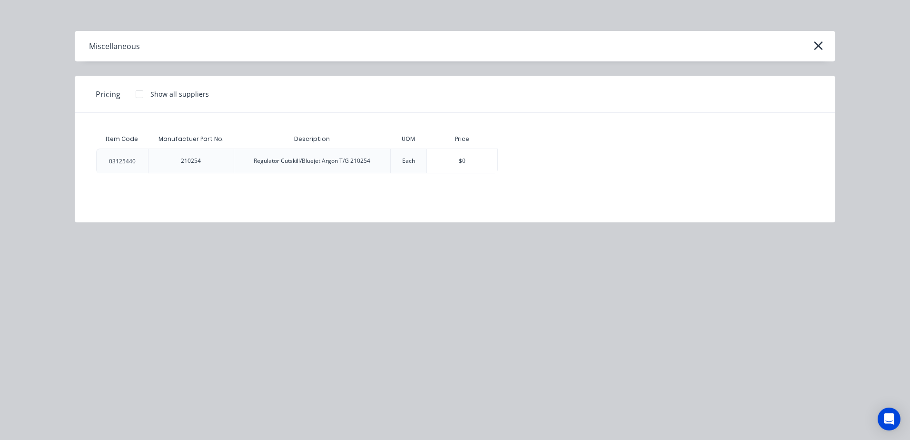
click at [343, 162] on div "Regulator Cutskill/Bluejet Argon T/G 210254" at bounding box center [312, 161] width 117 height 9
click at [816, 49] on icon "button" at bounding box center [819, 45] width 10 height 13
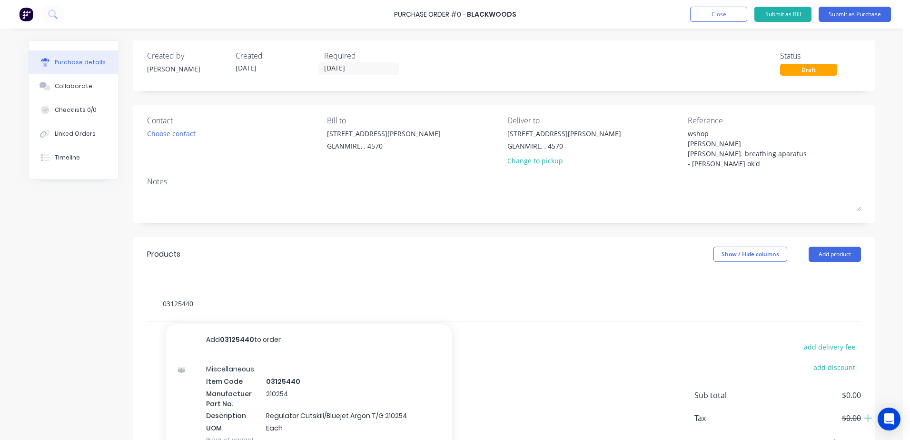
click at [197, 302] on input "03125440" at bounding box center [257, 303] width 190 height 19
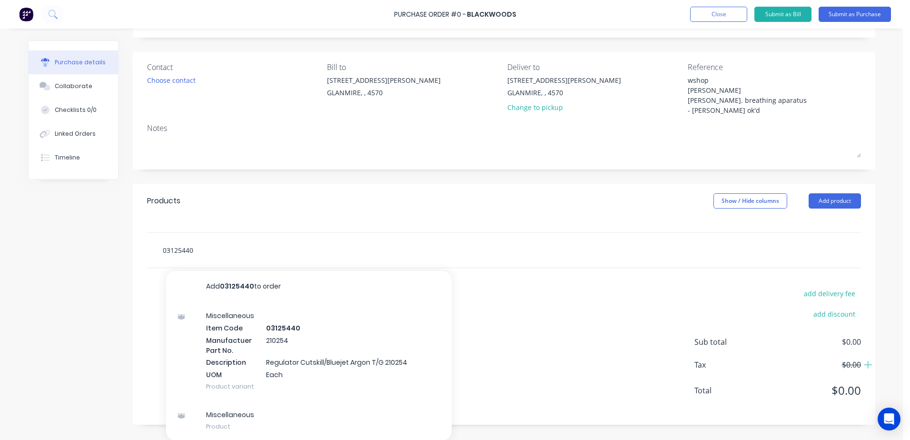
scroll to position [54, 0]
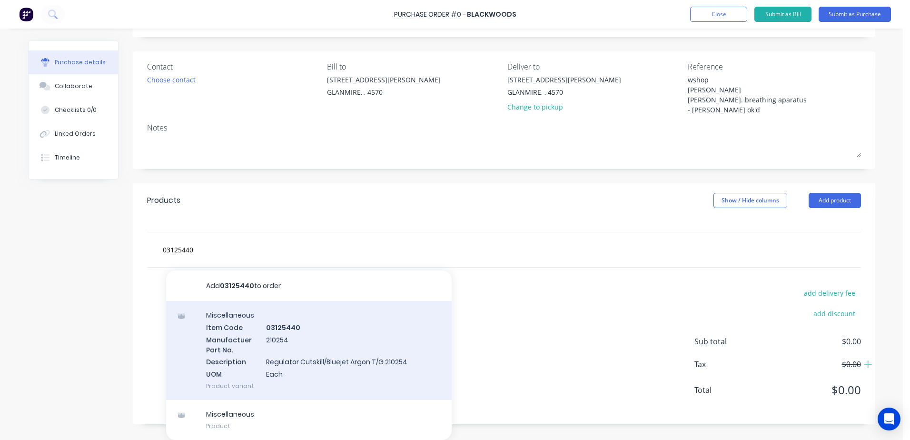
drag, startPoint x: 405, startPoint y: 365, endPoint x: 290, endPoint y: 356, distance: 115.1
click at [290, 356] on div "Miscellaneous Item Code 03125440 Manufactuer Part No. 210254 Description Regula…" at bounding box center [309, 350] width 286 height 99
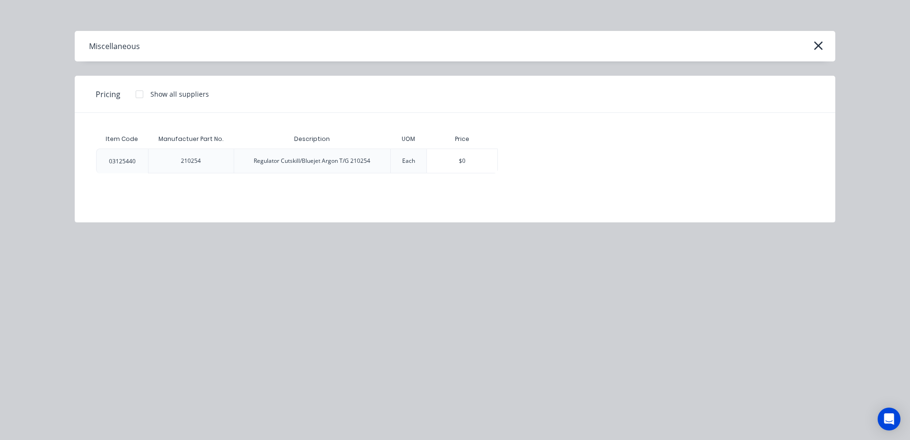
scroll to position [48, 0]
drag, startPoint x: 373, startPoint y: 158, endPoint x: 252, endPoint y: 164, distance: 121.1
click at [252, 164] on div "Regulator Cutskill/Bluejet Argon T/G 210254" at bounding box center [312, 161] width 132 height 24
drag, startPoint x: 252, startPoint y: 164, endPoint x: 258, endPoint y: 163, distance: 5.8
copy div "Regulator Cutskill/Bluejet Argon T/G 210254"
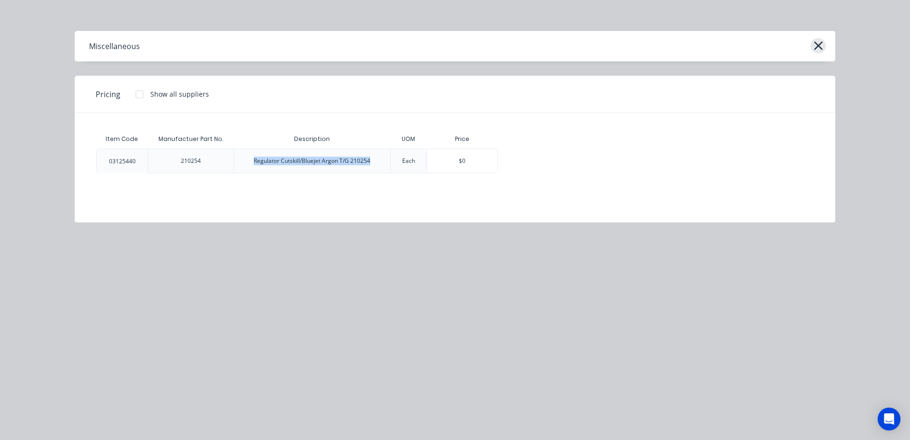
click at [815, 47] on icon "button" at bounding box center [819, 45] width 10 height 13
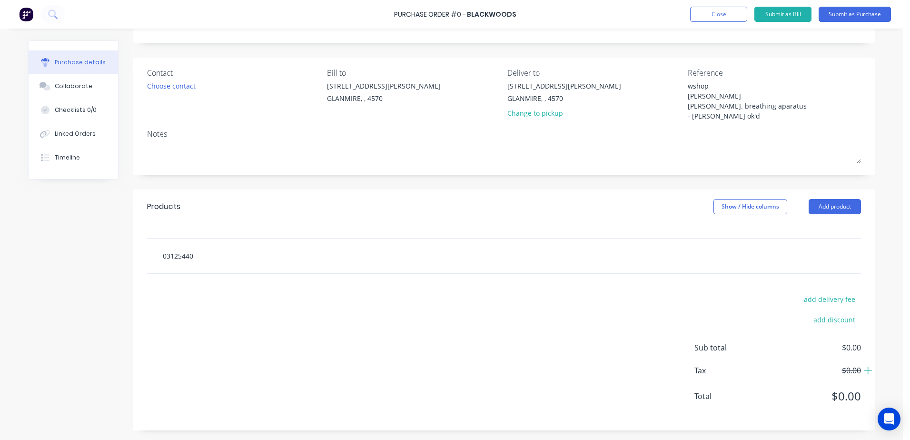
scroll to position [54, 0]
click at [197, 252] on input "03125440" at bounding box center [257, 255] width 190 height 19
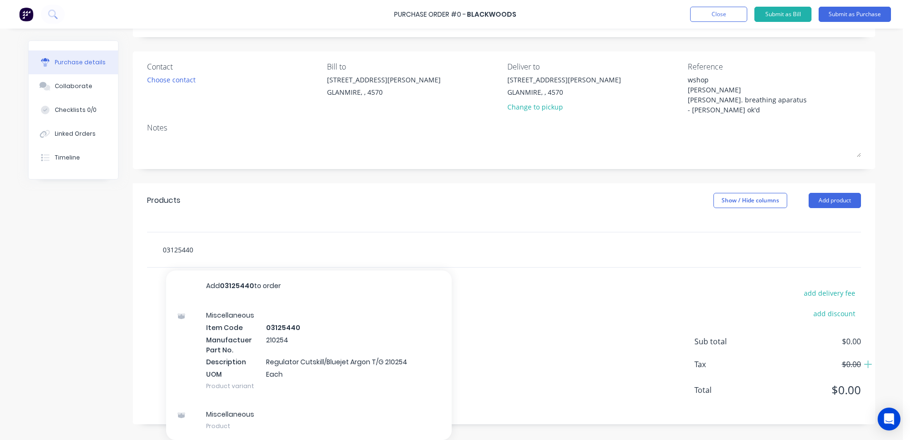
click at [199, 254] on input "03125440" at bounding box center [257, 249] width 190 height 19
paste input "Regulator Cutskill/Bluejet Argon T/G 210254"
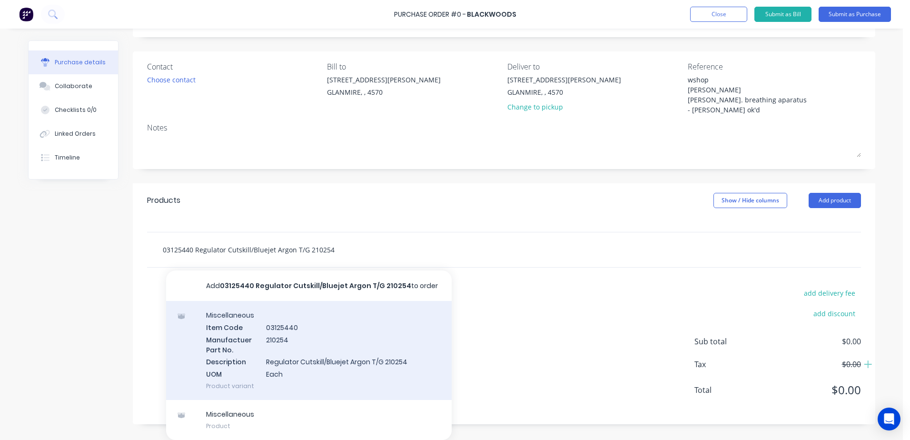
scroll to position [48, 0]
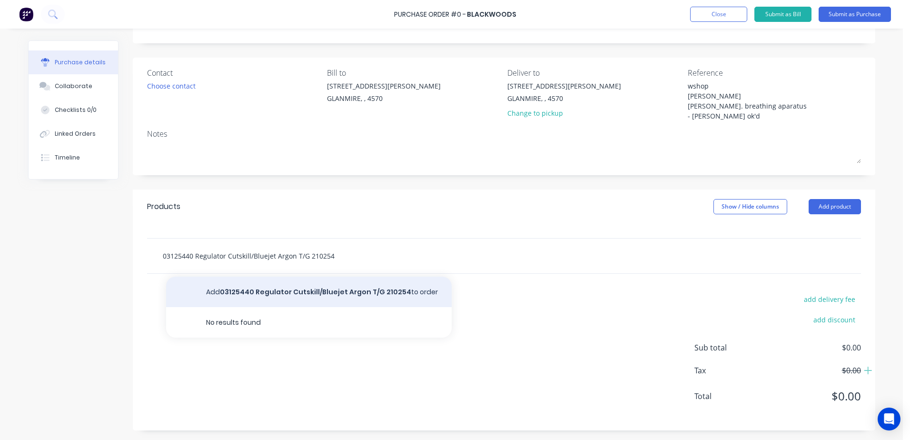
type input "03125440 Regulator Cutskill/Bluejet Argon T/G 210254"
click at [302, 291] on button "Add 03125440 Regulator Cutskill/Bluejet Argon T/G 210254 to order" at bounding box center [309, 292] width 286 height 30
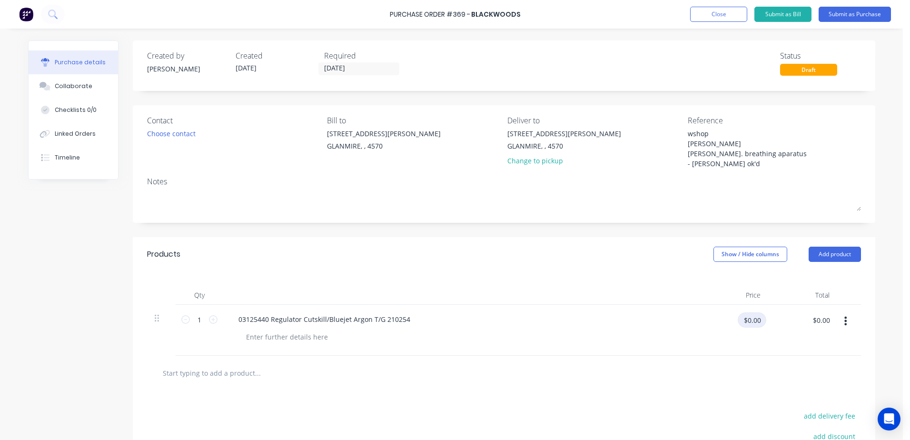
drag, startPoint x: 745, startPoint y: 326, endPoint x: 723, endPoint y: 326, distance: 22.4
click at [745, 326] on input "$0.00" at bounding box center [752, 319] width 29 height 15
type input "$65.51"
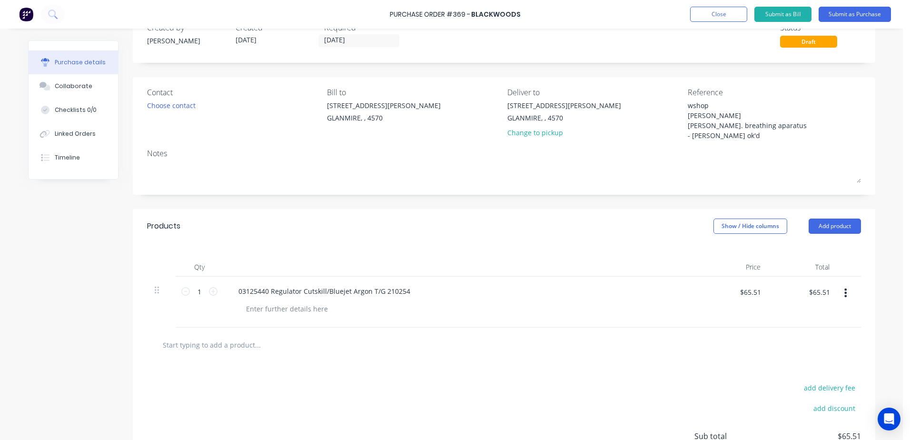
scroll to position [48, 0]
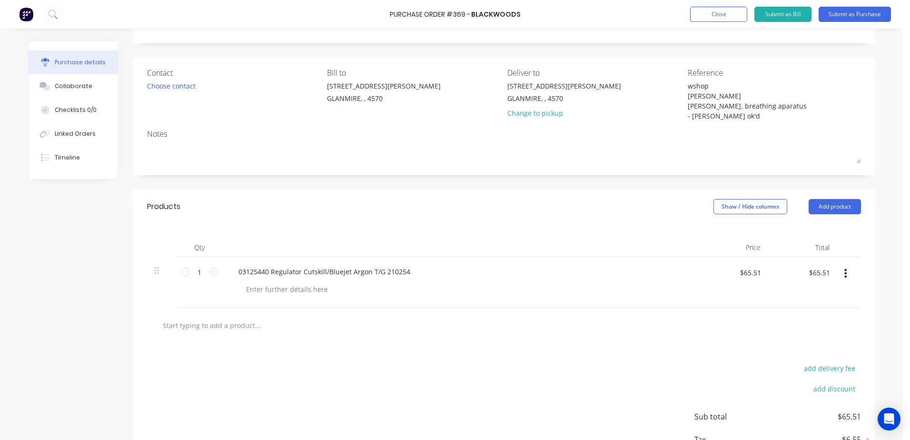
click at [248, 321] on input "text" at bounding box center [257, 325] width 190 height 19
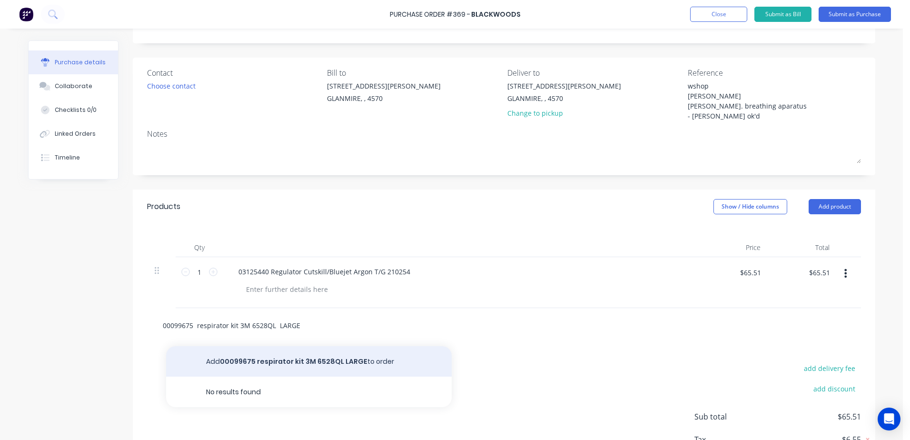
type input "00099675 respirator kit 3M 6528QL LARGE"
click at [289, 363] on button "Add 00099675 respirator kit 3M 6528QL LARGE to order" at bounding box center [309, 361] width 286 height 30
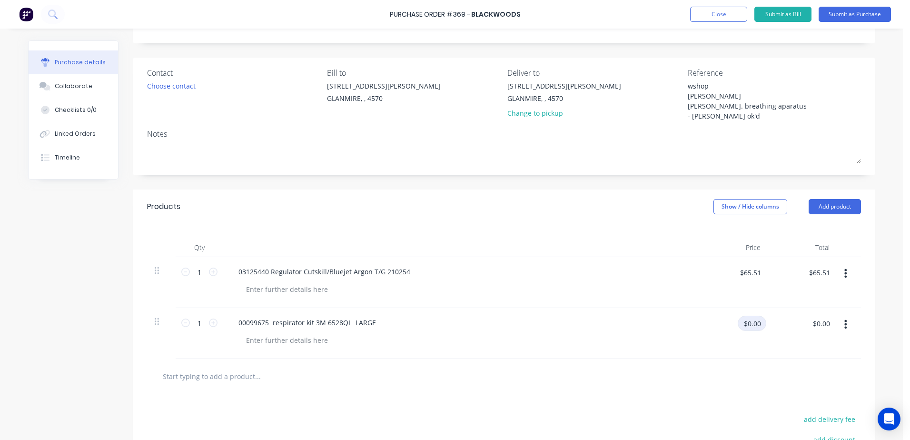
click at [754, 328] on input "$0.00" at bounding box center [752, 323] width 29 height 15
type input "$114.30"
click at [853, 15] on button "Submit as Purchase" at bounding box center [855, 14] width 72 height 15
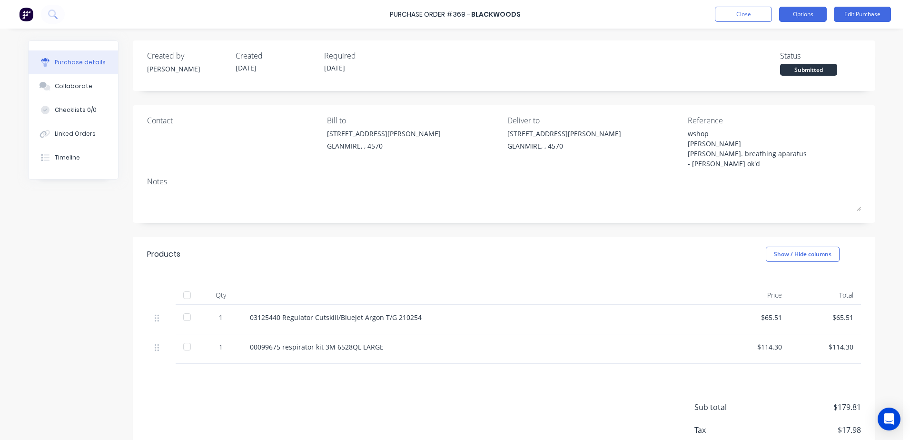
click at [811, 16] on button "Options" at bounding box center [803, 14] width 48 height 15
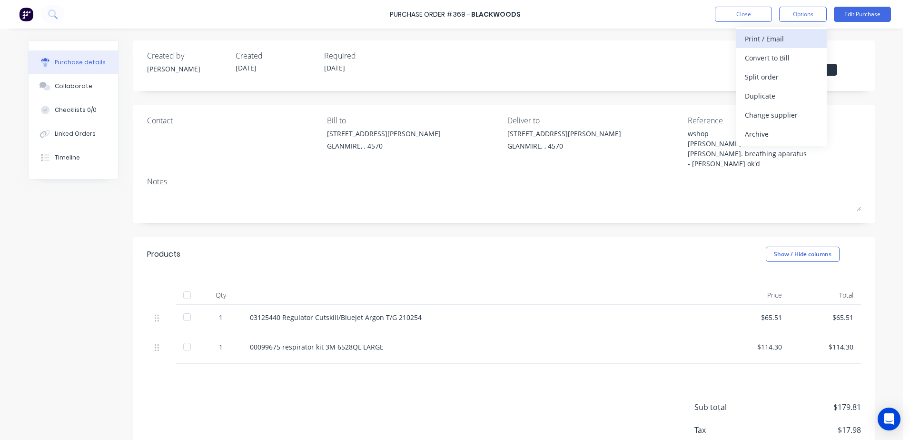
click at [784, 38] on div "Print / Email" at bounding box center [781, 39] width 73 height 14
click at [774, 57] on div "With pricing" at bounding box center [781, 58] width 73 height 14
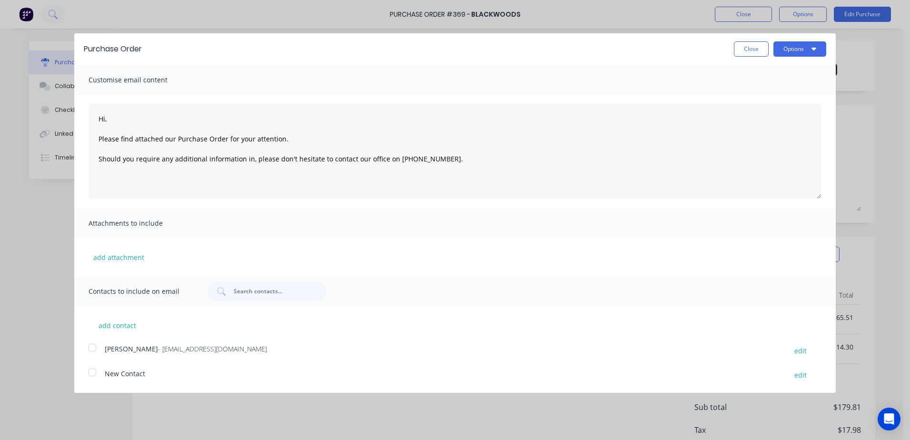
click at [95, 348] on div at bounding box center [92, 347] width 19 height 19
click at [794, 50] on button "Options" at bounding box center [800, 48] width 53 height 15
click at [768, 92] on div "Email" at bounding box center [781, 92] width 73 height 14
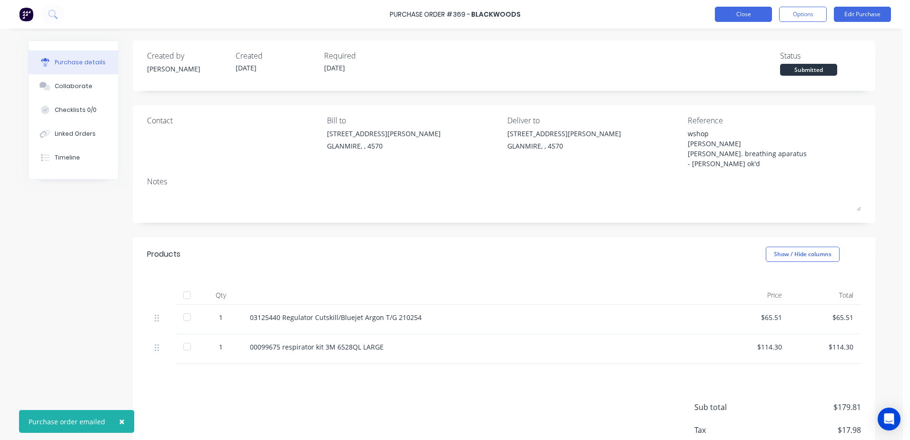
click at [750, 18] on button "Close" at bounding box center [743, 14] width 57 height 15
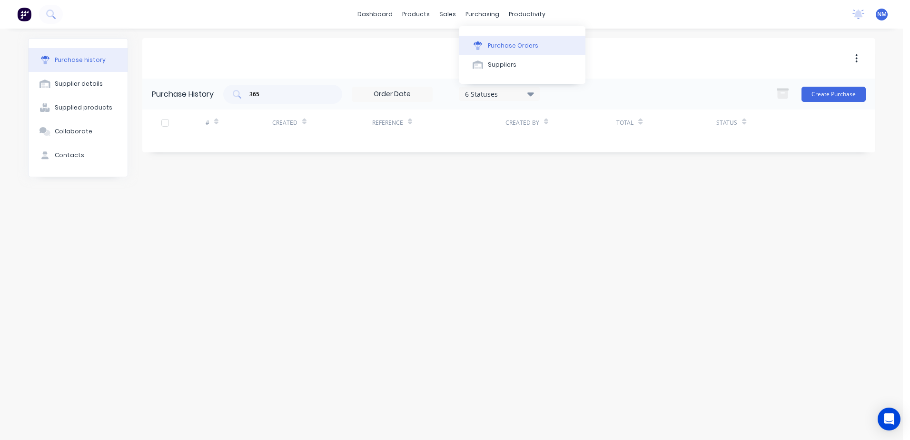
click at [513, 50] on button "Purchase Orders" at bounding box center [522, 45] width 126 height 19
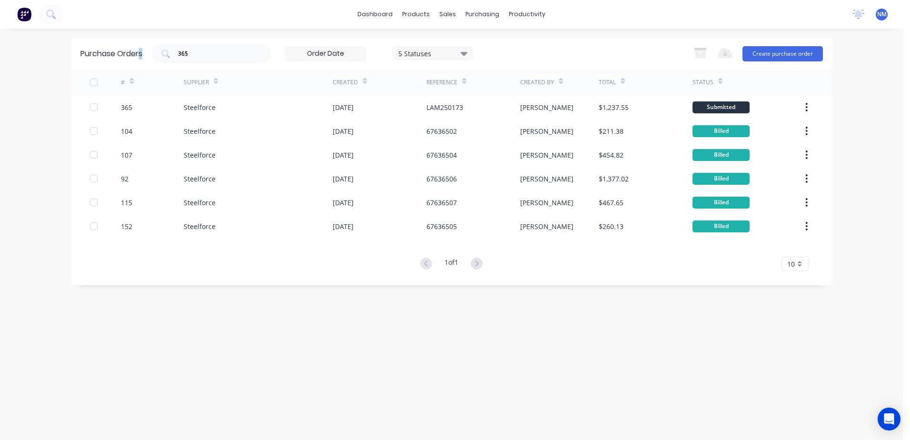
drag, startPoint x: 207, startPoint y: 59, endPoint x: 140, endPoint y: 58, distance: 66.7
click at [140, 58] on div "Purchase Orders 365 5 Statuses 5 Statuses Export to Excel (XLSX) Create purchas…" at bounding box center [452, 53] width 762 height 31
drag, startPoint x: 504, startPoint y: 49, endPoint x: 493, endPoint y: 49, distance: 11.0
click at [504, 49] on div "Purchase Orders" at bounding box center [513, 45] width 50 height 9
click at [204, 57] on input "365" at bounding box center [216, 54] width 79 height 10
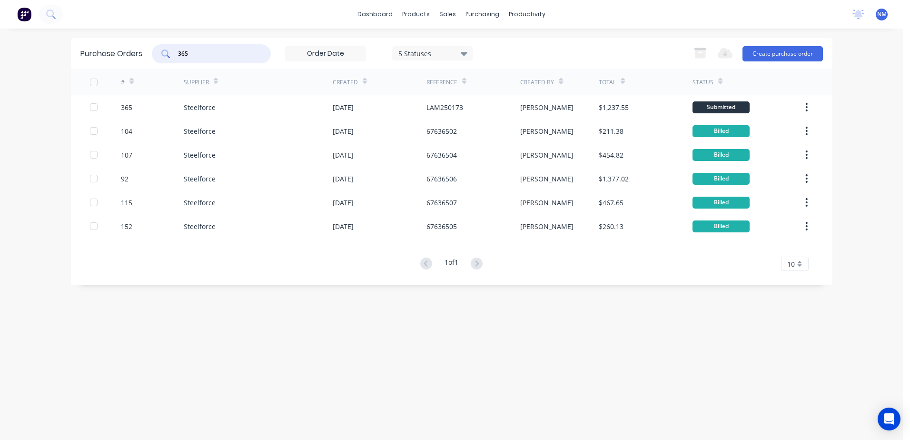
drag, startPoint x: 204, startPoint y: 56, endPoint x: 171, endPoint y: 54, distance: 32.9
click at [171, 54] on div "365" at bounding box center [211, 53] width 119 height 19
type input "225"
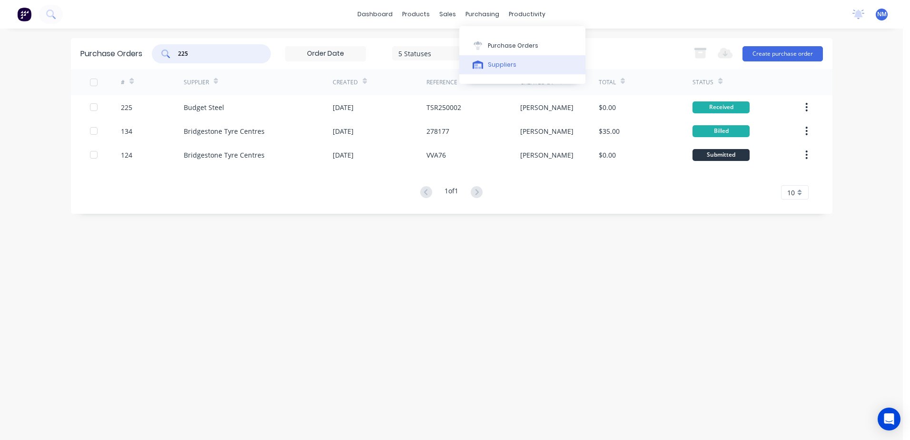
click at [505, 68] on div "Suppliers" at bounding box center [502, 64] width 29 height 9
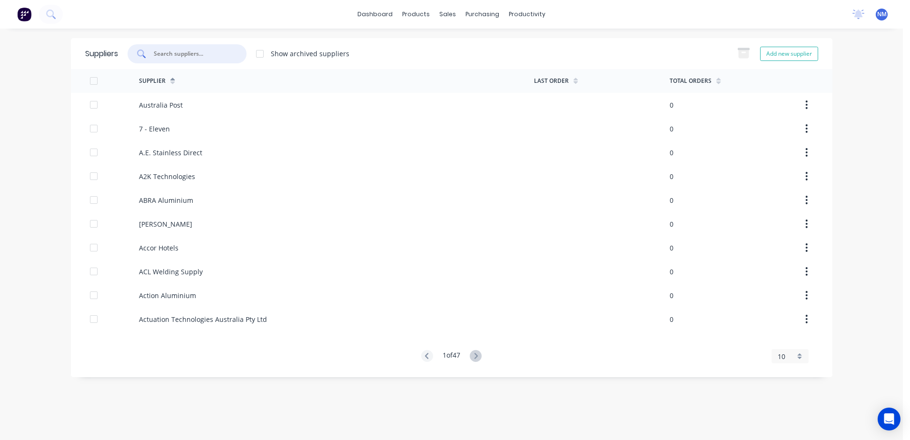
click at [197, 54] on input "text" at bounding box center [192, 54] width 79 height 10
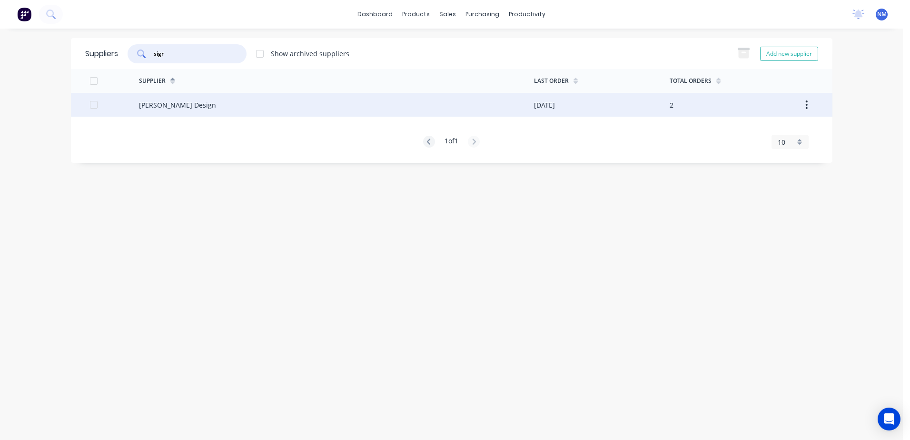
type input "sigr"
click at [230, 105] on div "[PERSON_NAME] Design" at bounding box center [336, 105] width 395 height 24
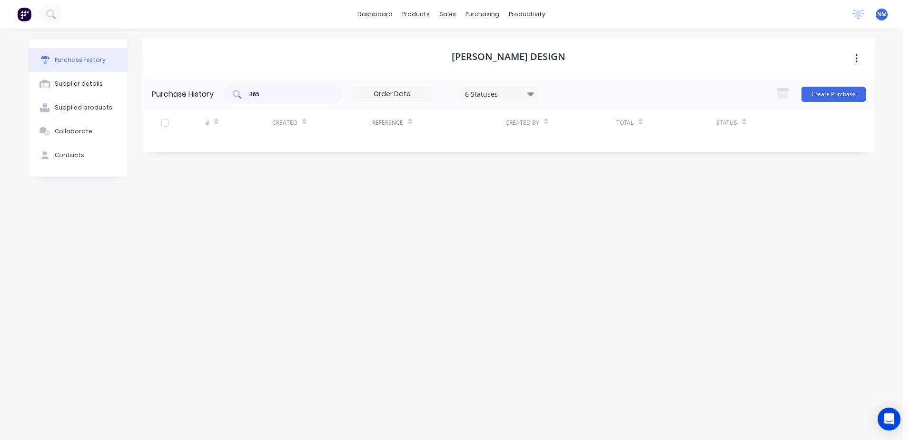
click at [271, 93] on input "365" at bounding box center [287, 94] width 79 height 10
type input "3"
type input "184"
click at [475, 15] on div "purchasing" at bounding box center [482, 14] width 43 height 14
click at [506, 48] on div "Purchase Orders" at bounding box center [513, 45] width 50 height 9
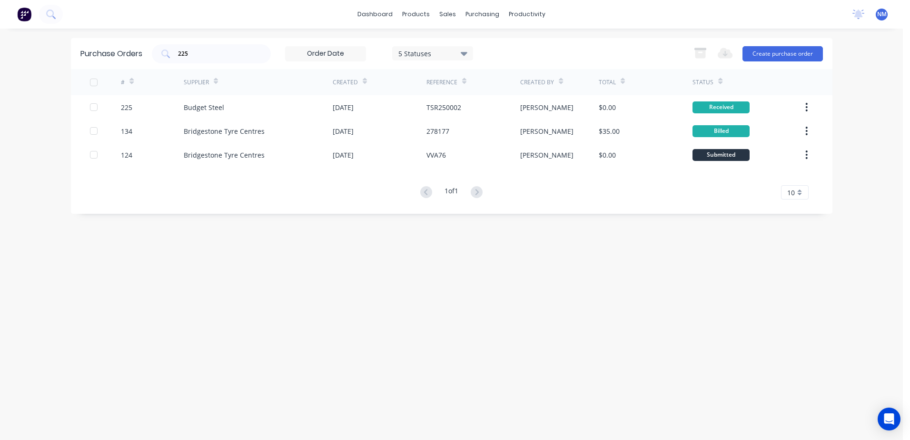
click at [150, 54] on div "Purchase Orders 225 5 Statuses 5 Statuses Export to Excel (XLSX) Create purchas…" at bounding box center [452, 53] width 762 height 31
type input "184"
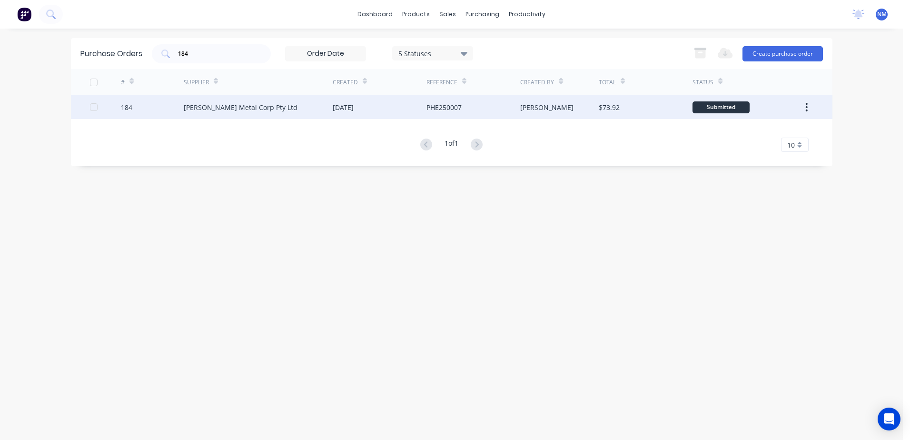
click at [301, 112] on div "[PERSON_NAME] Metal Corp Pty Ltd" at bounding box center [258, 107] width 149 height 24
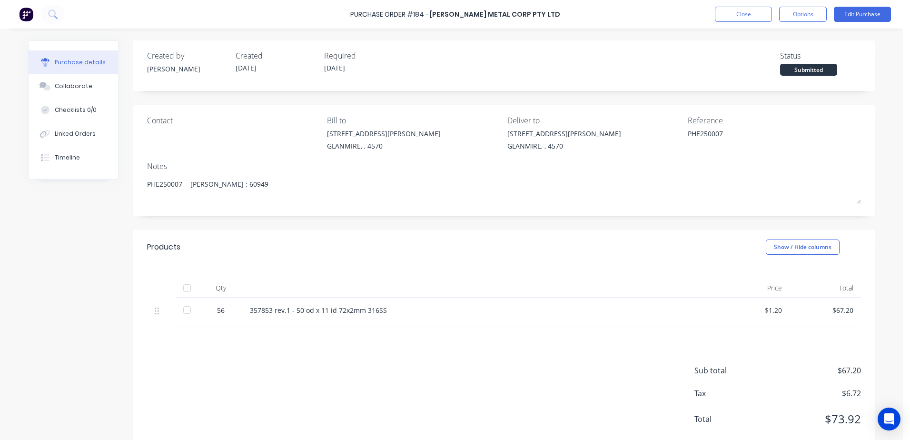
click at [183, 311] on div at bounding box center [187, 309] width 19 height 19
click at [737, 20] on button "Close" at bounding box center [743, 14] width 57 height 15
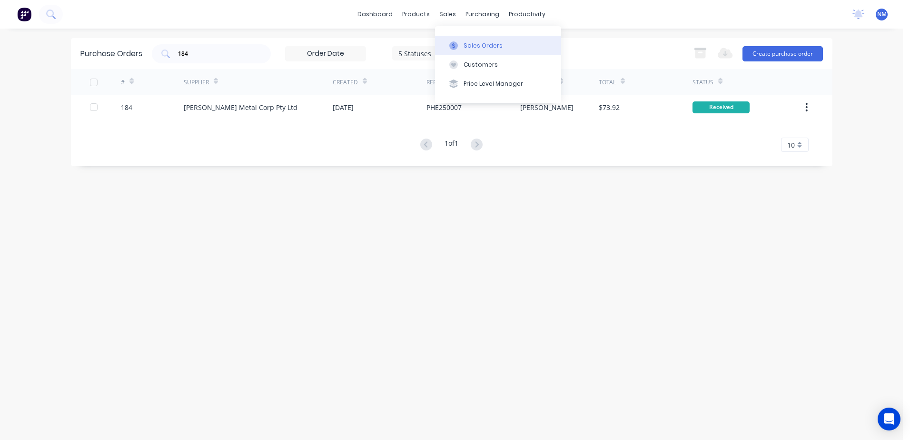
click at [478, 42] on div "Sales Orders" at bounding box center [483, 45] width 39 height 9
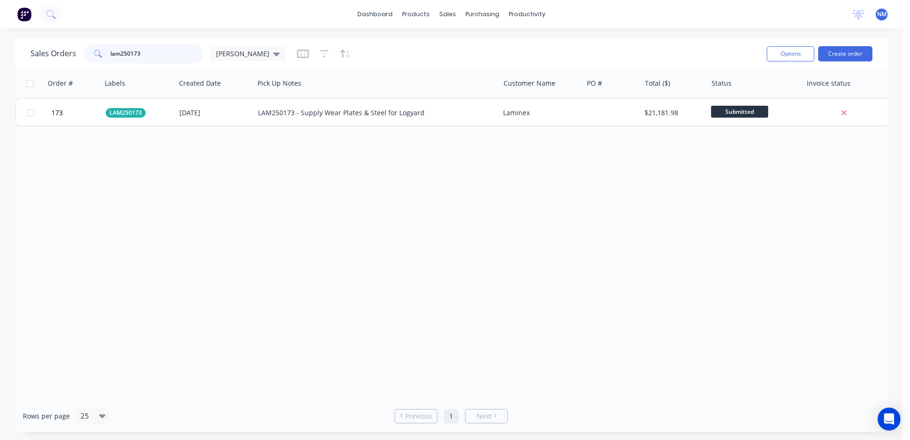
drag, startPoint x: 153, startPoint y: 49, endPoint x: 18, endPoint y: 70, distance: 137.3
click at [18, 70] on div "Sales Orders lam250173 [PERSON_NAME] Options Create order Order # Labels Create…" at bounding box center [451, 235] width 873 height 394
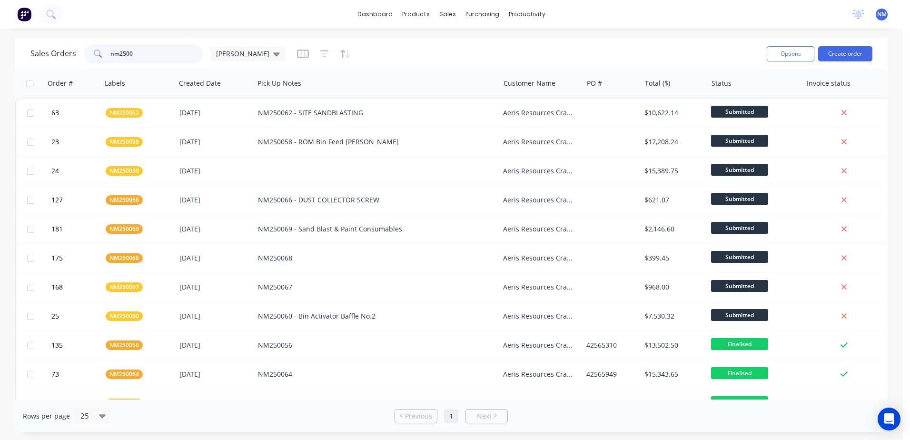
type input "nm2500"
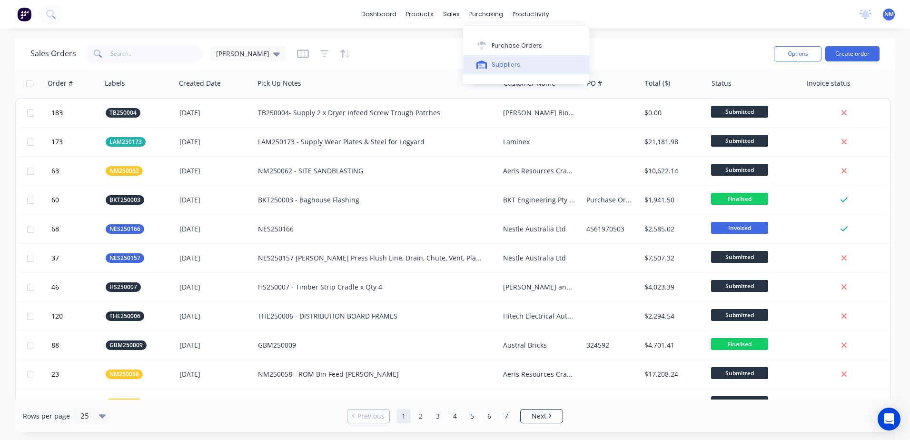
click at [499, 64] on div "Suppliers" at bounding box center [506, 64] width 29 height 9
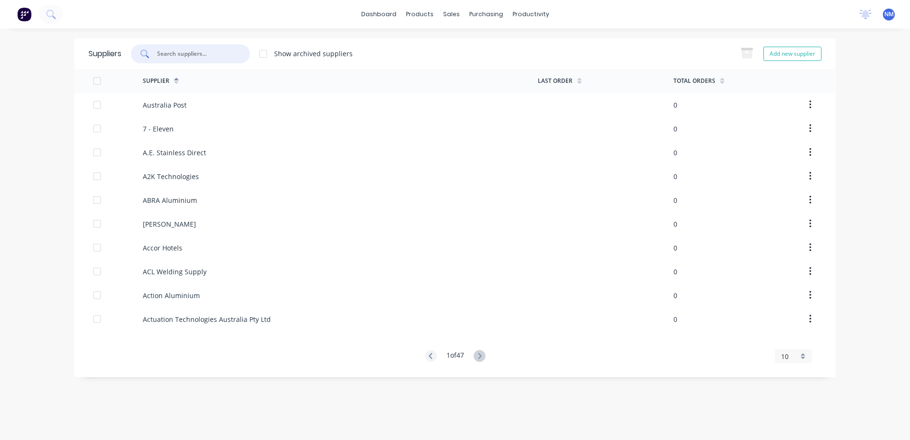
click at [219, 56] on input "text" at bounding box center [195, 54] width 79 height 10
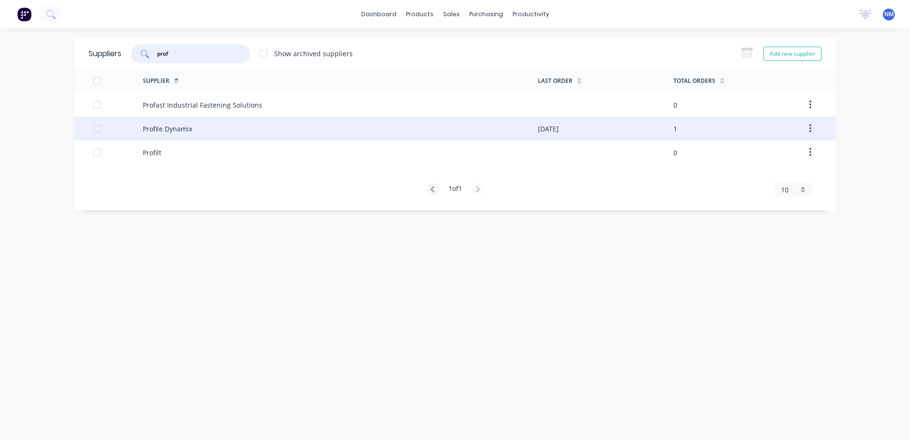
type input "prof"
click at [304, 129] on div "Profile Dynamix" at bounding box center [340, 129] width 395 height 24
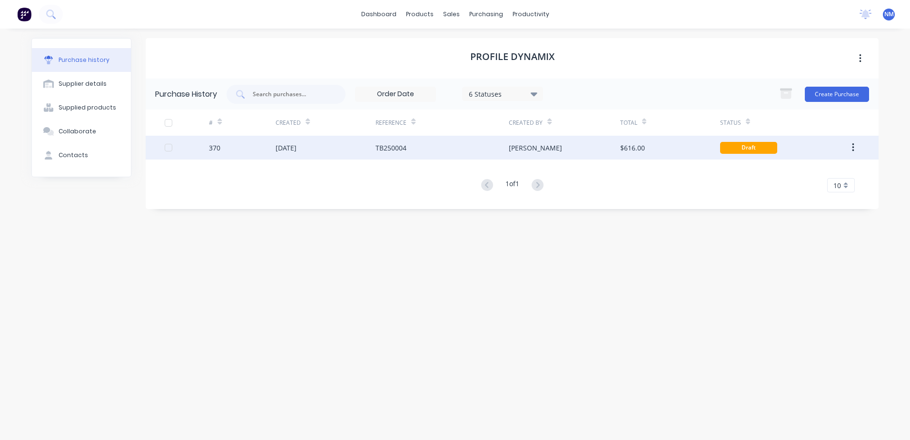
click at [434, 144] on div "TB250004" at bounding box center [442, 148] width 133 height 24
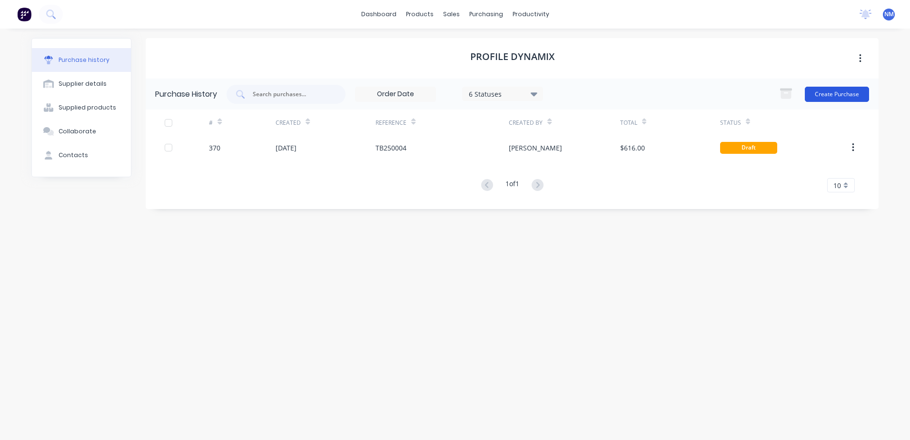
click at [819, 98] on button "Create Purchase" at bounding box center [837, 94] width 64 height 15
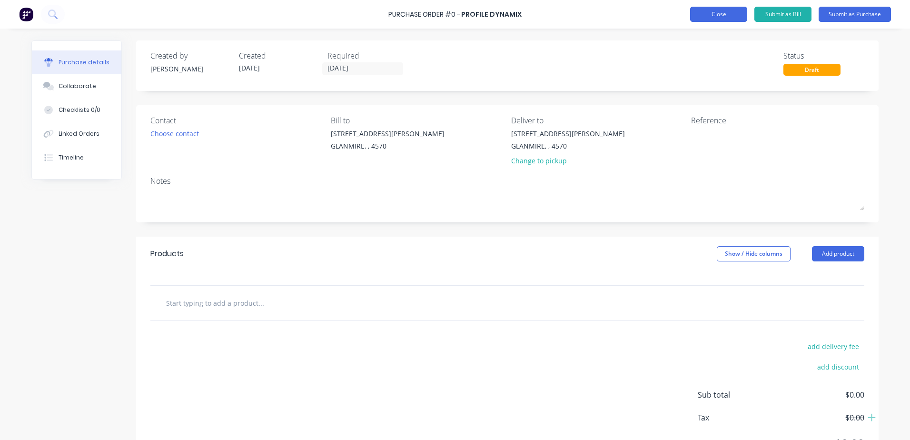
click at [708, 18] on button "Close" at bounding box center [718, 14] width 57 height 15
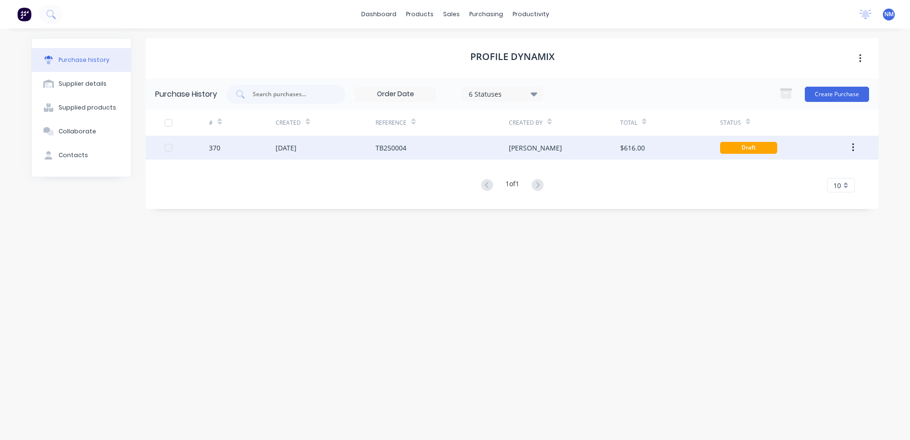
click at [686, 149] on div "$616.00" at bounding box center [670, 148] width 100 height 24
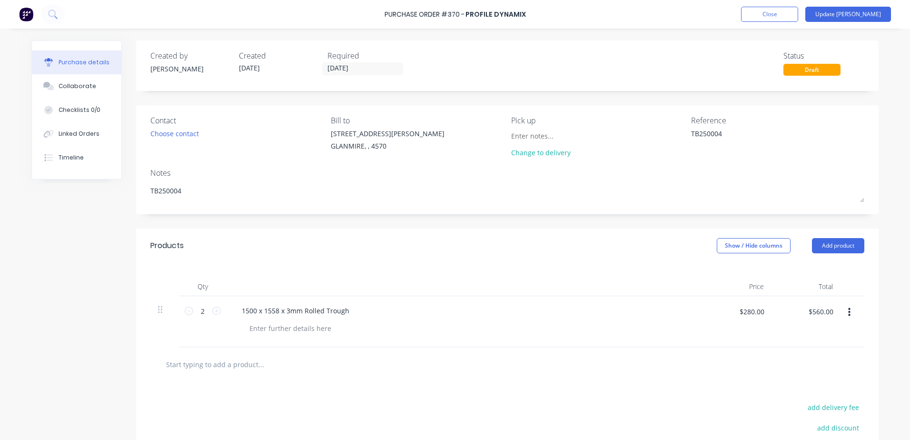
click at [806, 74] on div "Draft" at bounding box center [812, 70] width 57 height 12
click at [245, 367] on input "text" at bounding box center [261, 364] width 190 height 19
type textarea "x"
type input "1"
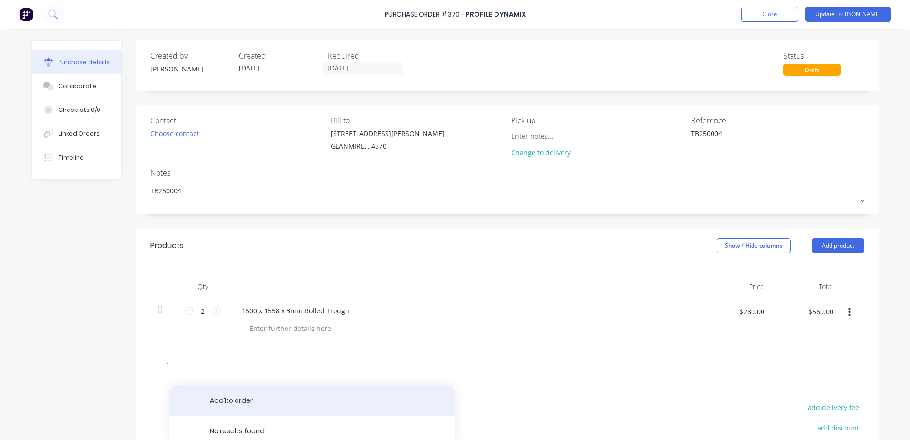
click at [230, 402] on button "Add 1 to order" at bounding box center [312, 400] width 286 height 30
type textarea "x"
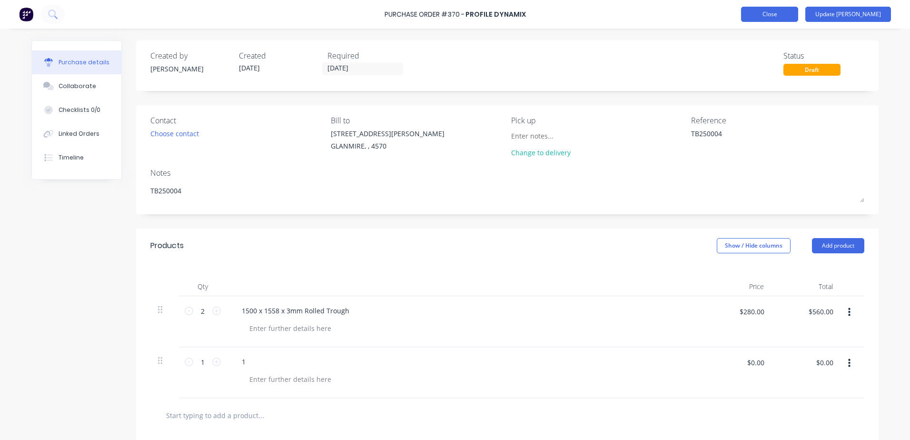
click at [796, 13] on button "Close" at bounding box center [769, 14] width 57 height 15
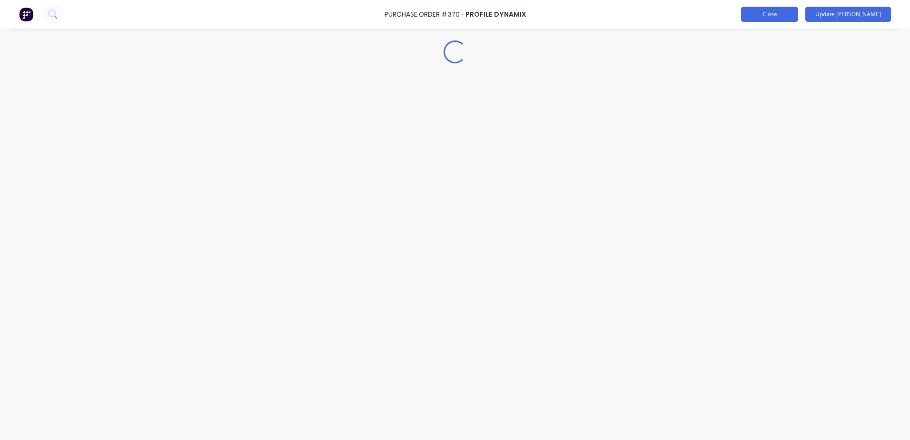
type textarea "x"
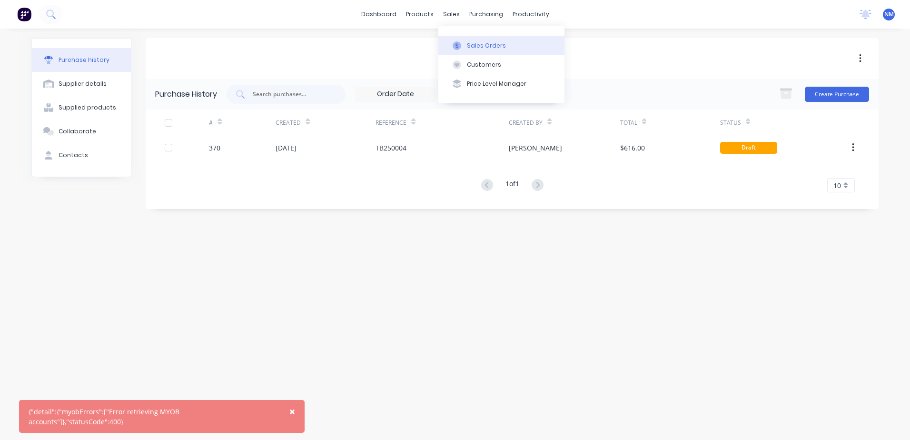
click at [485, 41] on div "Sales Orders" at bounding box center [486, 45] width 39 height 9
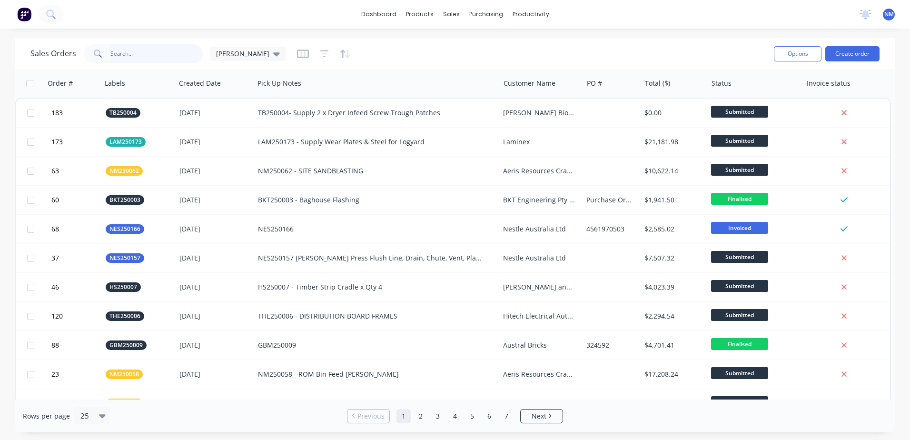
click at [134, 56] on input "text" at bounding box center [156, 53] width 93 height 19
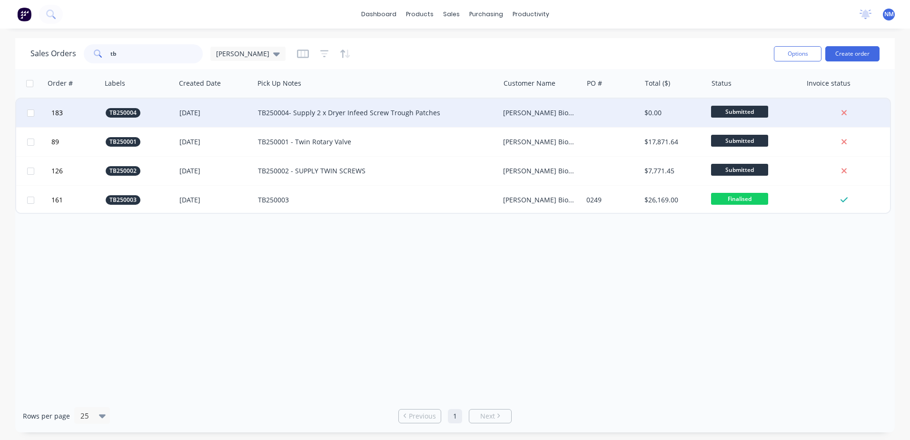
type input "tb"
click at [453, 114] on div "TB250004- Supply 2 x Dryer Infeed Screw Trough Patches" at bounding box center [371, 113] width 226 height 10
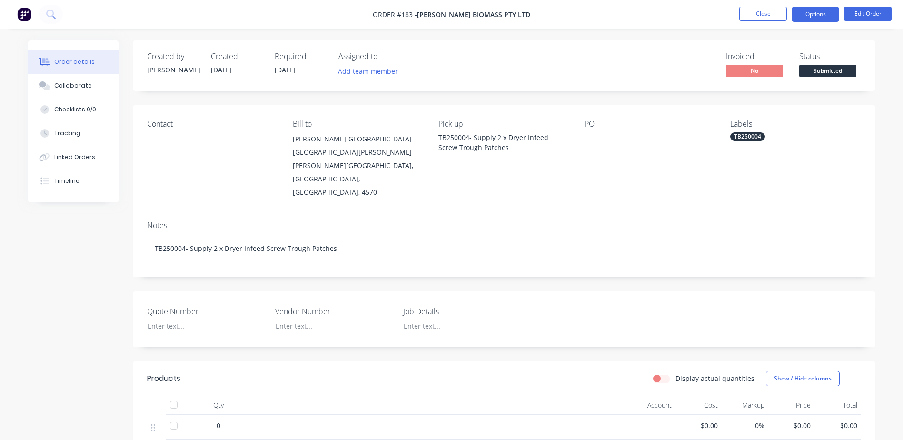
click at [827, 18] on button "Options" at bounding box center [816, 14] width 48 height 15
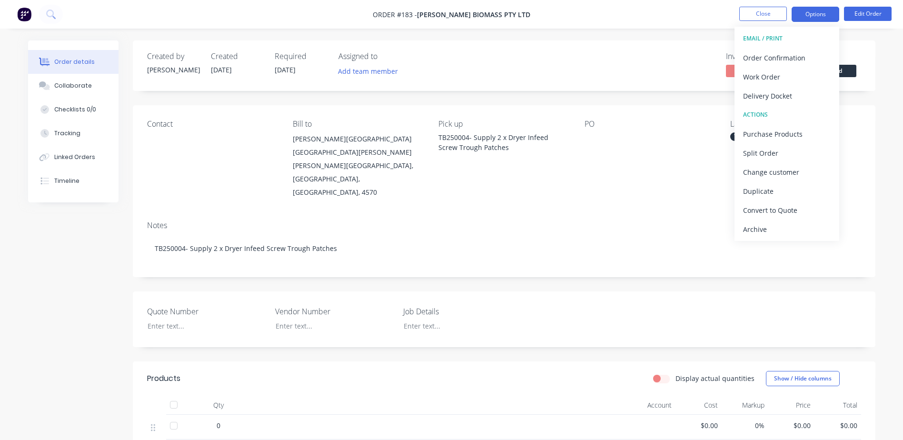
click at [827, 18] on button "Options" at bounding box center [816, 14] width 48 height 15
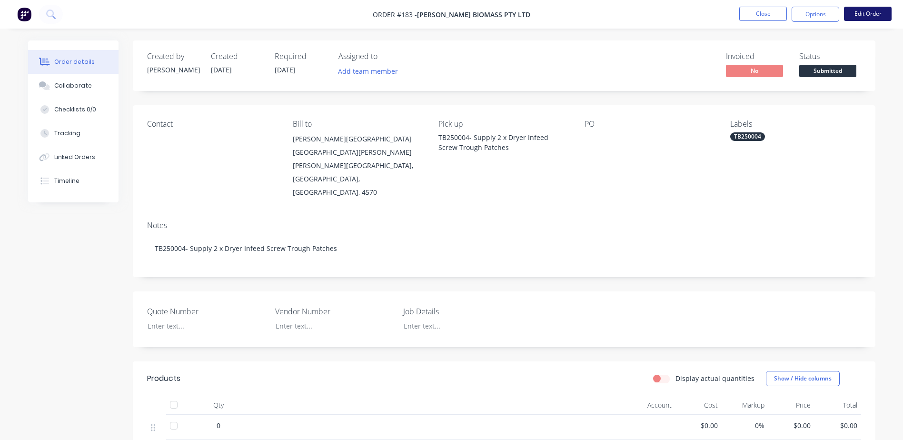
click at [871, 12] on button "Edit Order" at bounding box center [868, 14] width 48 height 14
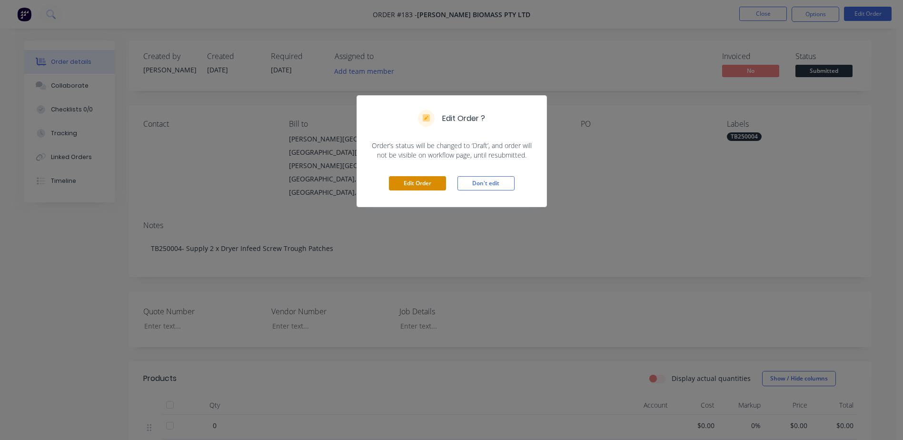
click at [415, 185] on button "Edit Order" at bounding box center [417, 183] width 57 height 14
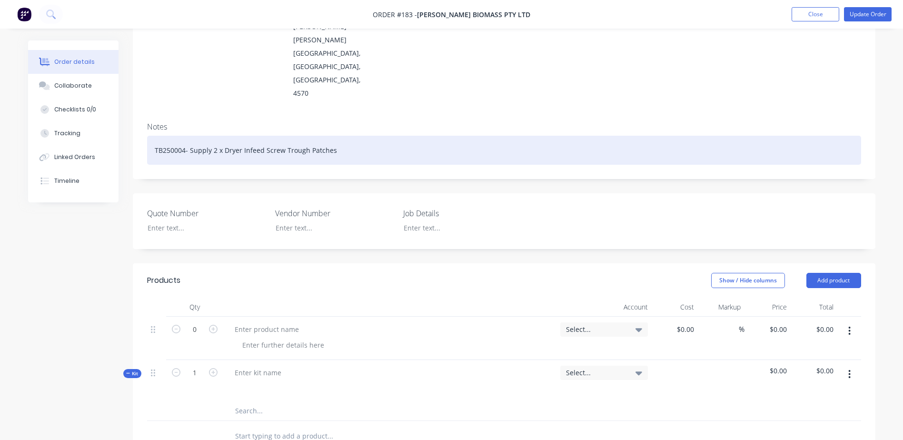
scroll to position [190, 0]
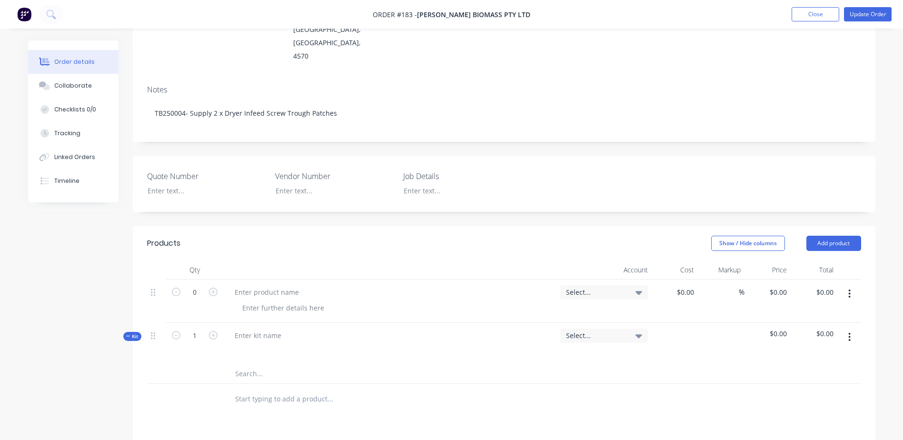
click at [125, 332] on div "Kit" at bounding box center [132, 336] width 18 height 9
click at [824, 19] on button "Close" at bounding box center [816, 14] width 48 height 14
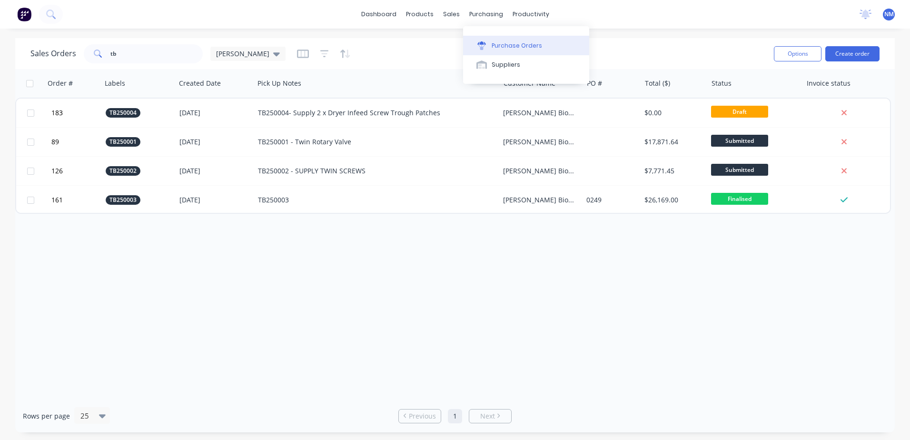
click at [496, 49] on div "Purchase Orders" at bounding box center [517, 45] width 50 height 9
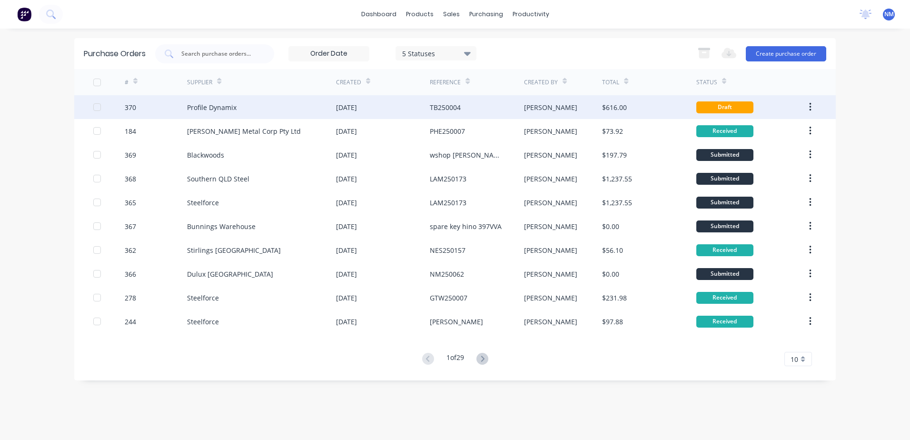
click at [353, 108] on div "[DATE]" at bounding box center [346, 107] width 21 height 10
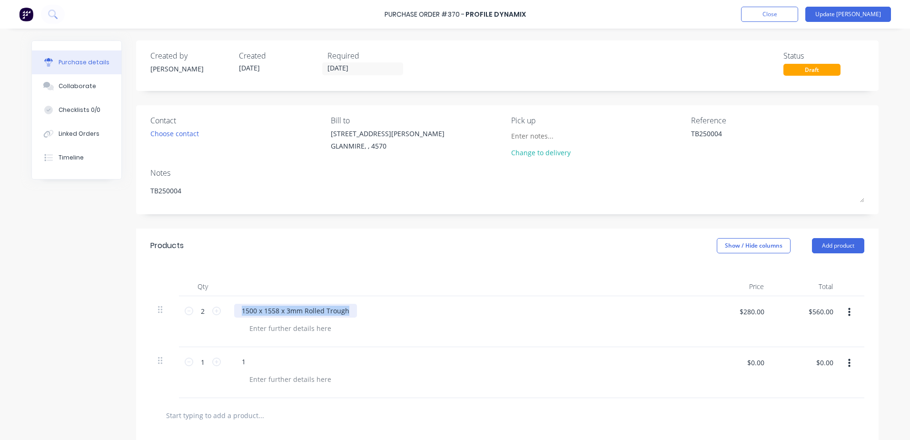
drag, startPoint x: 350, startPoint y: 310, endPoint x: 220, endPoint y: 305, distance: 130.0
click at [211, 307] on div "2 2 1500 x 1558 x 3mm Rolled Trough $280.00 $280.00 $560.00 $560.00" at bounding box center [507, 321] width 714 height 51
copy div "1500 x 1558 x 3mm Rolled Trough"
click at [798, 13] on button "Close" at bounding box center [769, 14] width 57 height 15
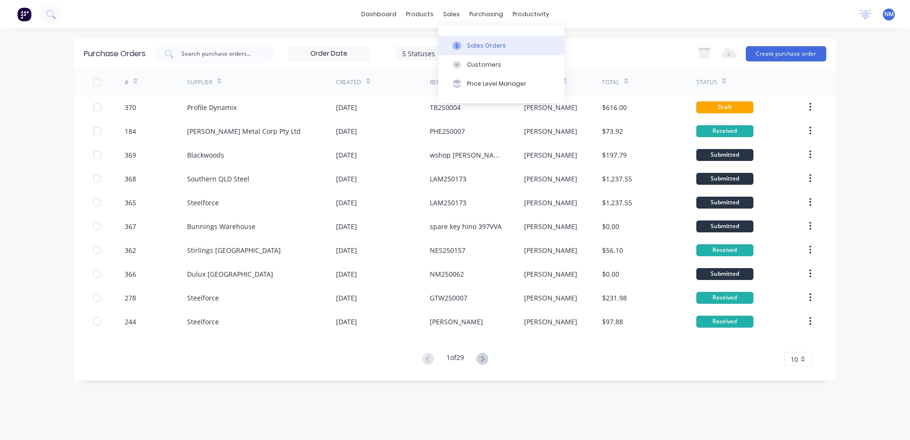
click at [474, 44] on div "Sales Orders" at bounding box center [486, 45] width 39 height 9
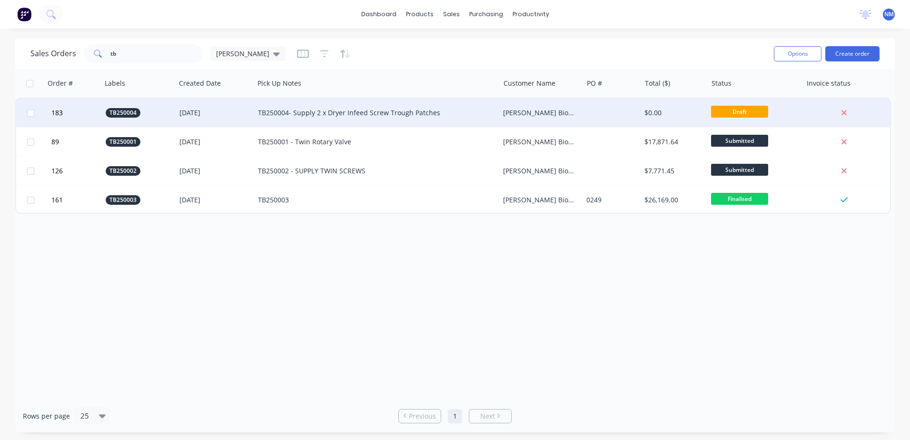
click at [466, 111] on div "TB250004- Supply 2 x Dryer Infeed Screw Trough Patches" at bounding box center [371, 113] width 226 height 10
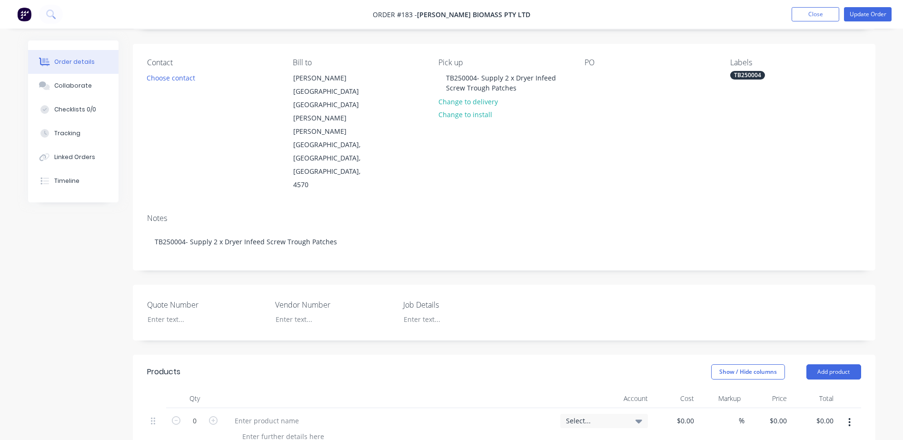
scroll to position [190, 0]
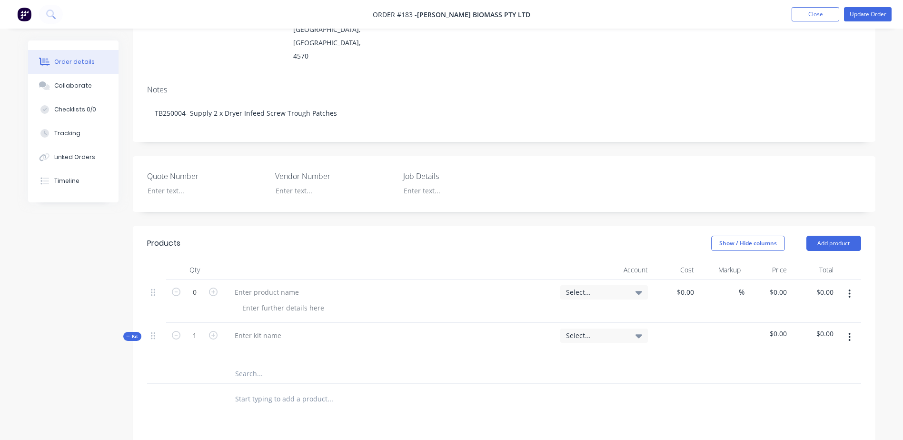
click at [238, 364] on input "text" at bounding box center [330, 373] width 190 height 19
click at [128, 334] on icon at bounding box center [128, 336] width 4 height 5
click at [836, 236] on button "Add product" at bounding box center [833, 243] width 55 height 15
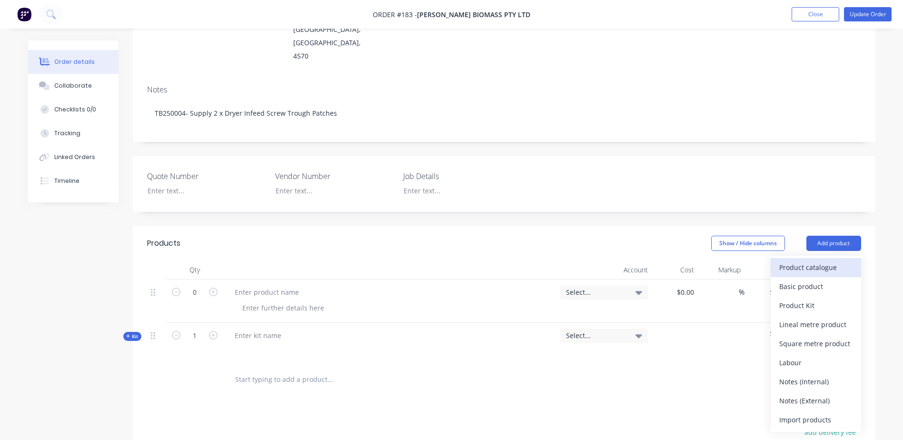
click at [809, 260] on div "Product catalogue" at bounding box center [815, 267] width 73 height 14
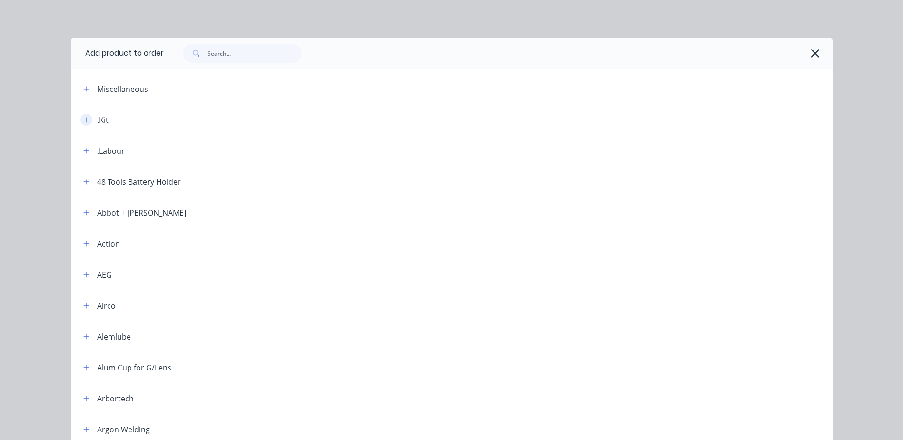
click at [83, 121] on icon "button" at bounding box center [86, 120] width 6 height 7
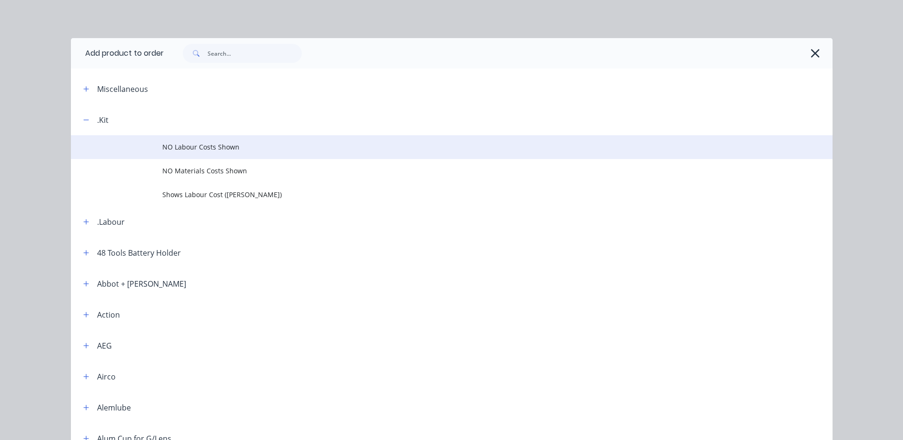
click at [196, 149] on span "NO Labour Costs Shown" at bounding box center [430, 147] width 536 height 10
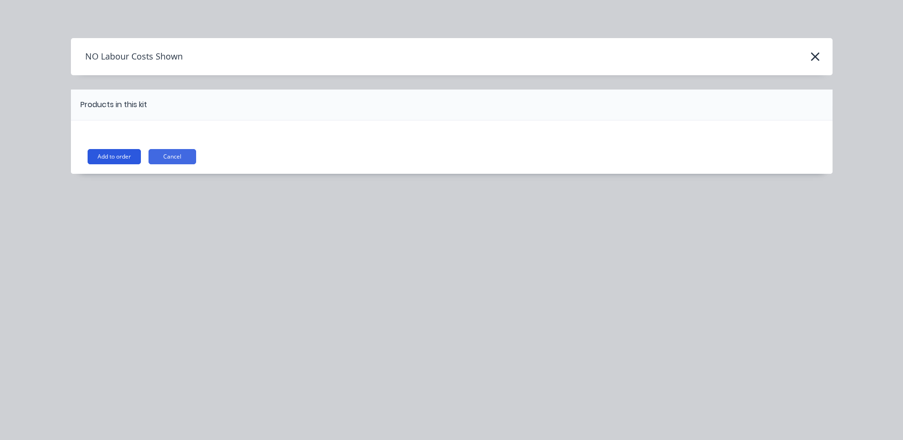
click at [110, 159] on button "Add to order" at bounding box center [114, 156] width 53 height 15
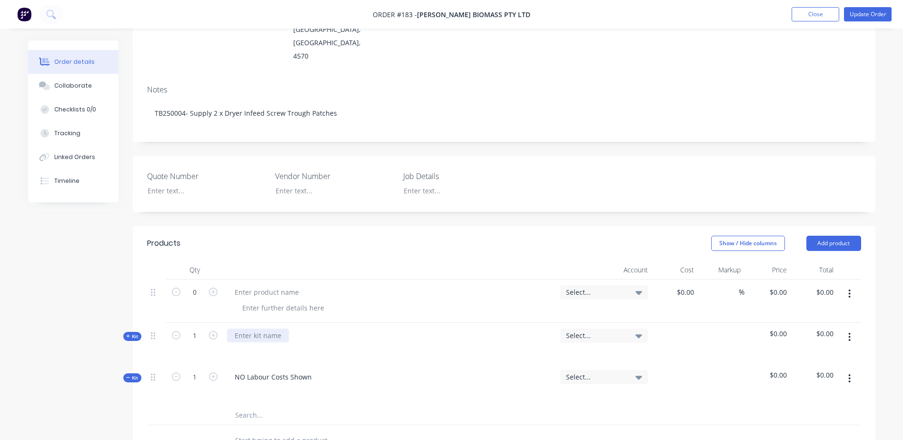
click at [279, 328] on div at bounding box center [258, 335] width 62 height 14
click at [851, 328] on button "button" at bounding box center [849, 336] width 22 height 17
click at [793, 412] on div "Delete" at bounding box center [815, 419] width 73 height 14
click at [245, 364] on input "text" at bounding box center [330, 373] width 190 height 19
paste input "1500 x 1558 x 3mm Rolled Trough"
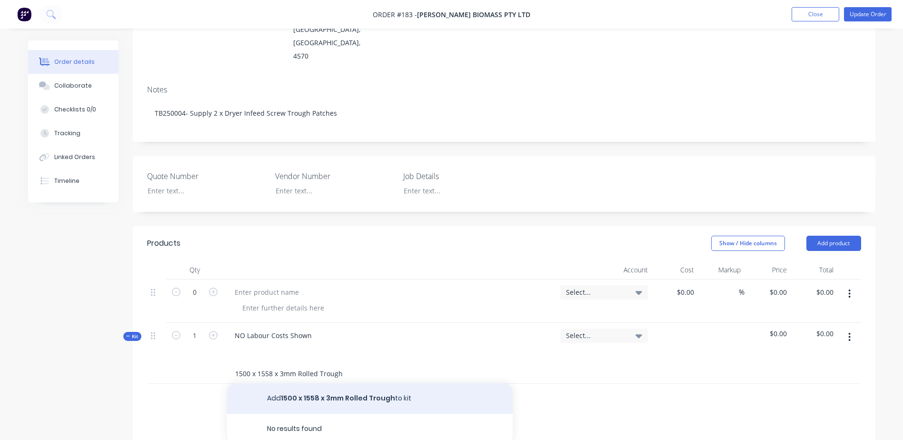
type input "1500 x 1558 x 3mm Rolled Trough"
click at [293, 383] on button "Add 1500 x 1558 x 3mm Rolled Trough to kit" at bounding box center [370, 398] width 286 height 30
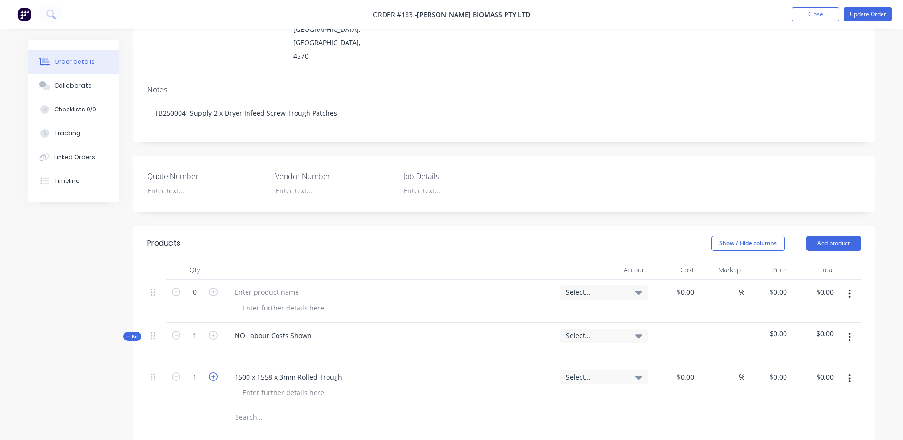
click at [217, 372] on icon "button" at bounding box center [213, 376] width 9 height 9
type input "2"
click at [684, 370] on div at bounding box center [690, 377] width 15 height 14
type input "$280.00"
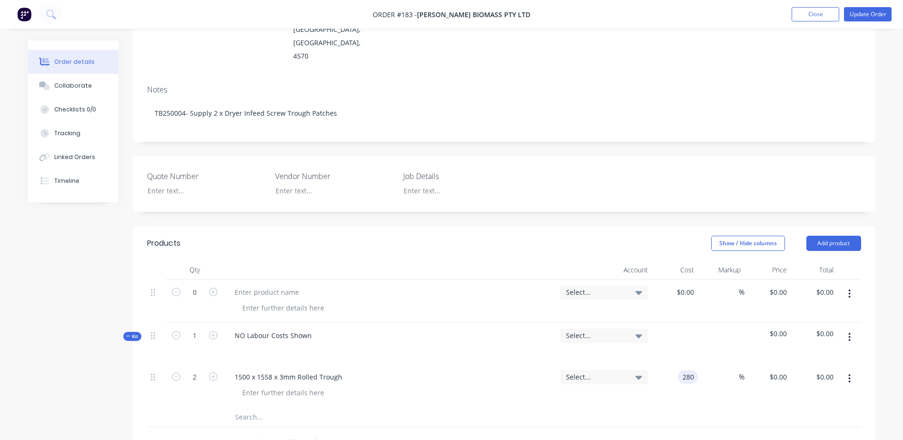
type input "$560.00"
click at [255, 407] on input "text" at bounding box center [330, 416] width 190 height 19
click at [871, 15] on button "Update Order" at bounding box center [868, 14] width 48 height 14
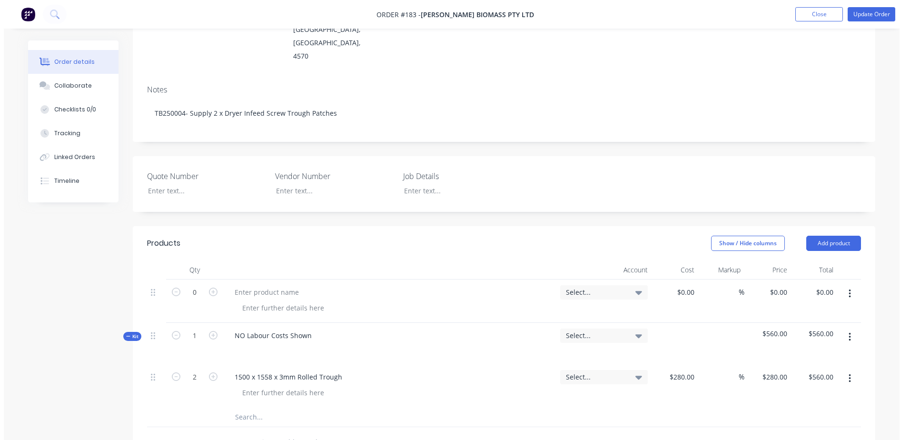
scroll to position [0, 0]
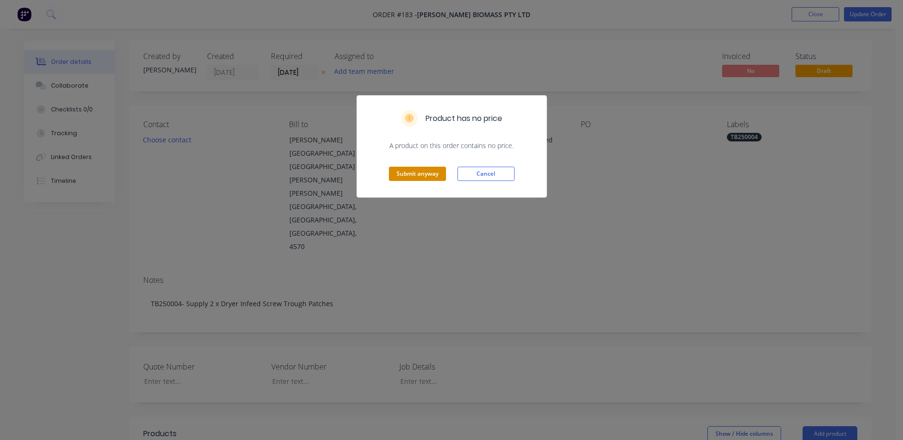
click at [412, 175] on button "Submit anyway" at bounding box center [417, 174] width 57 height 14
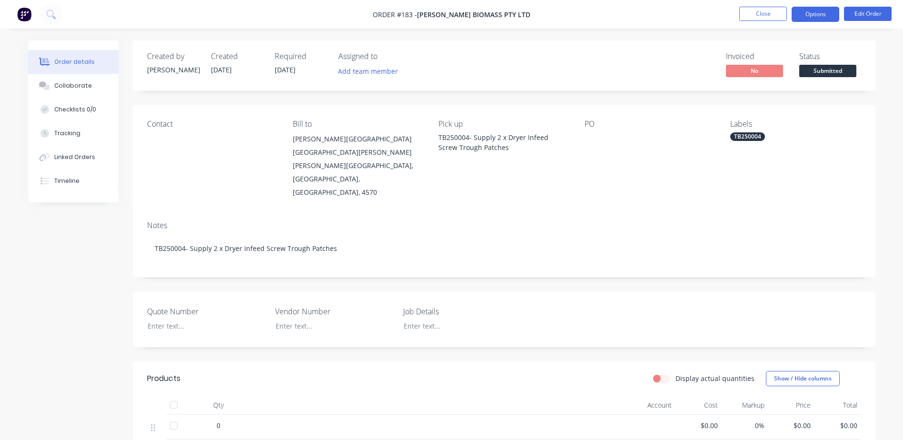
click at [820, 11] on button "Options" at bounding box center [816, 14] width 48 height 15
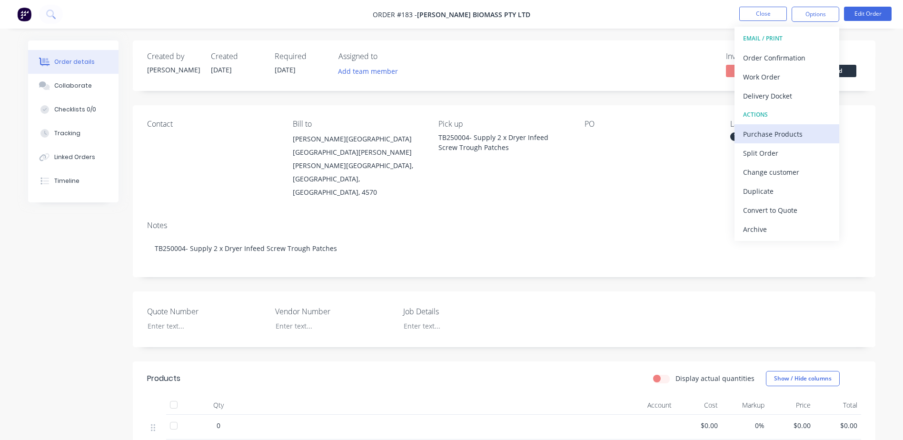
click at [805, 131] on div "Purchase Products" at bounding box center [787, 134] width 88 height 14
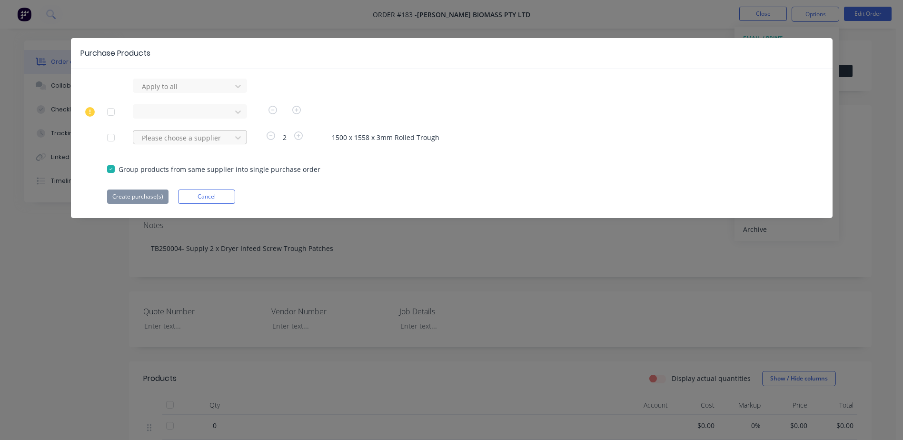
click at [154, 92] on div at bounding box center [184, 86] width 86 height 12
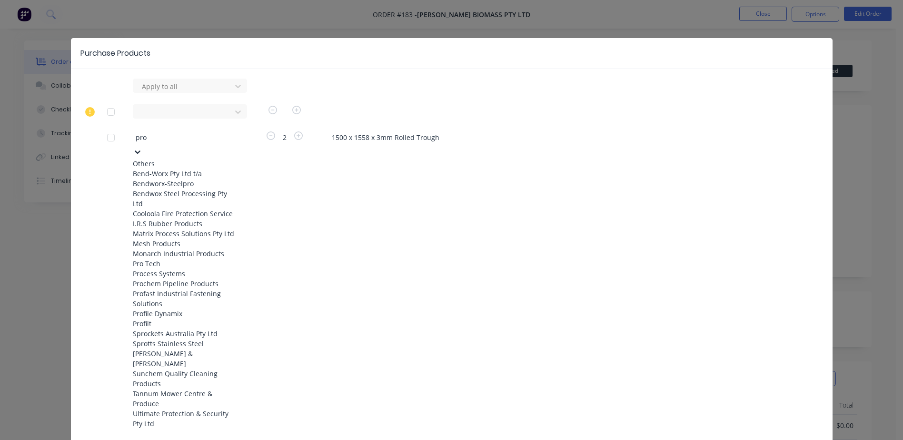
type input "prof"
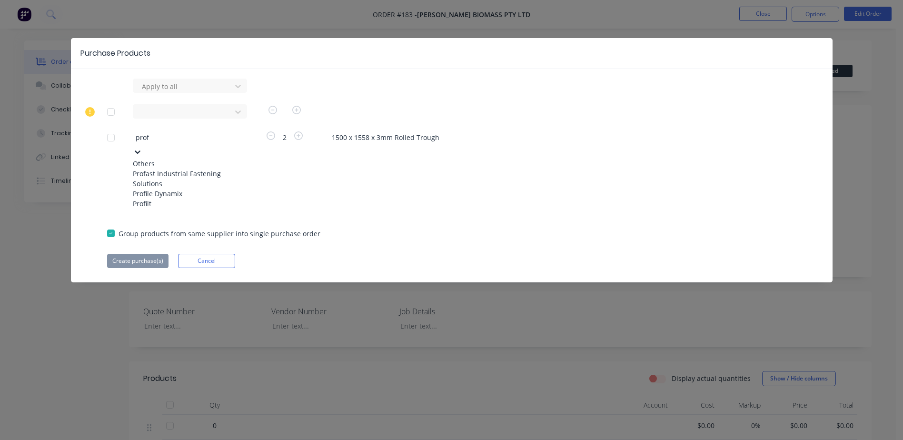
click at [188, 199] on div "Profile Dynamix" at bounding box center [185, 194] width 105 height 10
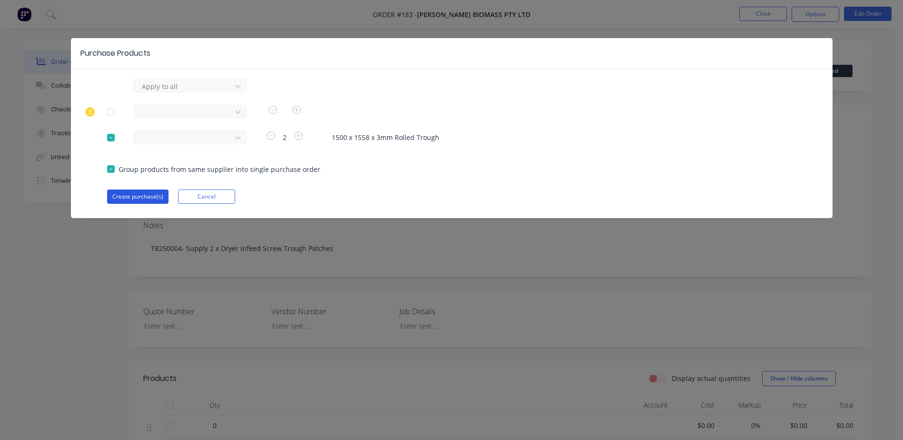
click at [137, 196] on button "Create purchase(s)" at bounding box center [137, 196] width 61 height 14
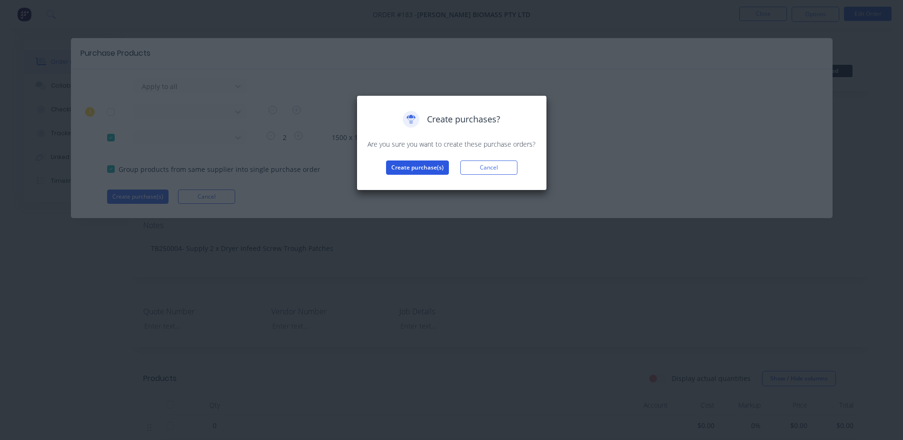
click at [411, 170] on button "Create purchase(s)" at bounding box center [417, 167] width 63 height 14
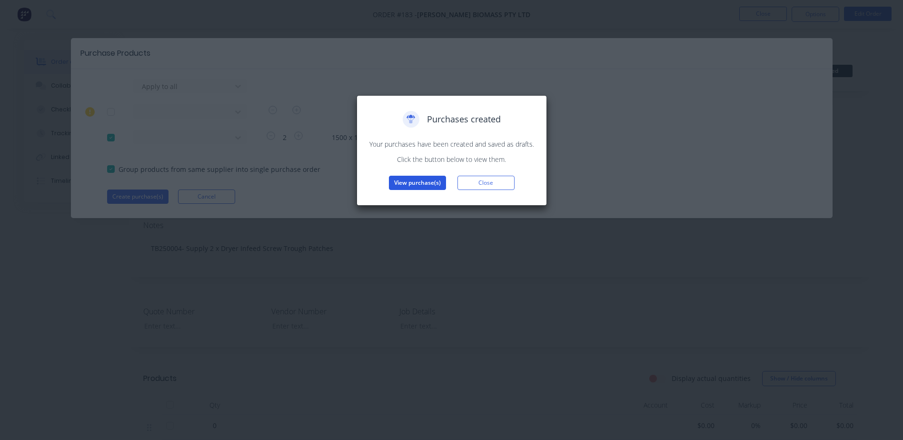
click at [412, 183] on button "View purchase(s)" at bounding box center [417, 183] width 57 height 14
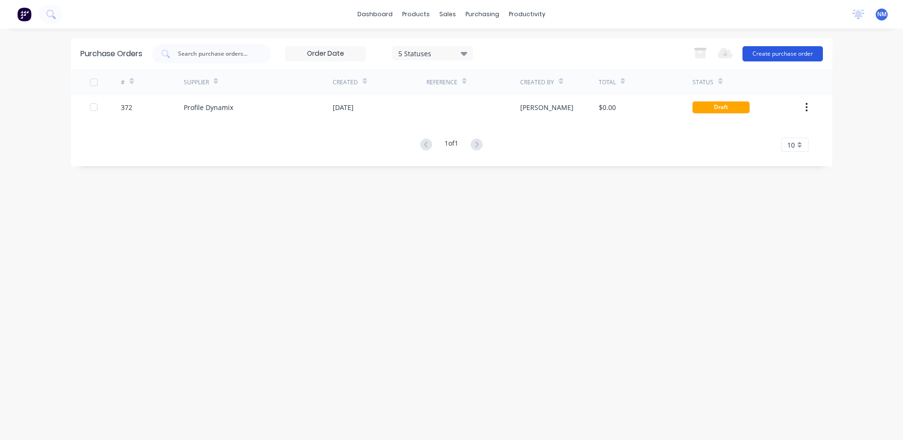
click at [765, 56] on button "Create purchase order" at bounding box center [783, 53] width 80 height 15
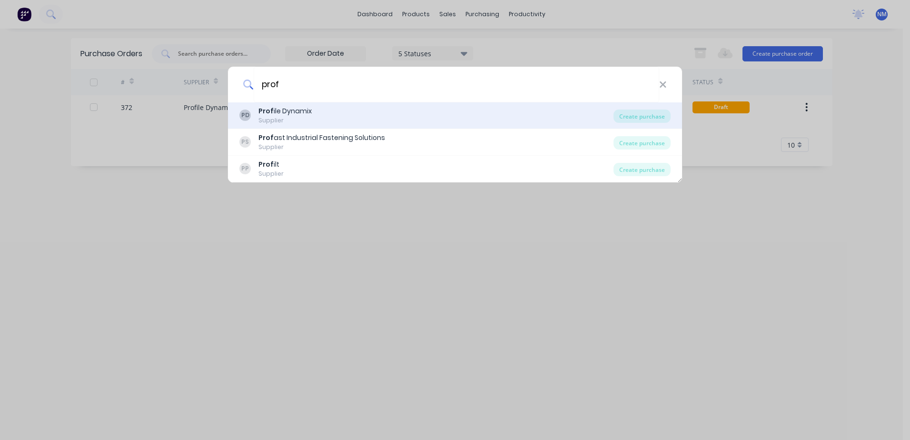
type input "prof"
click at [286, 110] on div "Prof ile Dynamix" at bounding box center [284, 111] width 53 height 10
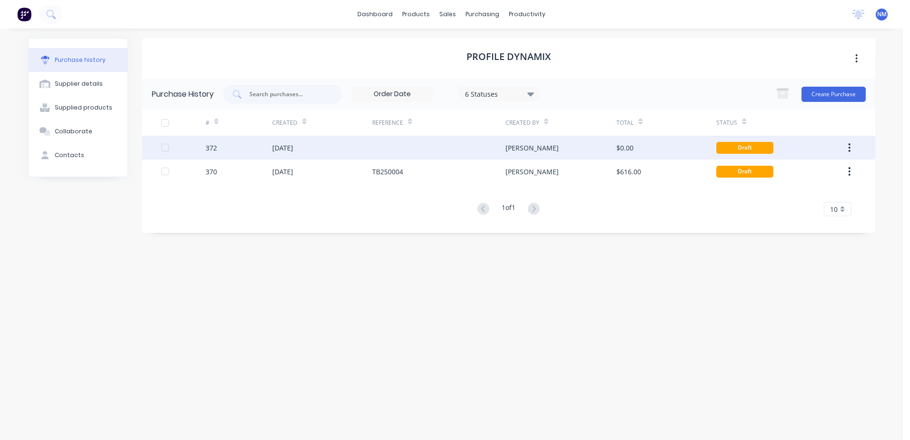
click at [429, 149] on div at bounding box center [438, 148] width 133 height 24
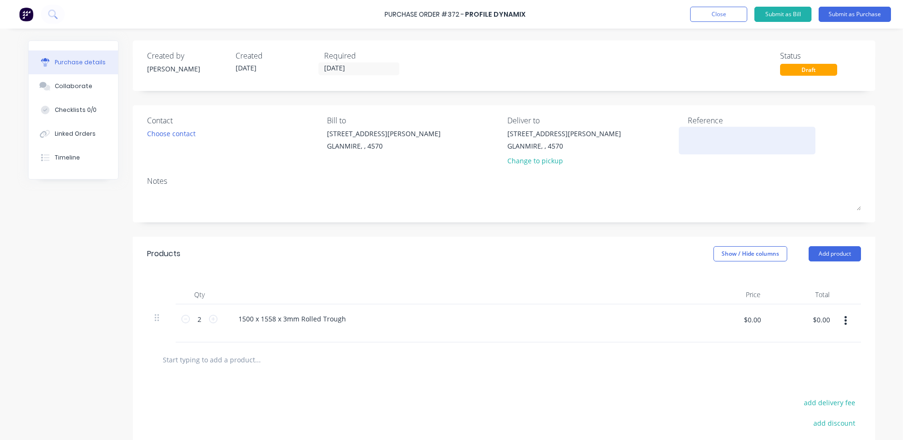
click at [695, 139] on textarea at bounding box center [747, 139] width 119 height 21
type textarea "t"
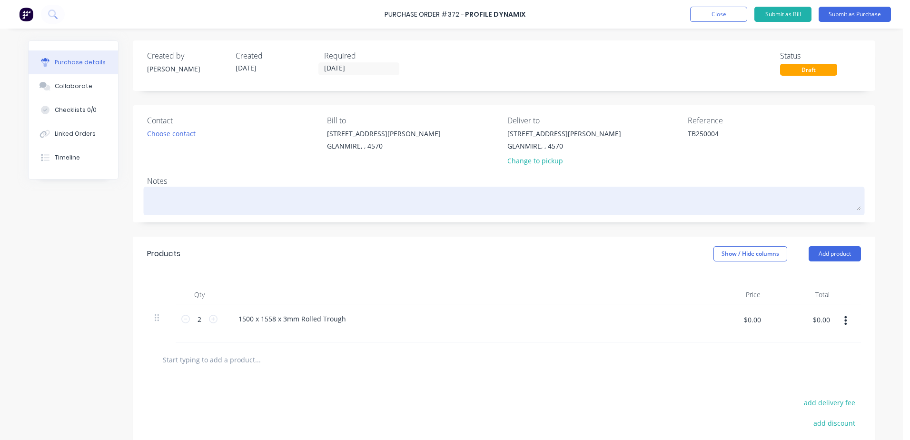
type textarea "TB250004"
click at [151, 192] on textarea at bounding box center [504, 199] width 714 height 21
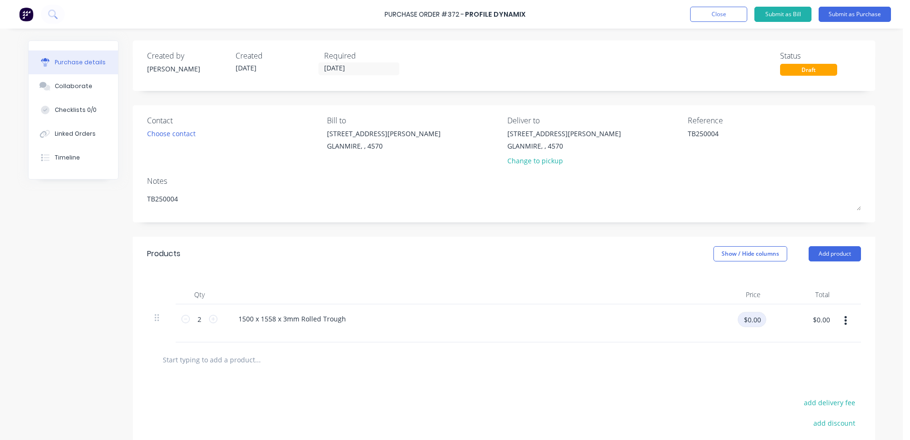
type textarea "TB250004"
click at [739, 318] on input "$0.00" at bounding box center [752, 319] width 29 height 15
type input "$280.00"
type input "$560.00"
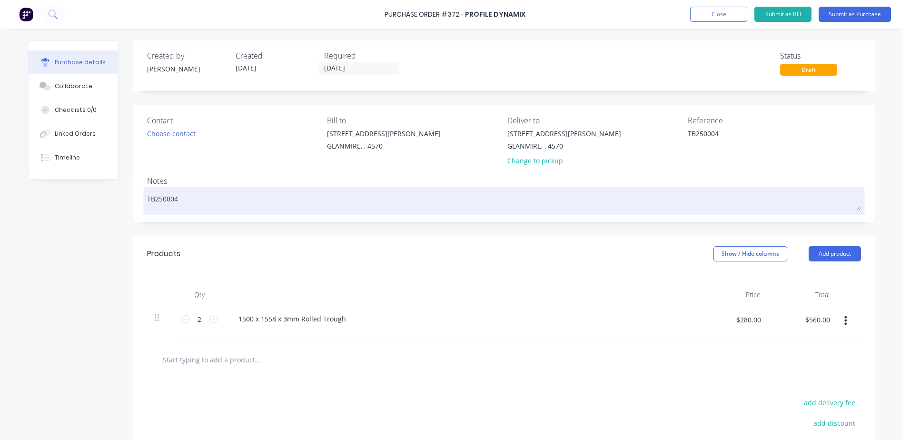
click at [205, 201] on textarea "TB250004" at bounding box center [504, 199] width 714 height 21
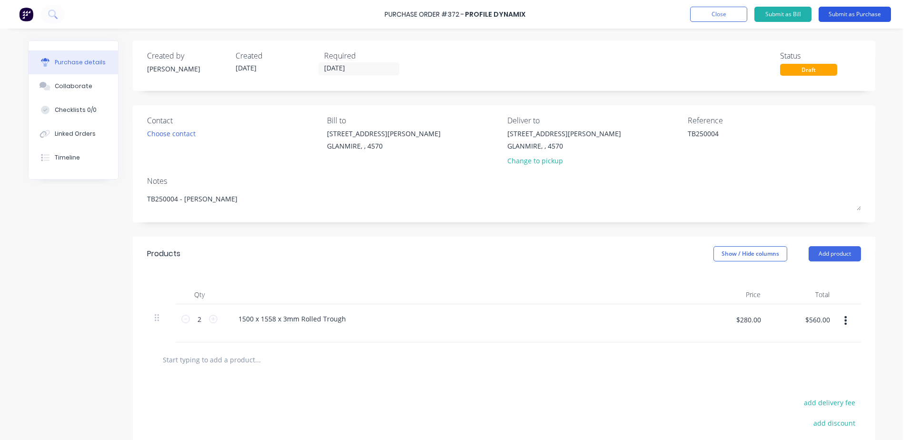
type textarea "TB250004 - jason"
click at [866, 15] on button "Submit as Purchase" at bounding box center [855, 14] width 72 height 15
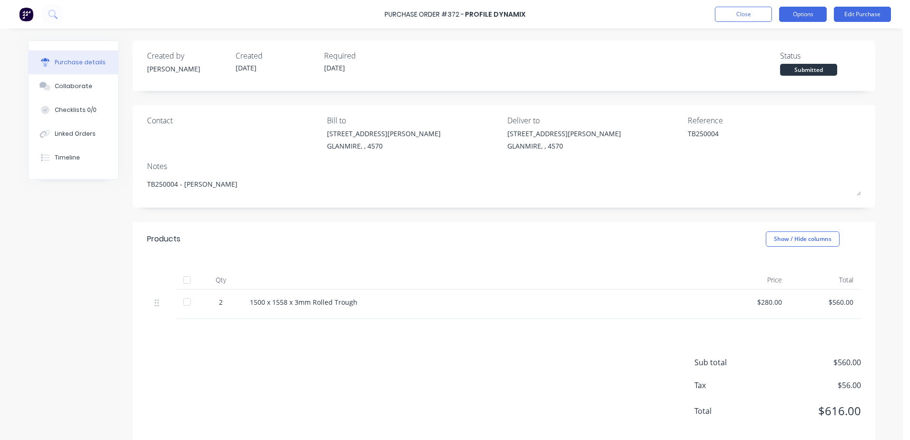
click at [806, 13] on button "Options" at bounding box center [803, 14] width 48 height 15
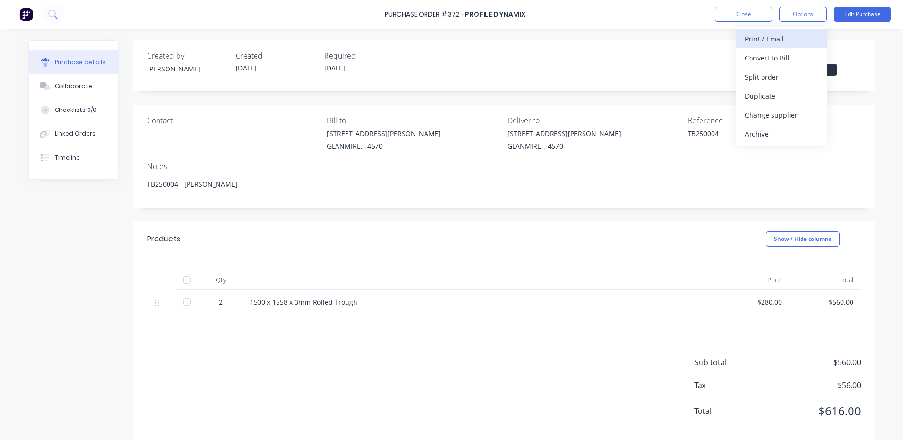
click at [778, 39] on div "Print / Email" at bounding box center [781, 39] width 73 height 14
click at [775, 60] on div "With pricing" at bounding box center [781, 58] width 73 height 14
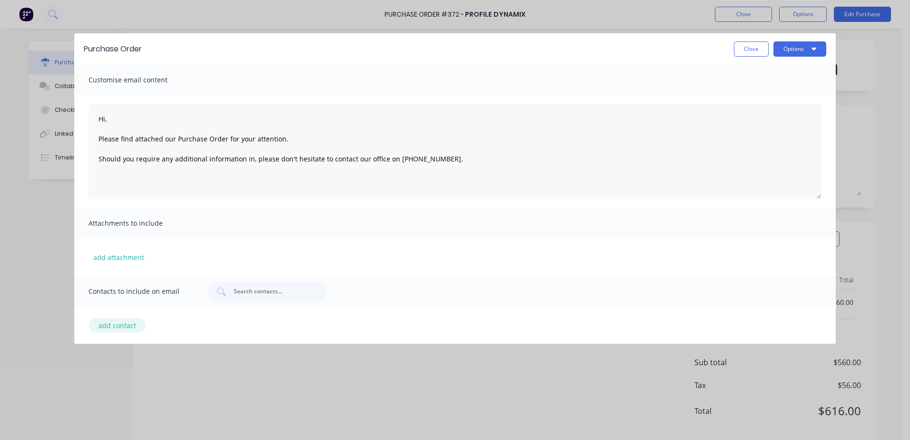
click at [101, 327] on button "add contact" at bounding box center [117, 325] width 57 height 14
select select "AU"
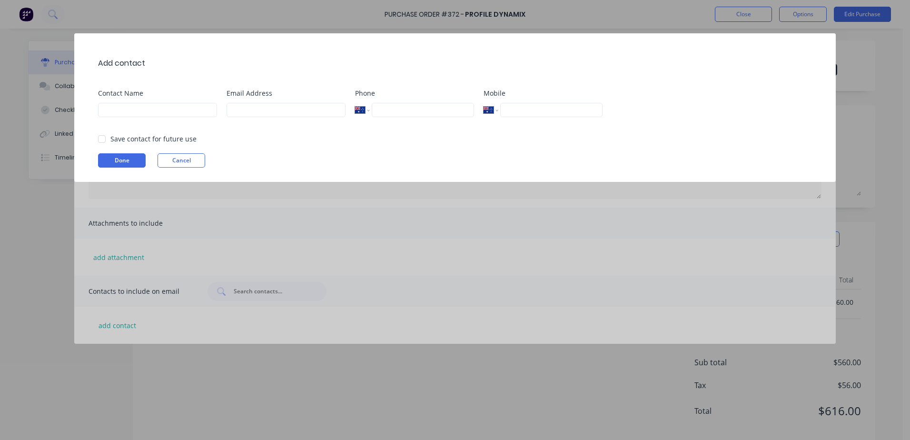
click at [103, 324] on div "Add contact Contact Name Email Address Phone International Afghanistan Åland Is…" at bounding box center [455, 220] width 910 height 440
click at [251, 111] on input at bounding box center [286, 110] width 119 height 14
type input "[EMAIL_ADDRESS][DOMAIN_NAME]"
type input "[PERSON_NAME]"
type input "[PHONE_NUMBER]"
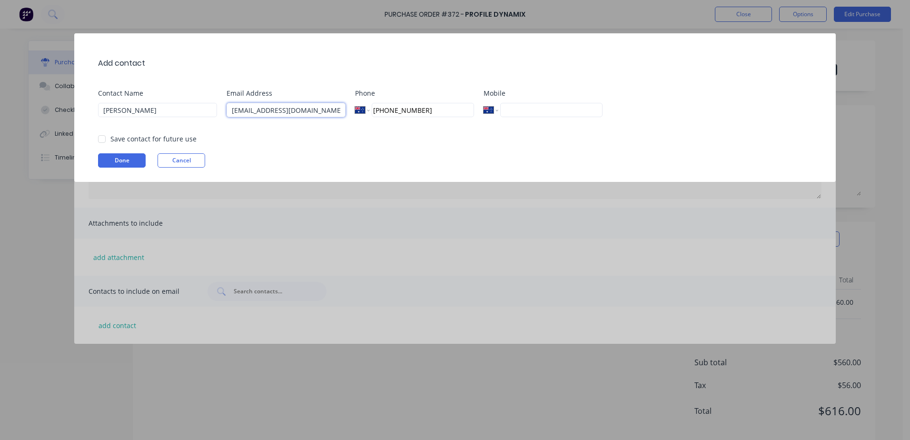
click at [106, 138] on div at bounding box center [101, 138] width 19 height 19
click at [126, 159] on button "Done" at bounding box center [122, 160] width 48 height 14
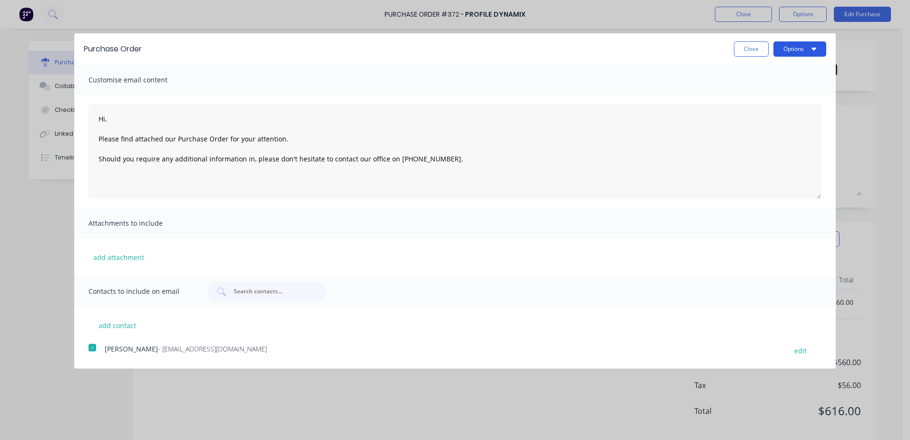
click at [801, 50] on button "Options" at bounding box center [800, 48] width 53 height 15
click at [762, 89] on div "Email" at bounding box center [781, 92] width 73 height 14
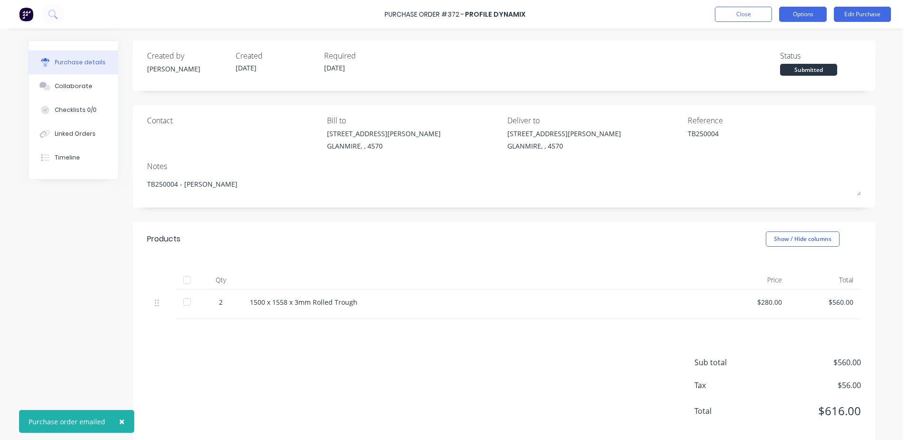
click at [793, 18] on button "Options" at bounding box center [803, 14] width 48 height 15
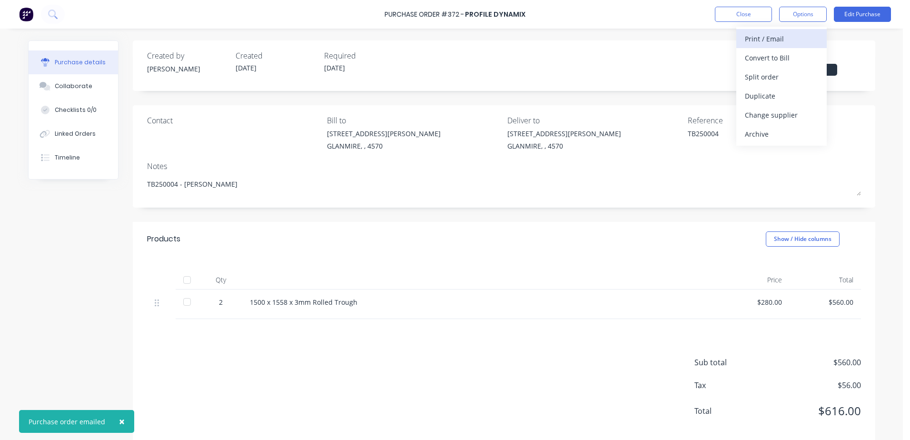
click at [754, 37] on div "Print / Email" at bounding box center [781, 39] width 73 height 14
click at [752, 63] on div "With pricing" at bounding box center [781, 58] width 73 height 14
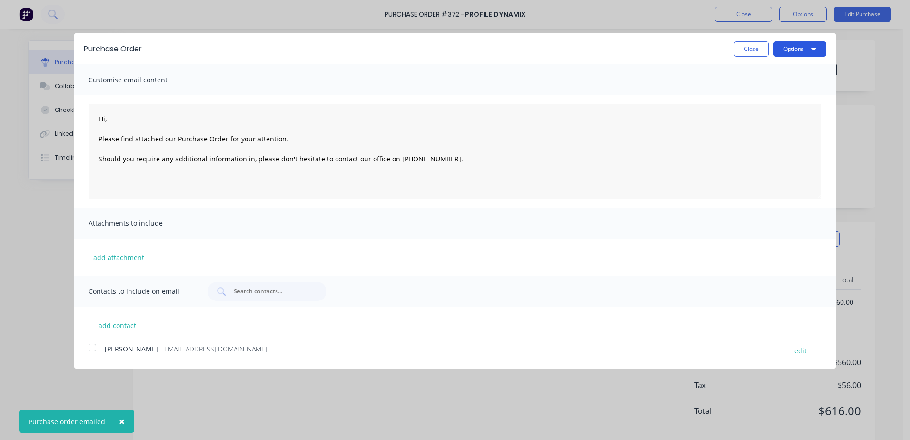
click at [779, 53] on button "Options" at bounding box center [800, 48] width 53 height 15
click at [756, 72] on div "Print" at bounding box center [781, 73] width 73 height 14
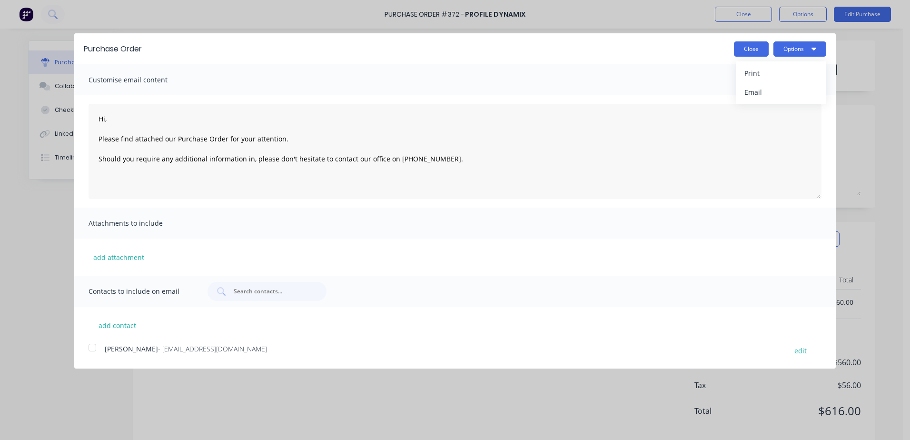
click at [756, 51] on button "Close" at bounding box center [751, 48] width 35 height 15
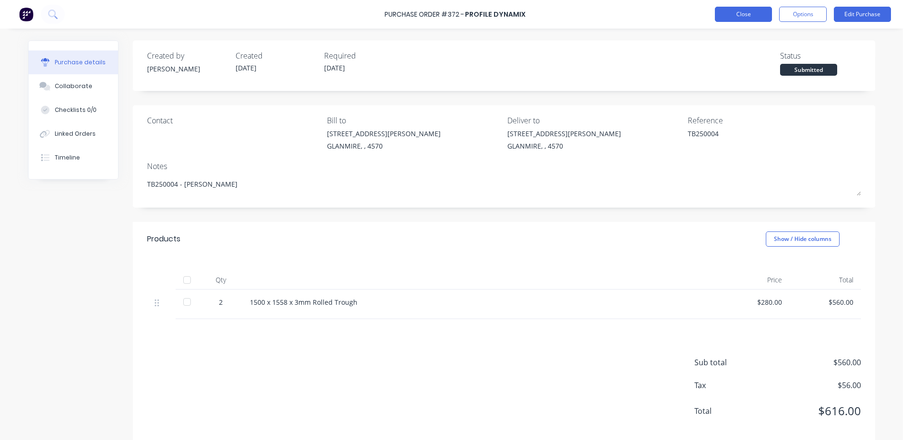
click at [734, 18] on button "Close" at bounding box center [743, 14] width 57 height 15
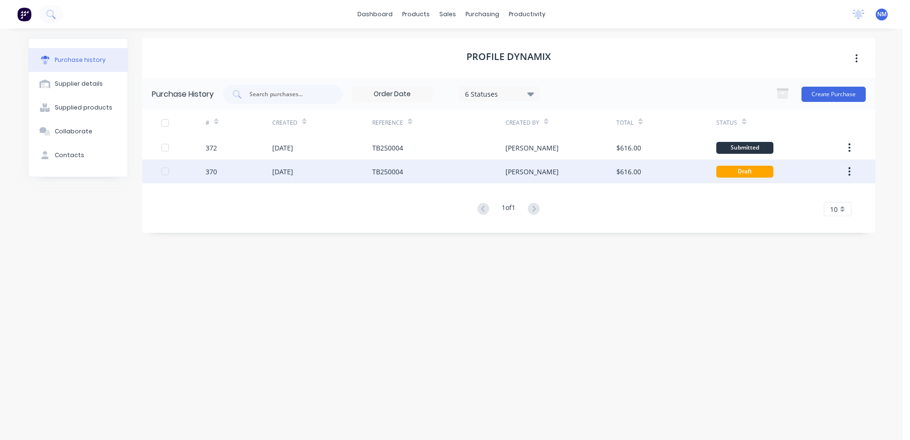
click at [420, 173] on div "TB250004" at bounding box center [438, 171] width 133 height 24
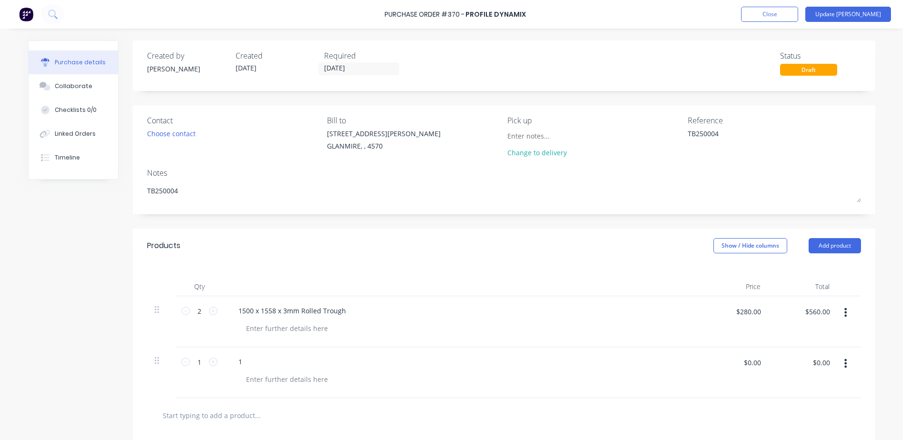
click at [844, 364] on button "button" at bounding box center [846, 363] width 22 height 17
click at [813, 425] on button "Delete" at bounding box center [816, 426] width 81 height 19
click at [782, 13] on button "Close" at bounding box center [769, 14] width 57 height 15
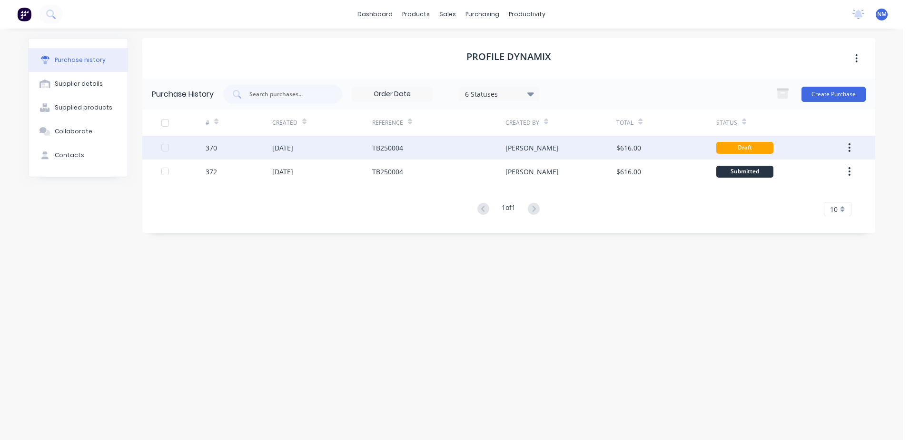
click at [455, 153] on div "TB250004" at bounding box center [438, 148] width 133 height 24
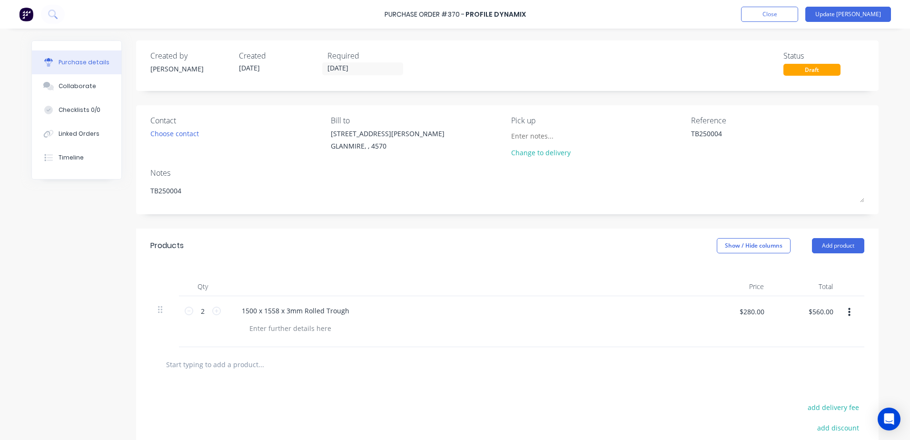
type textarea "x"
click at [795, 14] on button "Close" at bounding box center [769, 14] width 57 height 15
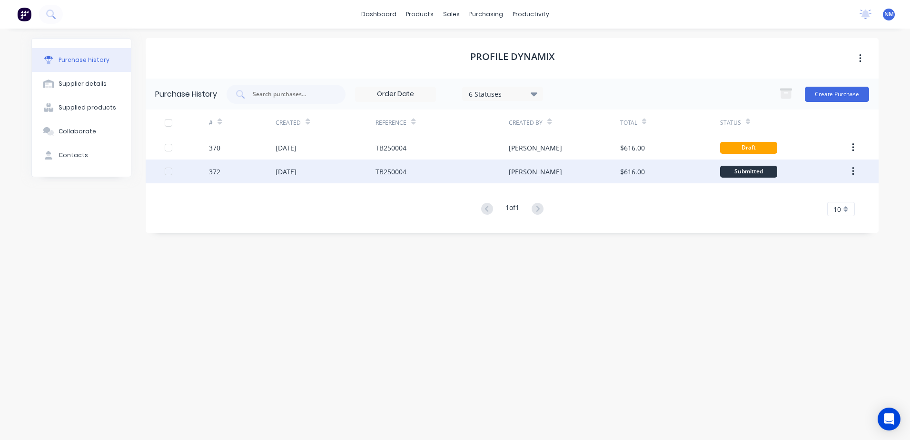
click at [452, 178] on div "TB250004" at bounding box center [442, 171] width 133 height 24
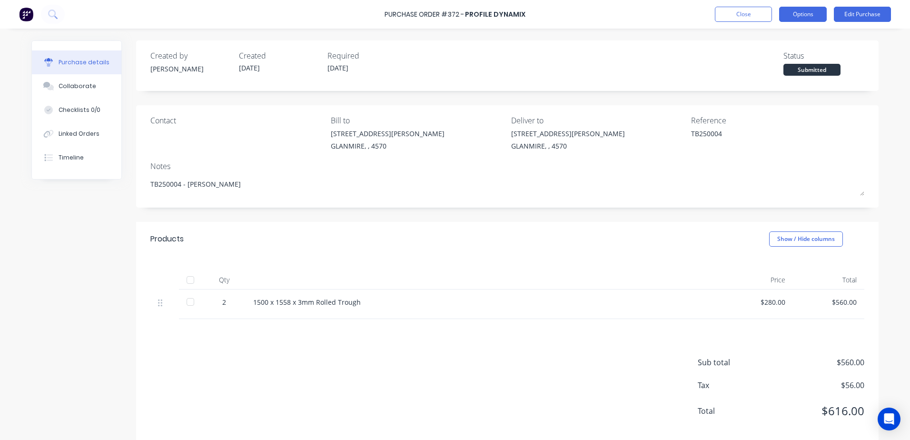
click at [795, 17] on button "Options" at bounding box center [803, 14] width 48 height 15
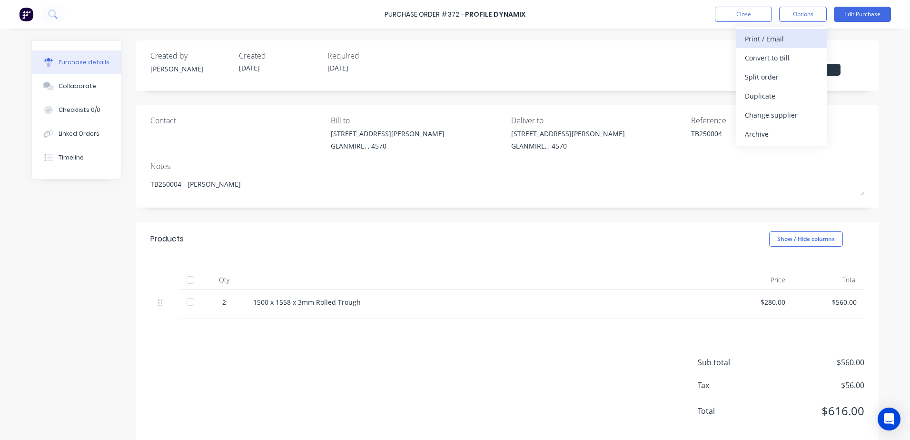
click at [752, 40] on div "Print / Email" at bounding box center [781, 39] width 73 height 14
click at [754, 59] on div "With pricing" at bounding box center [781, 58] width 73 height 14
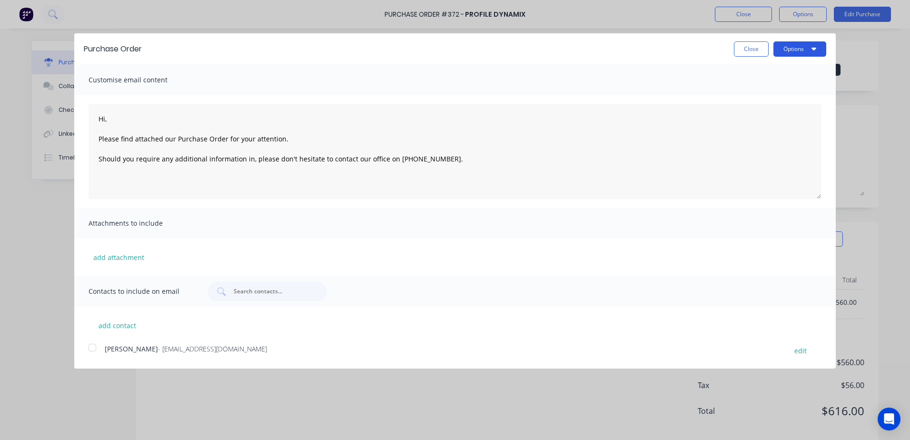
click at [785, 46] on button "Options" at bounding box center [800, 48] width 53 height 15
click at [746, 69] on div "Print" at bounding box center [781, 73] width 73 height 14
click at [745, 53] on button "Close" at bounding box center [751, 48] width 35 height 15
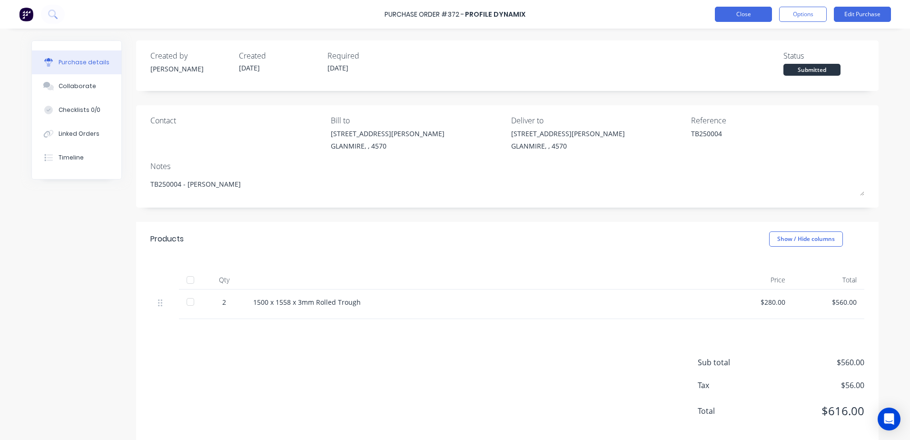
click at [732, 17] on button "Close" at bounding box center [743, 14] width 57 height 15
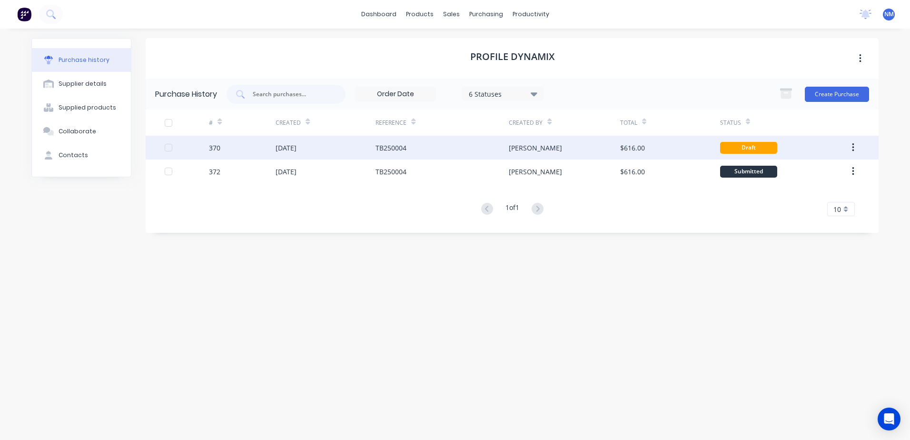
click at [551, 143] on div "[PERSON_NAME]" at bounding box center [564, 148] width 111 height 24
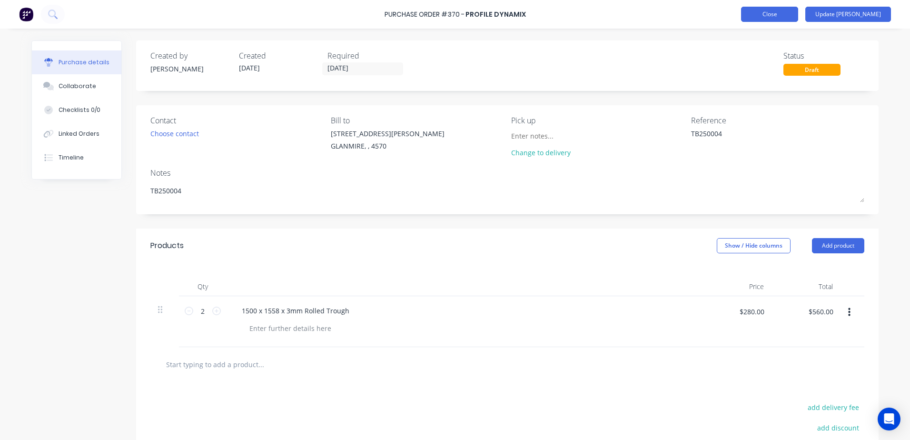
click at [794, 19] on button "Close" at bounding box center [769, 14] width 57 height 15
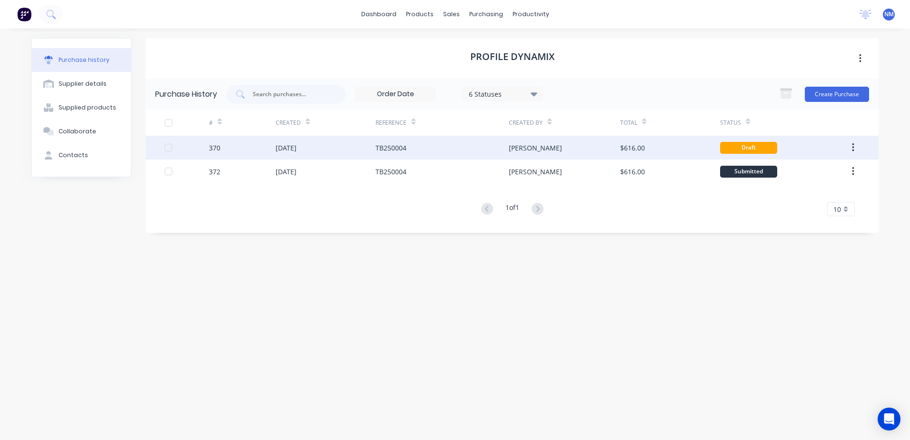
click at [437, 152] on div "TB250004" at bounding box center [442, 148] width 133 height 24
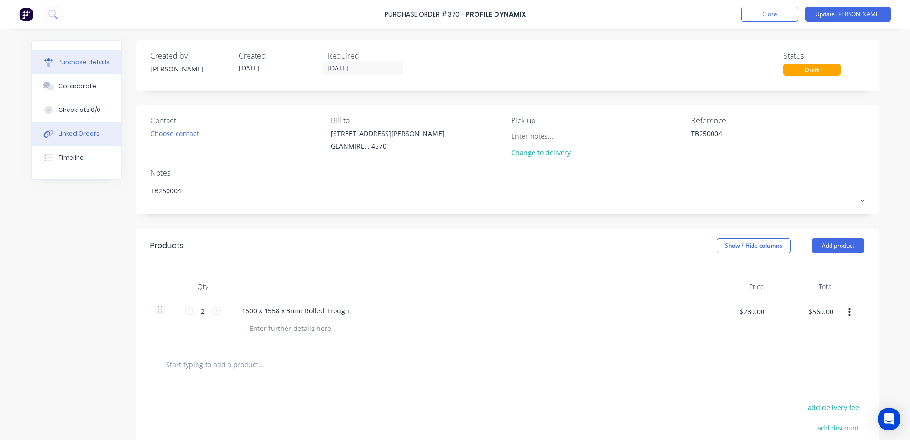
click at [84, 135] on div "Linked Orders" at bounding box center [79, 133] width 41 height 9
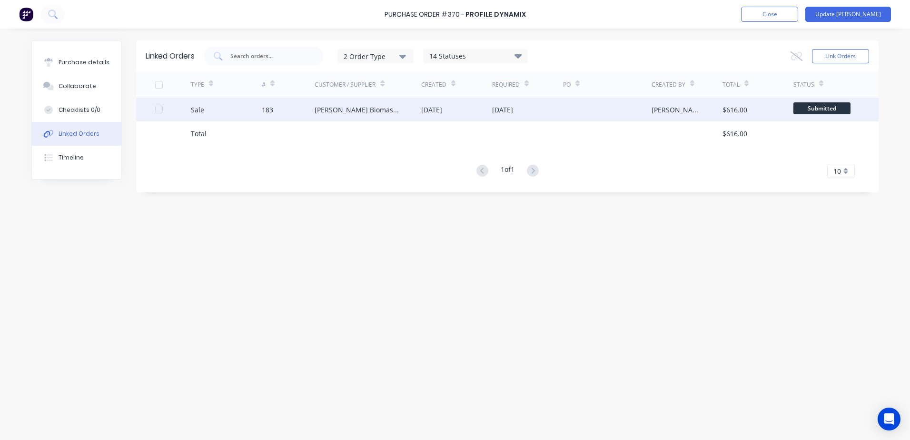
click at [574, 115] on div at bounding box center [607, 110] width 89 height 24
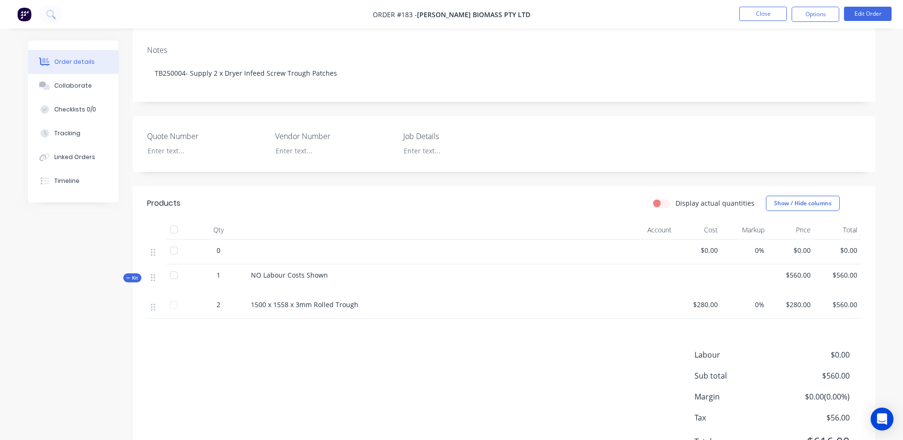
scroll to position [187, 0]
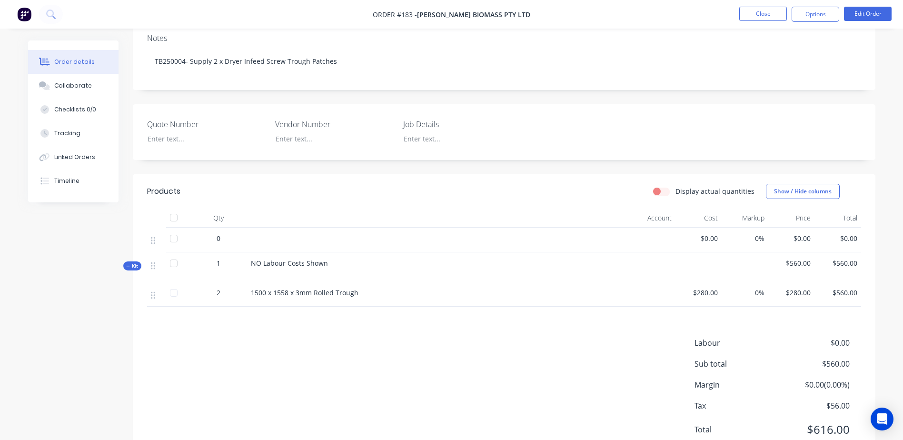
click at [263, 228] on div at bounding box center [413, 240] width 333 height 25
click at [153, 236] on icon at bounding box center [153, 240] width 4 height 9
click at [881, 11] on button "Edit Order" at bounding box center [868, 14] width 48 height 14
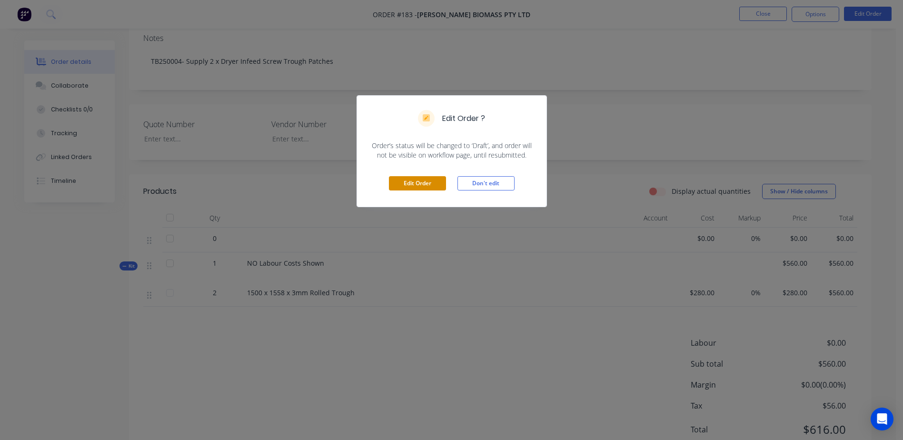
click at [396, 180] on button "Edit Order" at bounding box center [417, 183] width 57 height 14
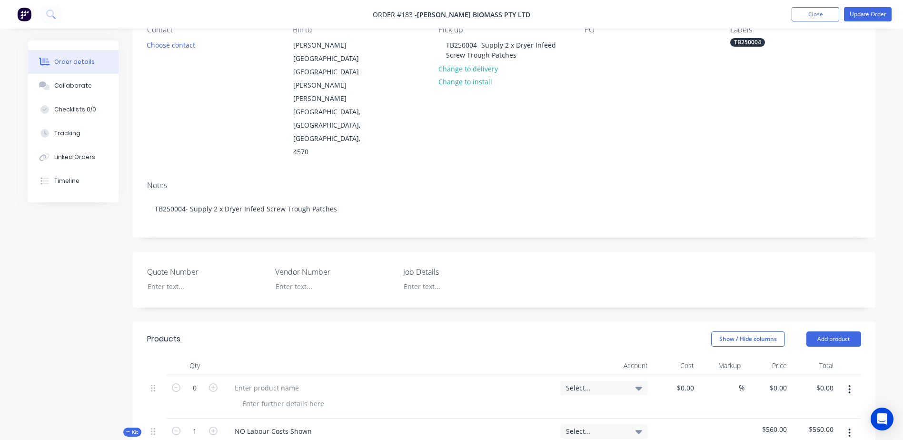
scroll to position [95, 0]
click at [850, 384] on icon "button" at bounding box center [849, 389] width 2 height 10
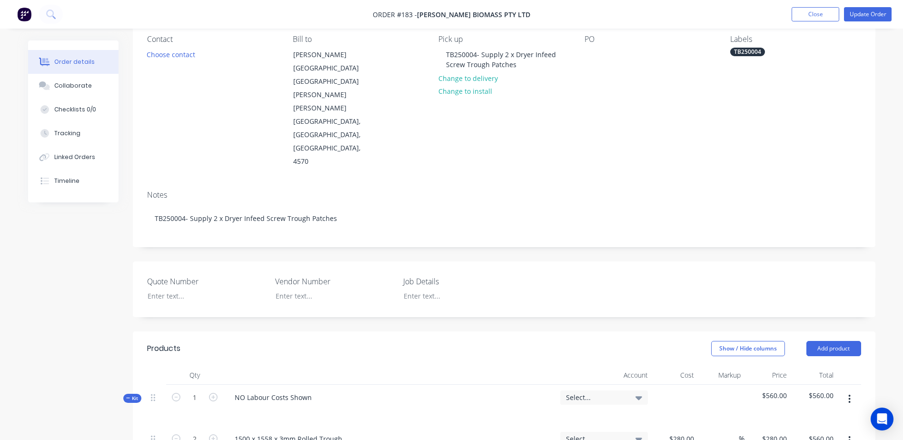
scroll to position [48, 0]
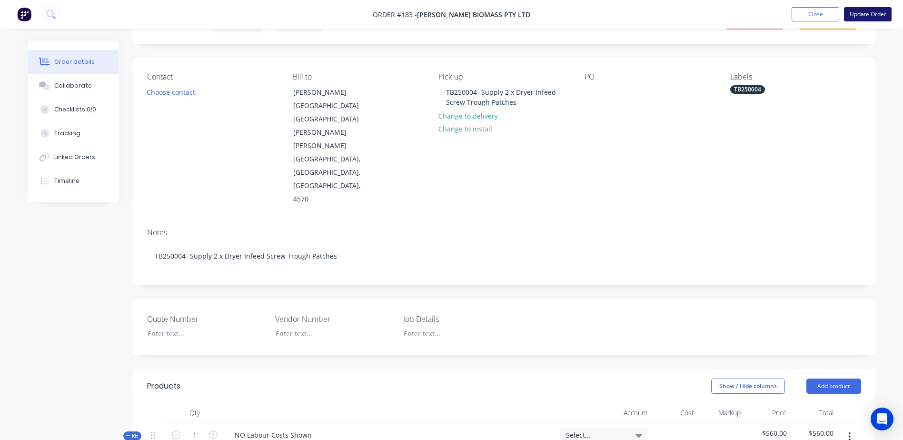
click at [860, 16] on button "Update Order" at bounding box center [868, 14] width 48 height 14
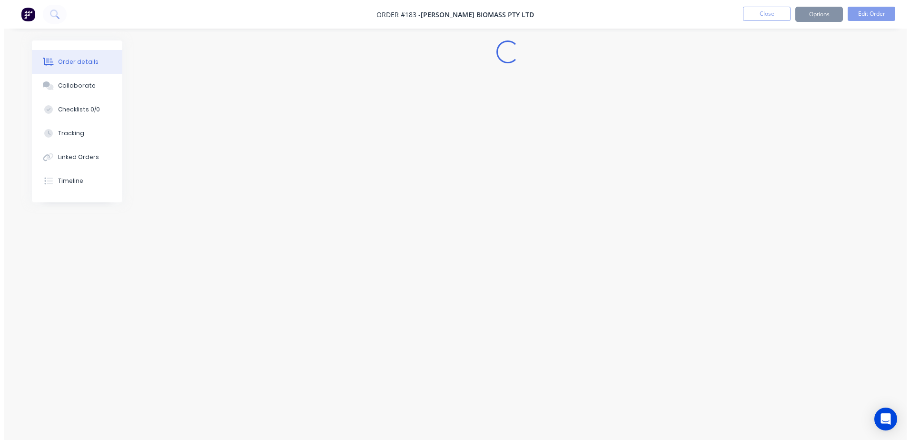
scroll to position [0, 0]
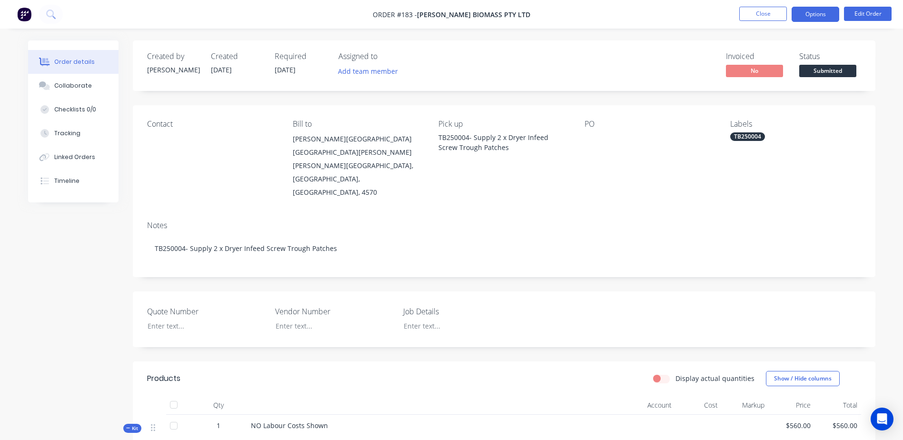
click at [823, 21] on button "Options" at bounding box center [816, 14] width 48 height 15
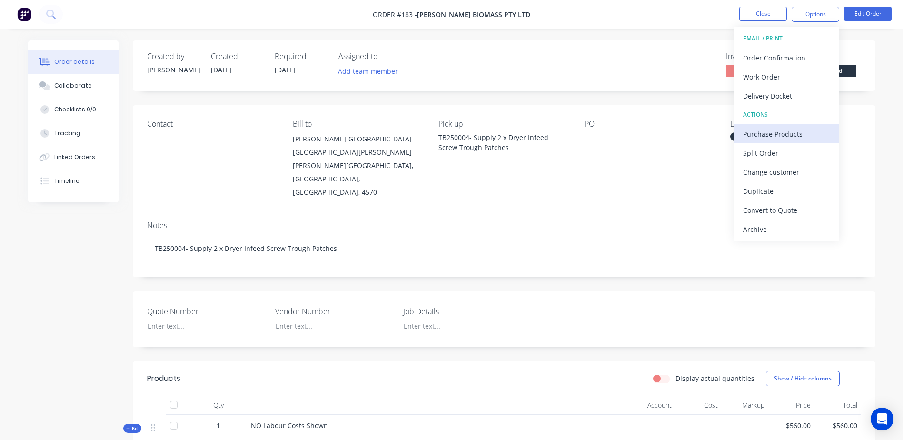
click at [791, 133] on div "Purchase Products" at bounding box center [787, 134] width 88 height 14
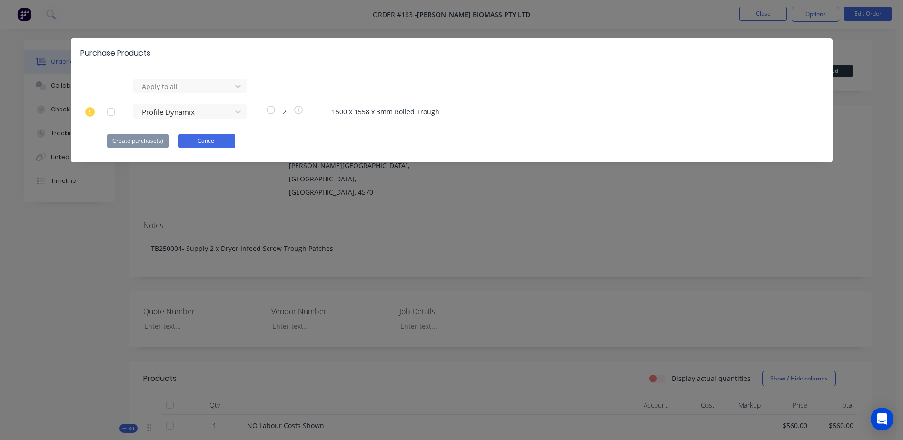
click at [209, 148] on button "Cancel" at bounding box center [206, 141] width 57 height 14
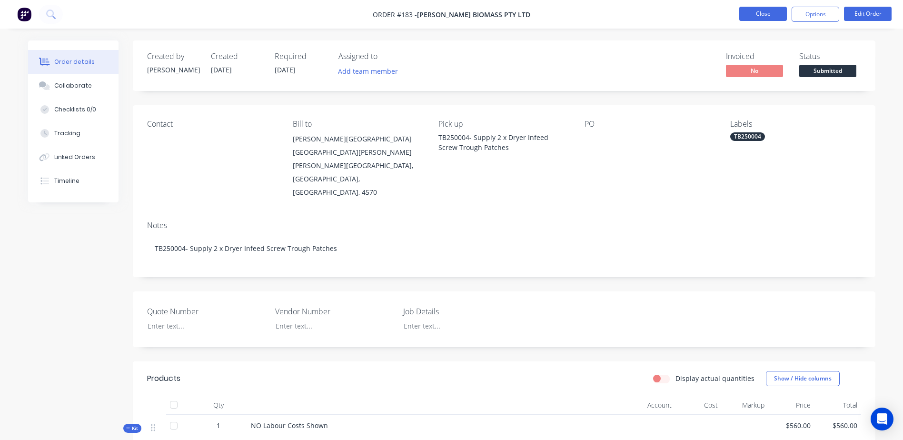
click at [748, 12] on button "Close" at bounding box center [763, 14] width 48 height 14
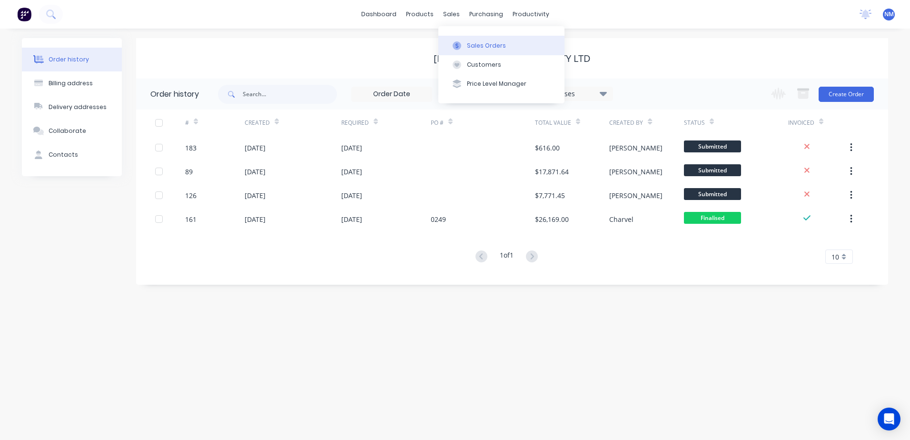
click at [475, 47] on div "Sales Orders" at bounding box center [486, 45] width 39 height 9
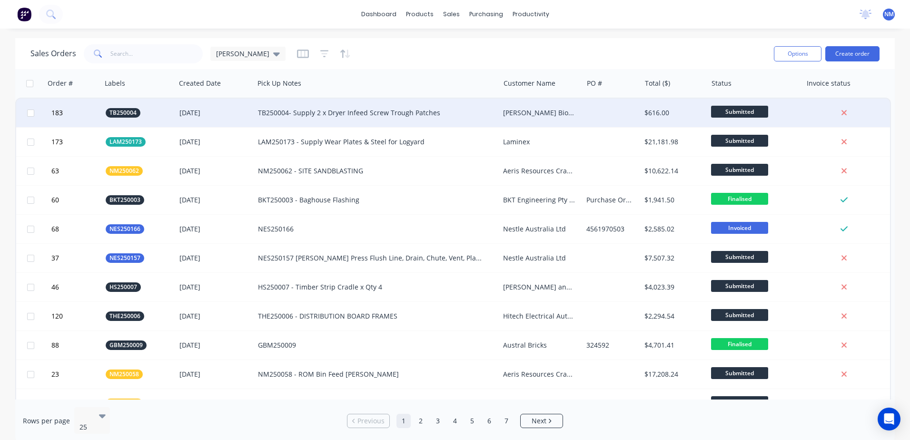
click at [462, 111] on div "TB250004- Supply 2 x Dryer Infeed Screw Trough Patches" at bounding box center [371, 113] width 226 height 10
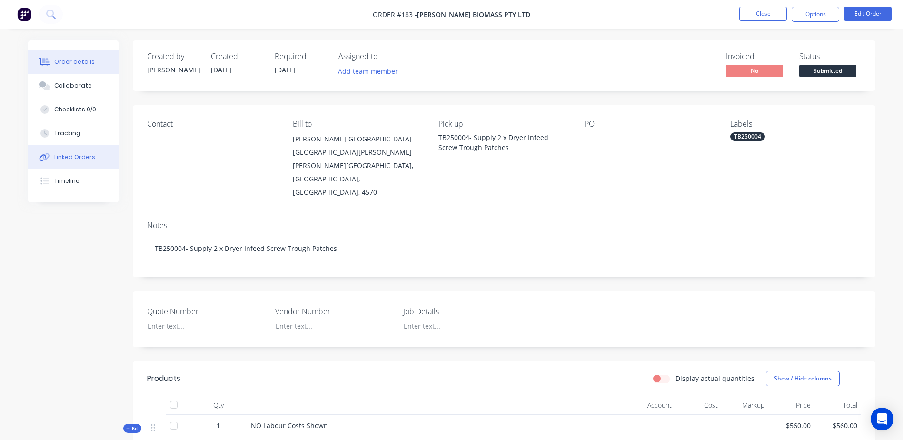
click at [85, 156] on div "Linked Orders" at bounding box center [74, 157] width 41 height 9
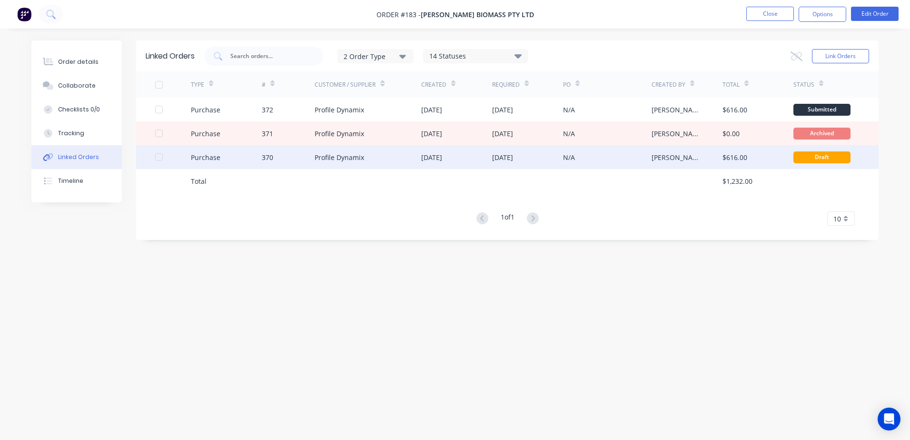
click at [394, 160] on div "Profile Dynamix" at bounding box center [368, 157] width 107 height 24
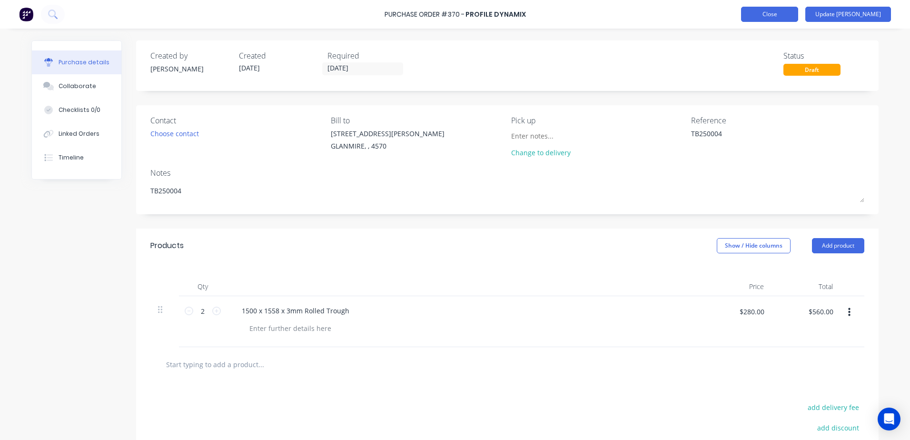
click at [784, 20] on button "Close" at bounding box center [769, 14] width 57 height 15
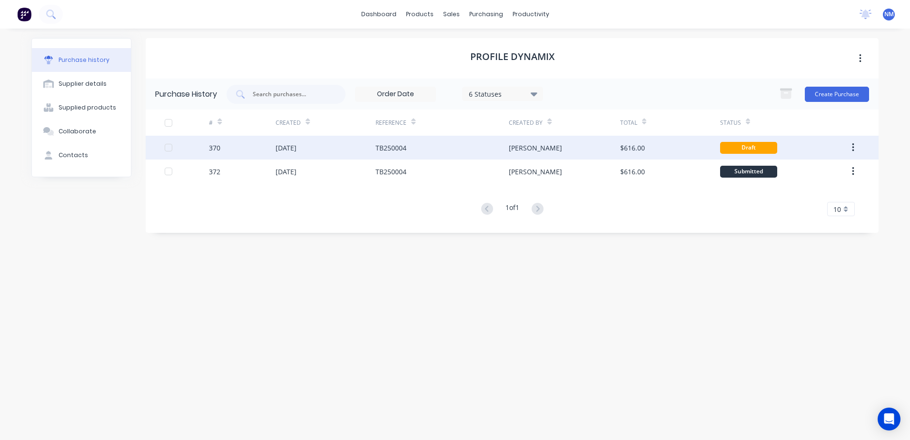
click at [854, 146] on icon "button" at bounding box center [853, 147] width 2 height 10
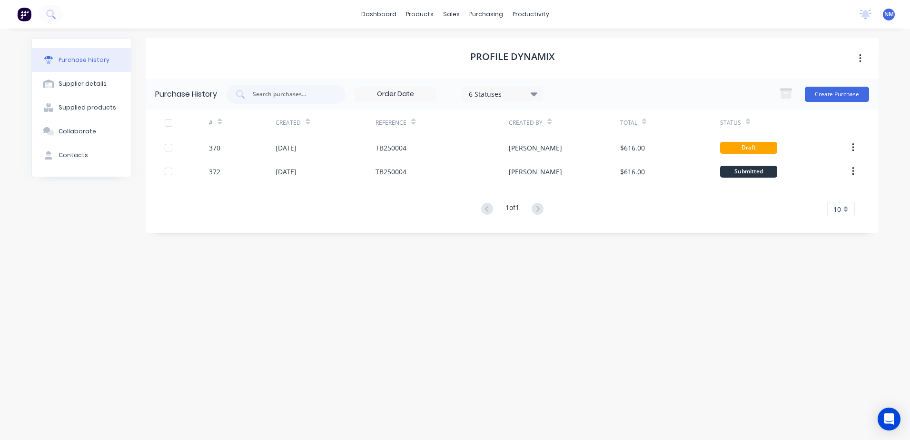
click at [364, 279] on div "Profile Dynamix Purchase History 6 Statuses 6 Statuses Create Purchase # Create…" at bounding box center [512, 229] width 733 height 383
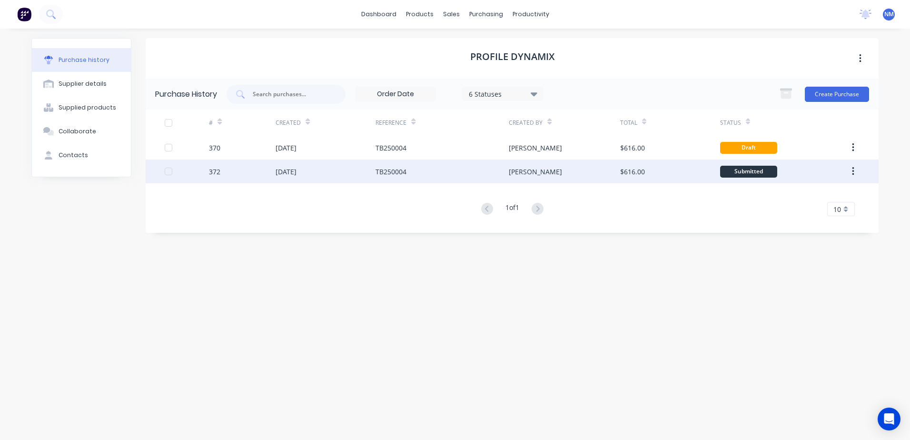
click at [445, 170] on div "TB250004" at bounding box center [442, 171] width 133 height 24
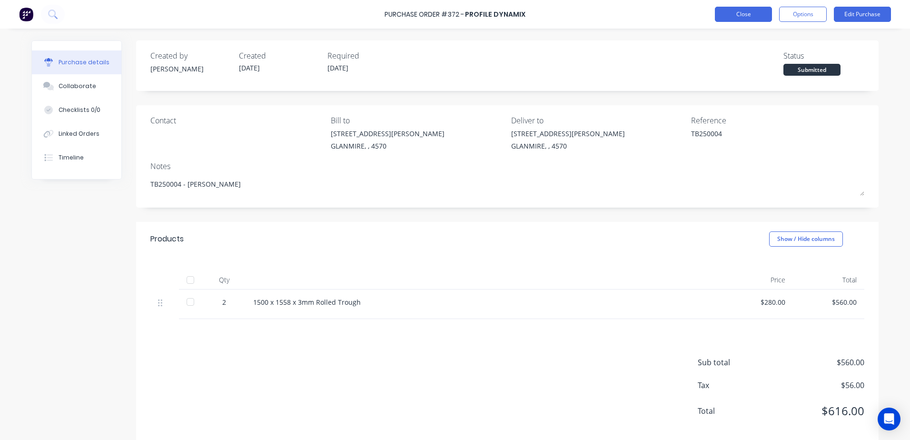
click at [743, 11] on button "Close" at bounding box center [743, 14] width 57 height 15
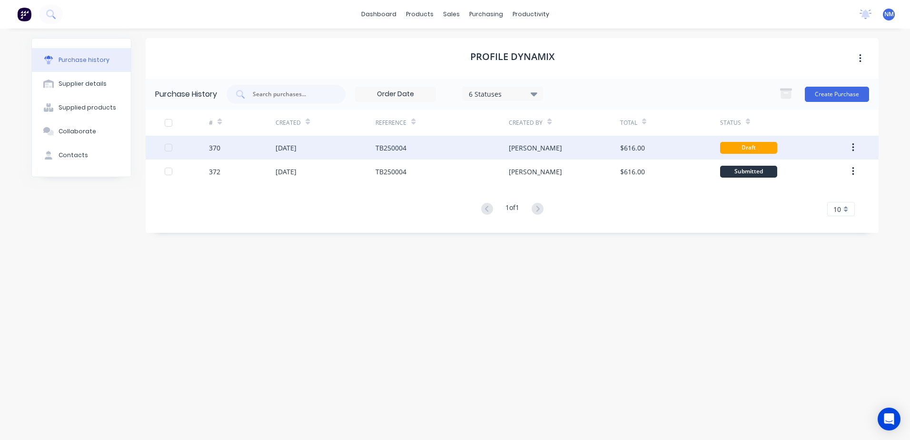
click at [430, 151] on div "TB250004" at bounding box center [442, 148] width 133 height 24
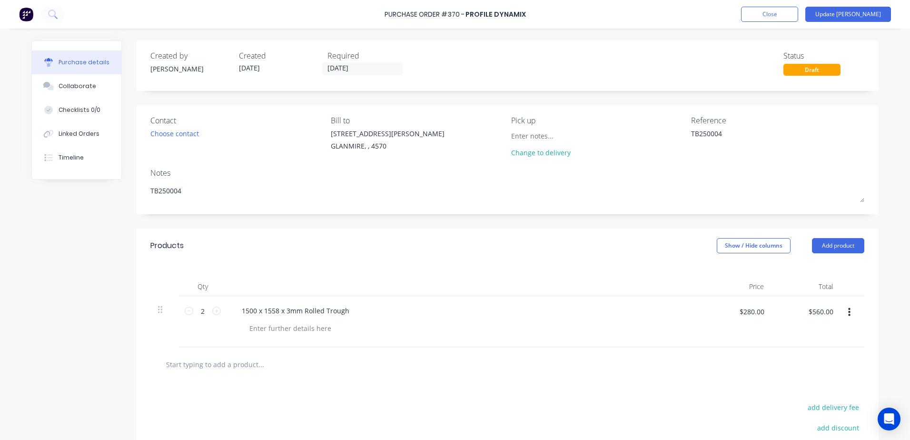
click at [767, 17] on div "Purchase Order #370 - Profile Dynamix Add product Close Update Bill" at bounding box center [455, 14] width 910 height 29
click at [784, 17] on button "Close" at bounding box center [769, 14] width 57 height 15
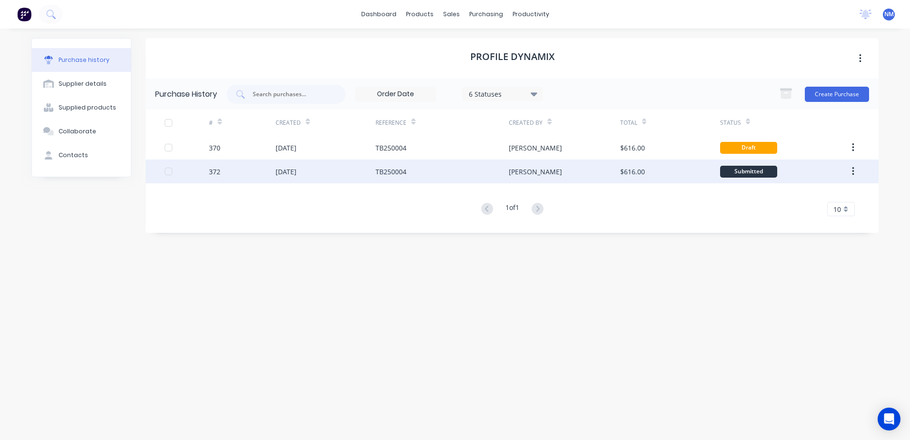
click at [428, 167] on div "TB250004" at bounding box center [442, 171] width 133 height 24
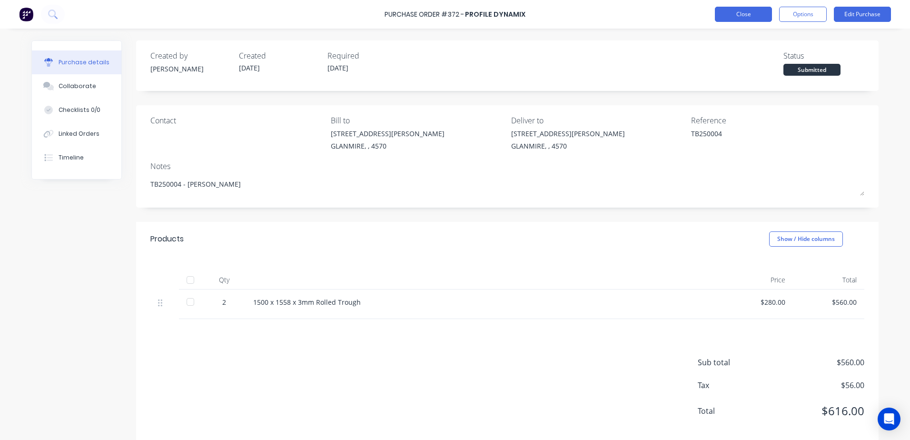
click at [719, 16] on button "Close" at bounding box center [743, 14] width 57 height 15
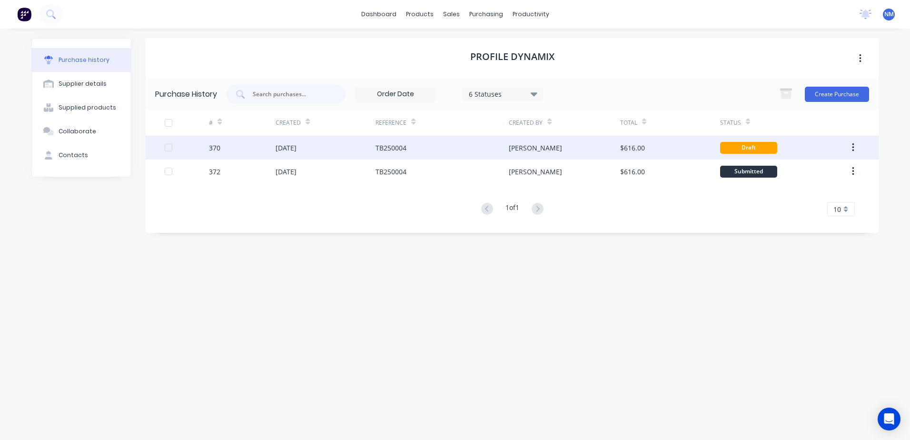
click at [576, 151] on div "[PERSON_NAME]" at bounding box center [564, 148] width 111 height 24
